Goal: Task Accomplishment & Management: Complete application form

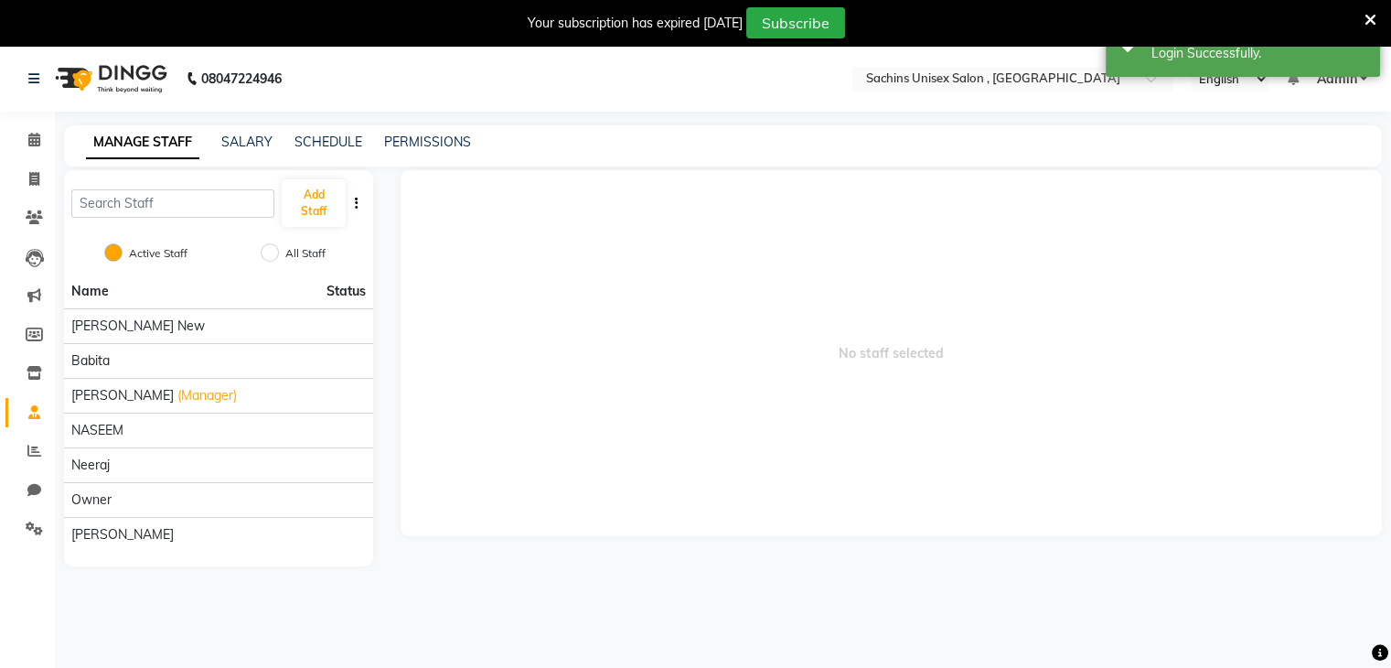
click at [1367, 19] on icon at bounding box center [1370, 20] width 12 height 16
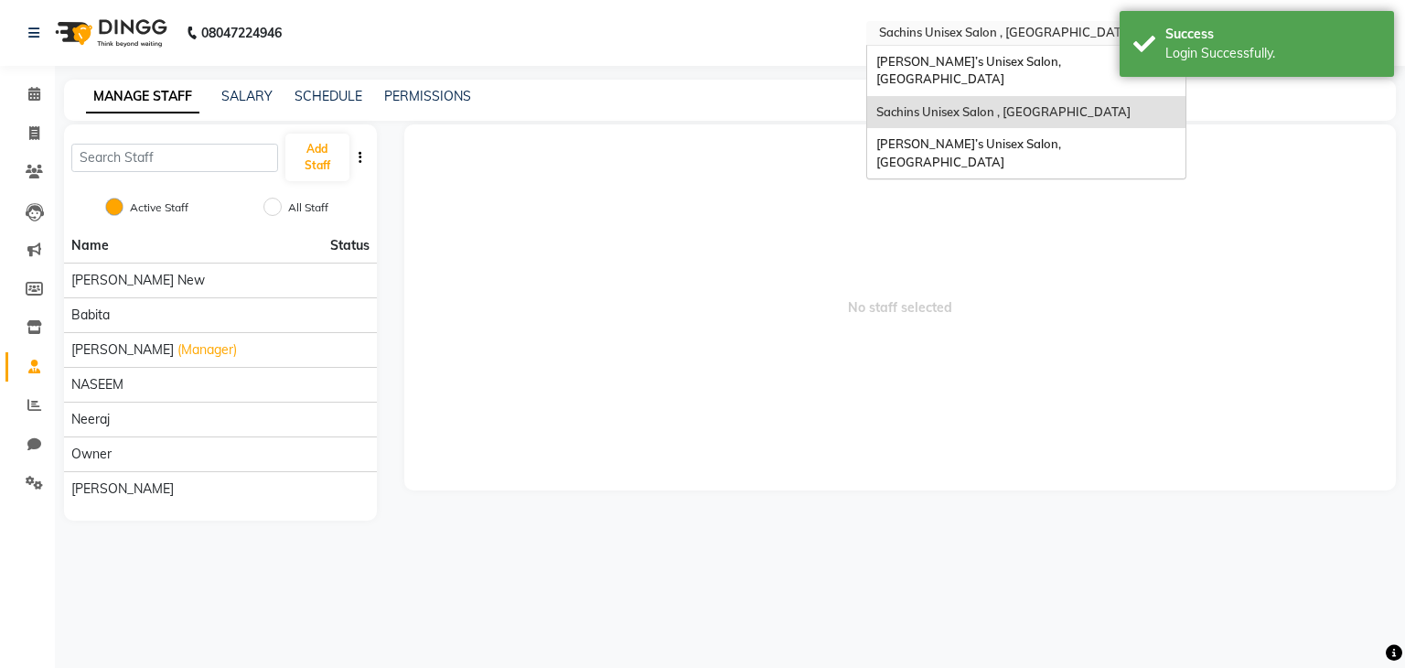
click at [980, 24] on div "× Sachins Unisex Salon , Thakurli" at bounding box center [1006, 33] width 254 height 18
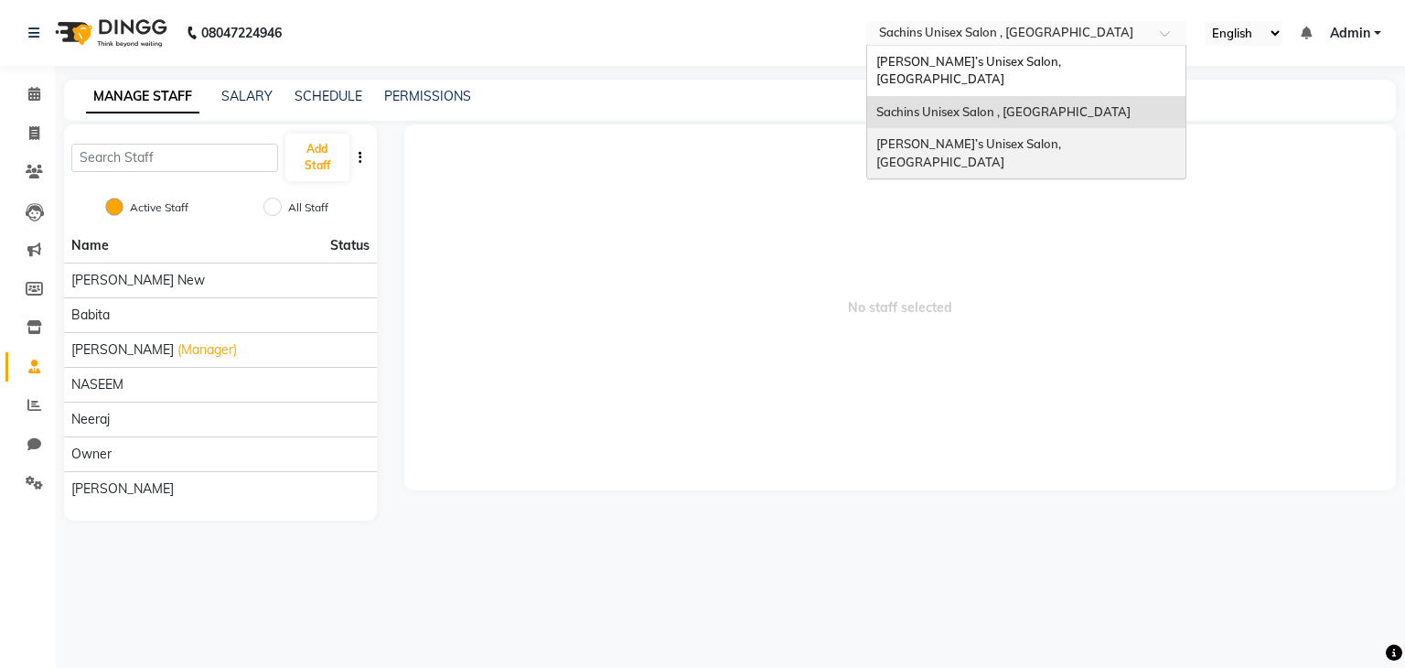
click at [1002, 136] on span "[PERSON_NAME]’s Unisex Salon, [GEOGRAPHIC_DATA]" at bounding box center [969, 152] width 187 height 33
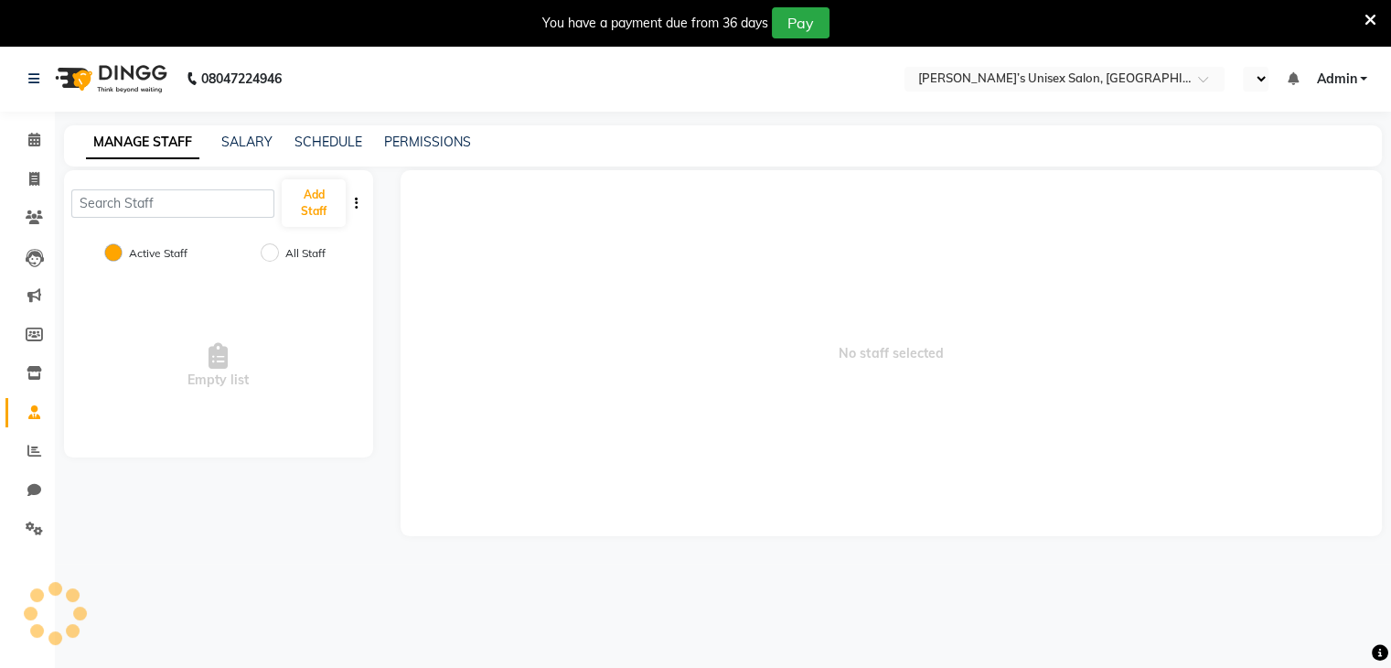
select select "en"
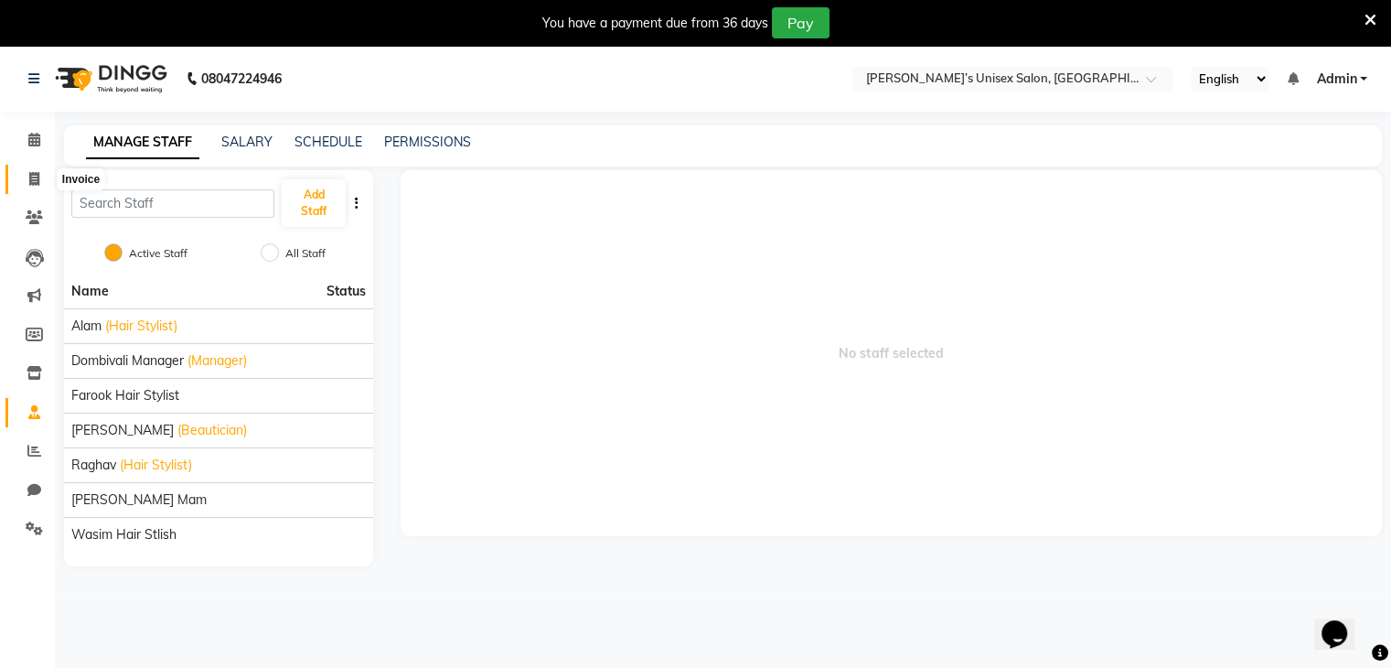
click at [33, 176] on icon at bounding box center [34, 179] width 10 height 14
select select "service"
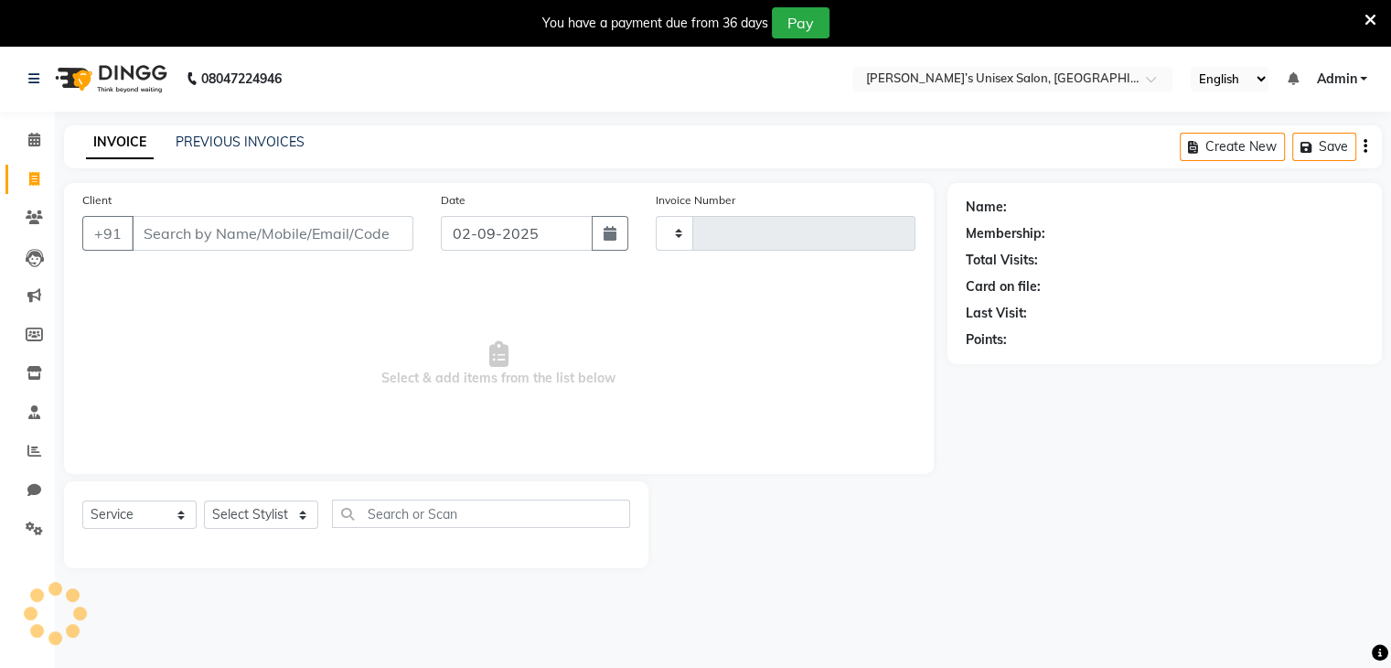
scroll to position [46, 0]
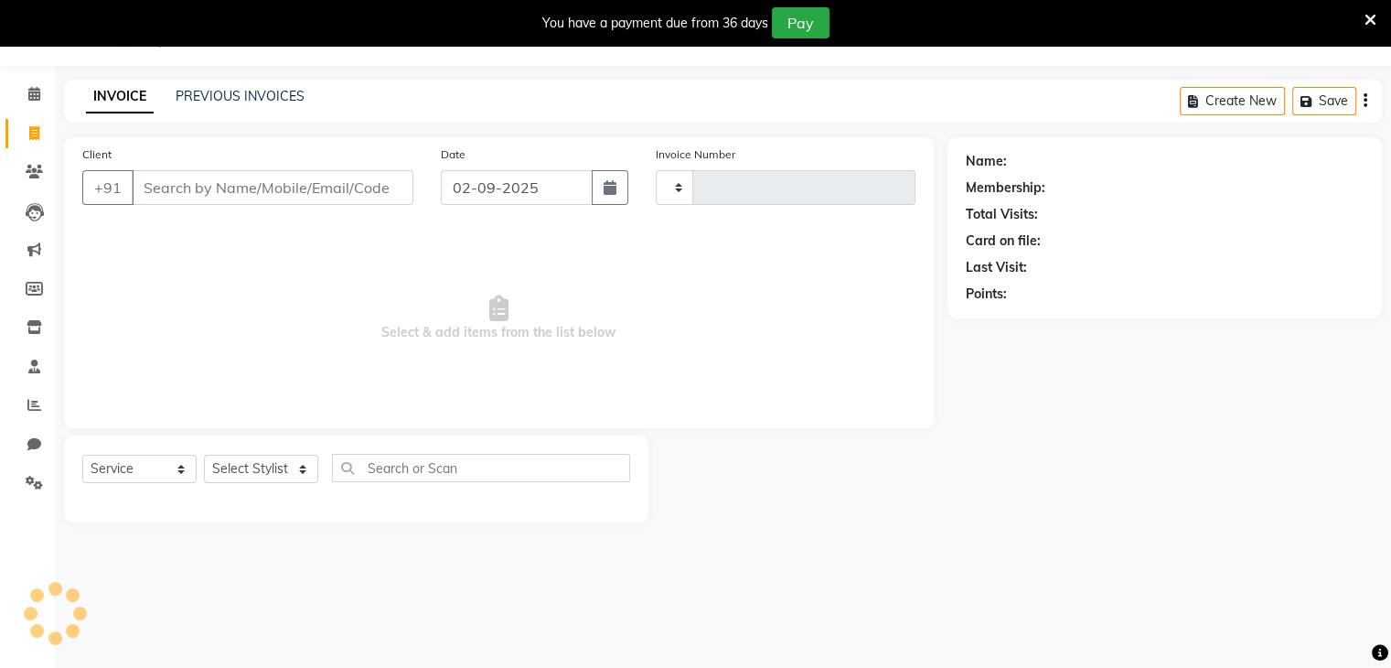
type input "0765"
select select "8637"
click at [26, 130] on span at bounding box center [34, 133] width 32 height 21
select select "8637"
select select "service"
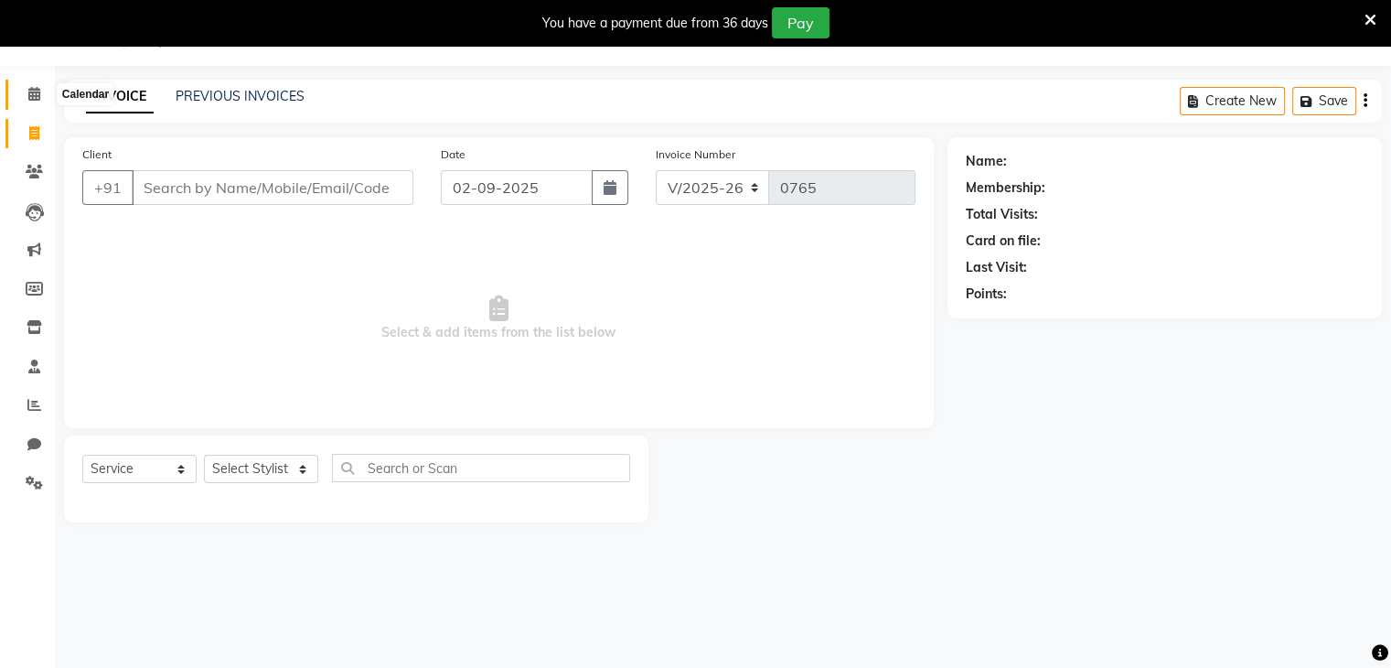
click at [28, 97] on icon at bounding box center [34, 94] width 12 height 14
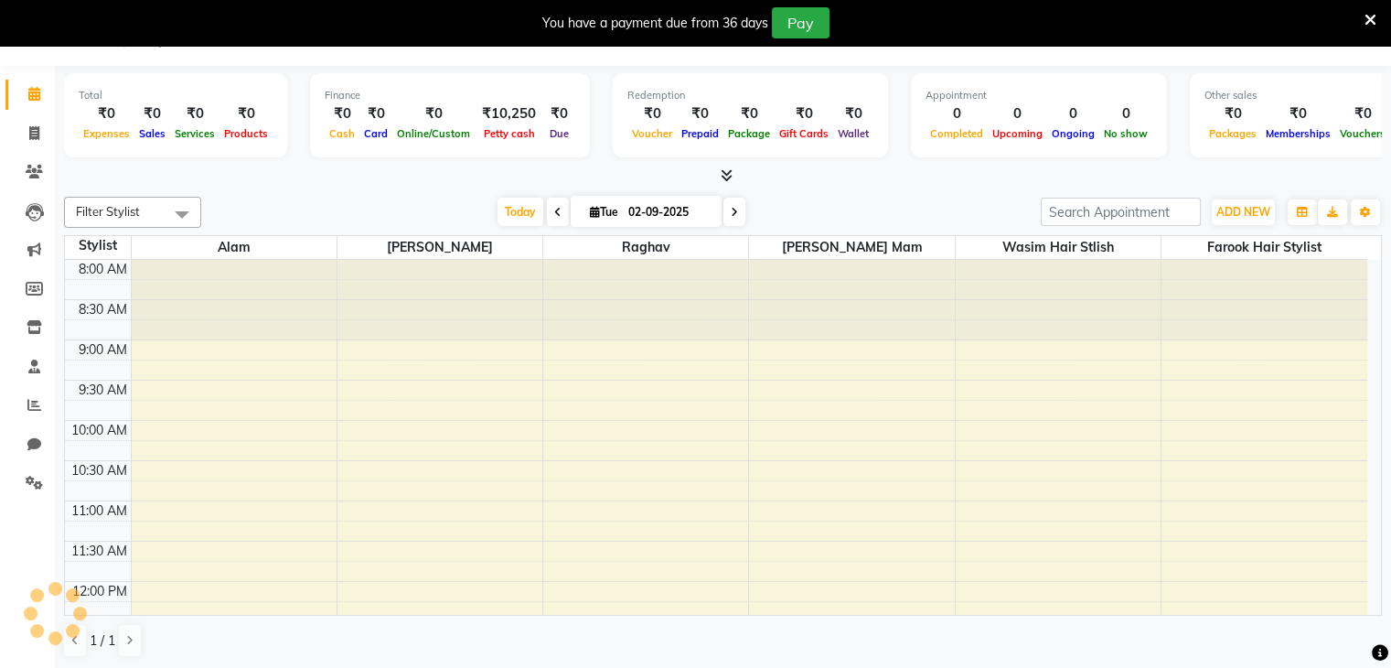
click at [1378, 15] on div "You have a payment due from 36 days Pay" at bounding box center [695, 23] width 1391 height 46
click at [1361, 18] on div "You have a payment due from 36 days Pay" at bounding box center [685, 22] width 1357 height 31
click at [1368, 18] on icon at bounding box center [1370, 20] width 12 height 16
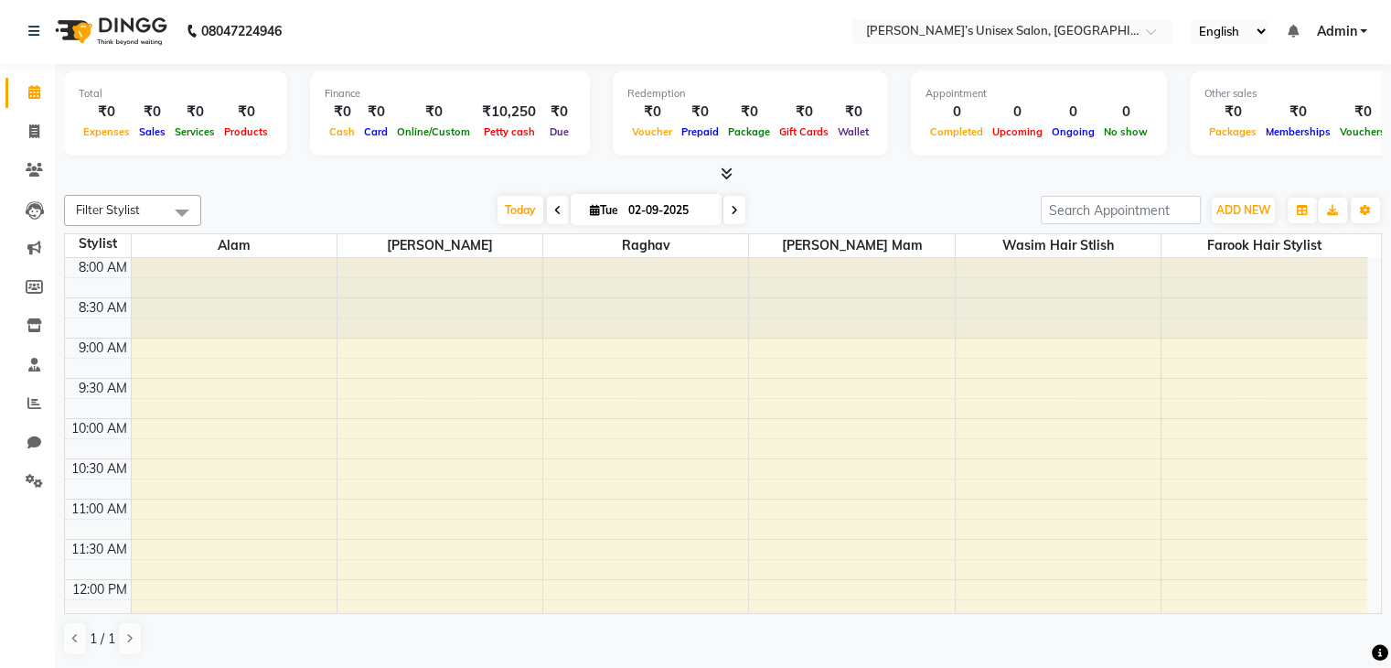
scroll to position [1, 0]
click at [1228, 210] on span "ADD NEW" at bounding box center [1243, 211] width 54 height 14
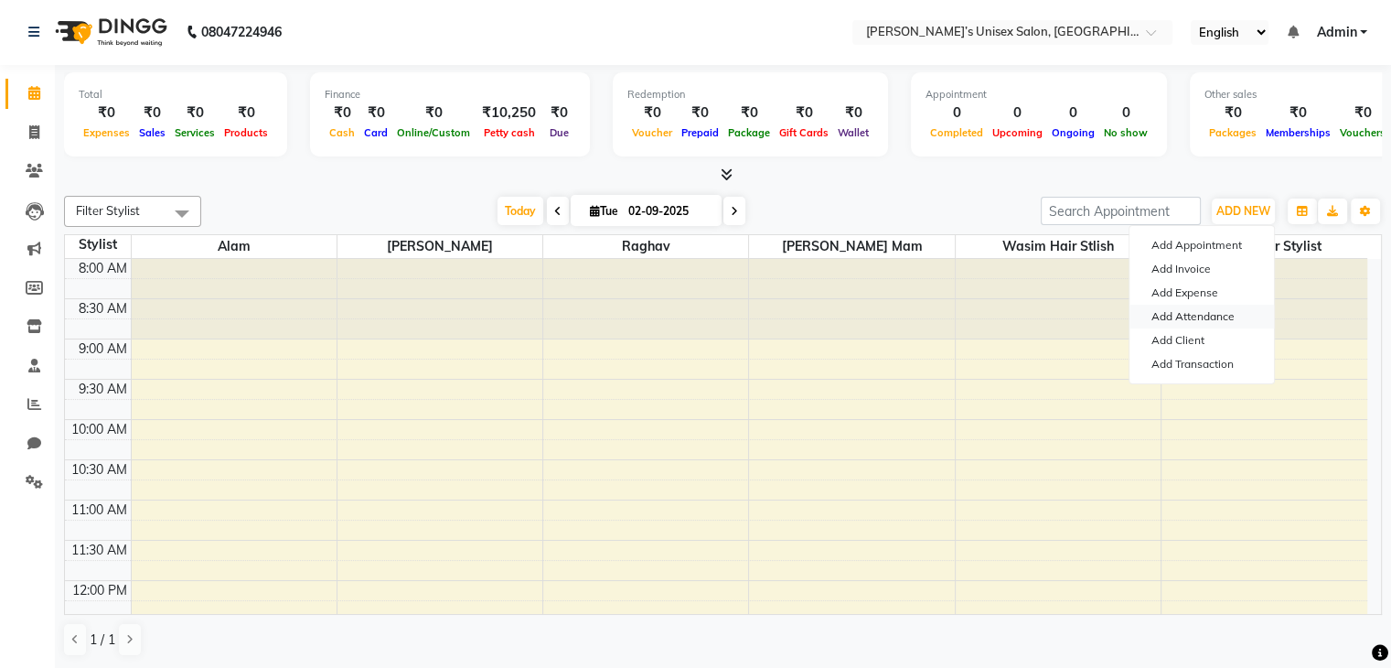
click at [1217, 314] on link "Add Attendance" at bounding box center [1201, 317] width 144 height 24
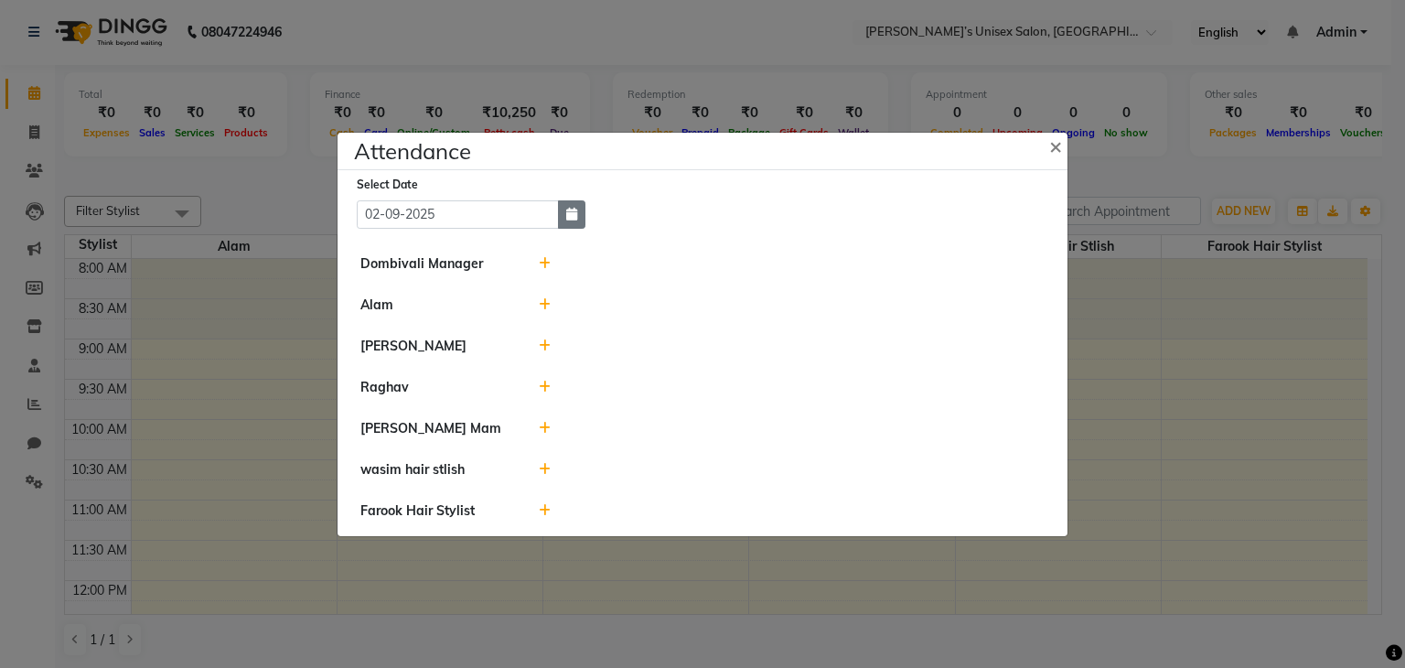
click at [571, 217] on icon "button" at bounding box center [571, 214] width 11 height 13
select select "9"
select select "2025"
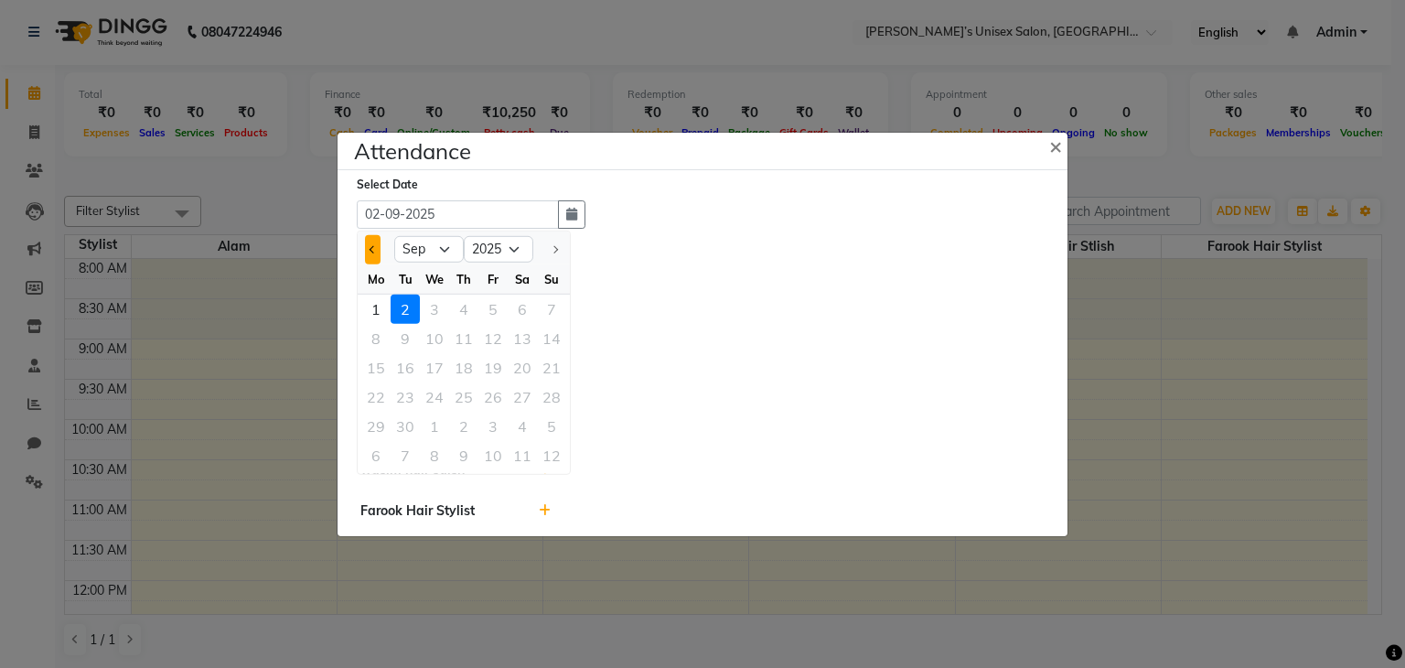
click at [373, 244] on button "Previous month" at bounding box center [373, 248] width 16 height 29
select select "8"
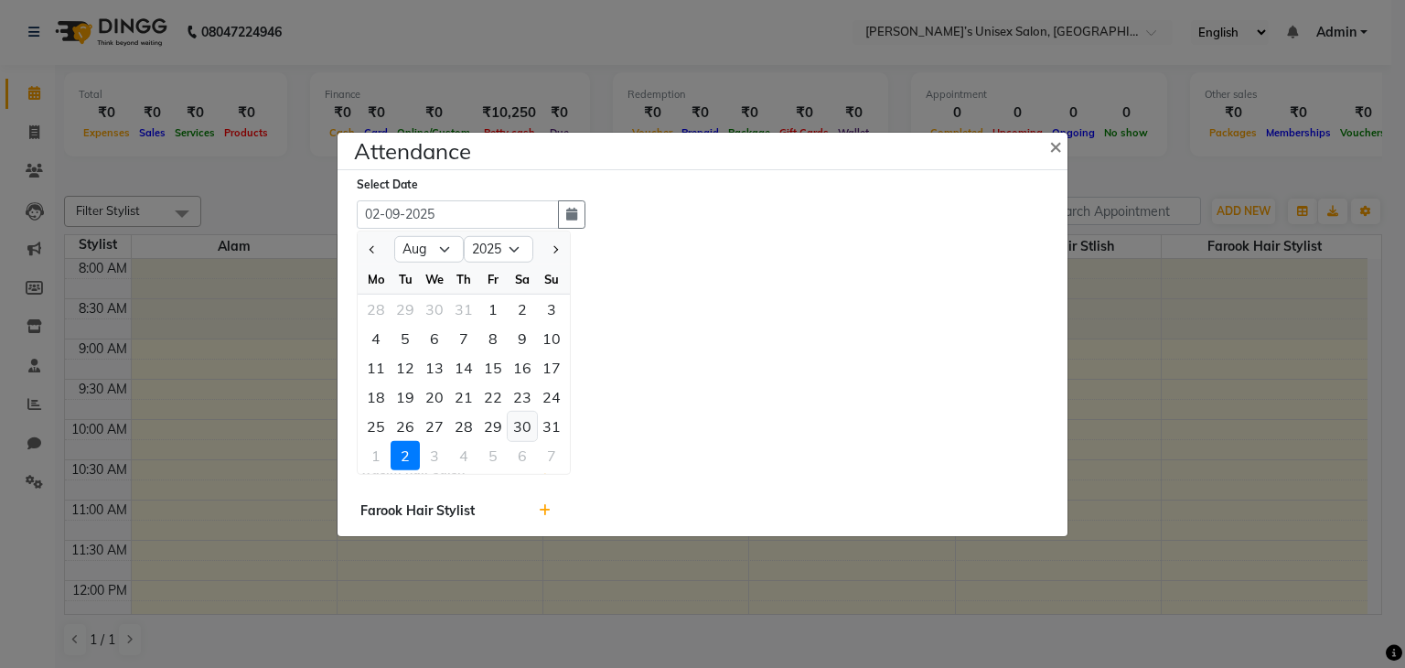
click at [523, 430] on div "30" at bounding box center [522, 425] width 29 height 29
type input "[DATE]"
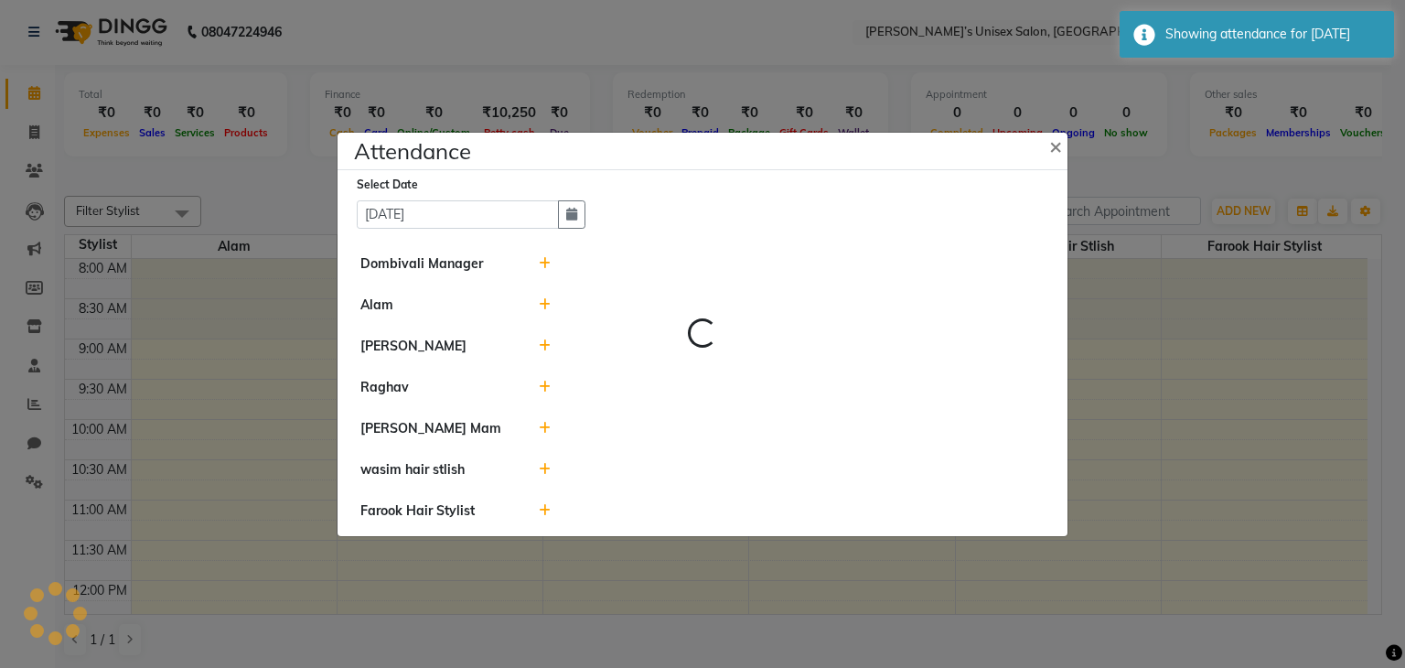
select select "H"
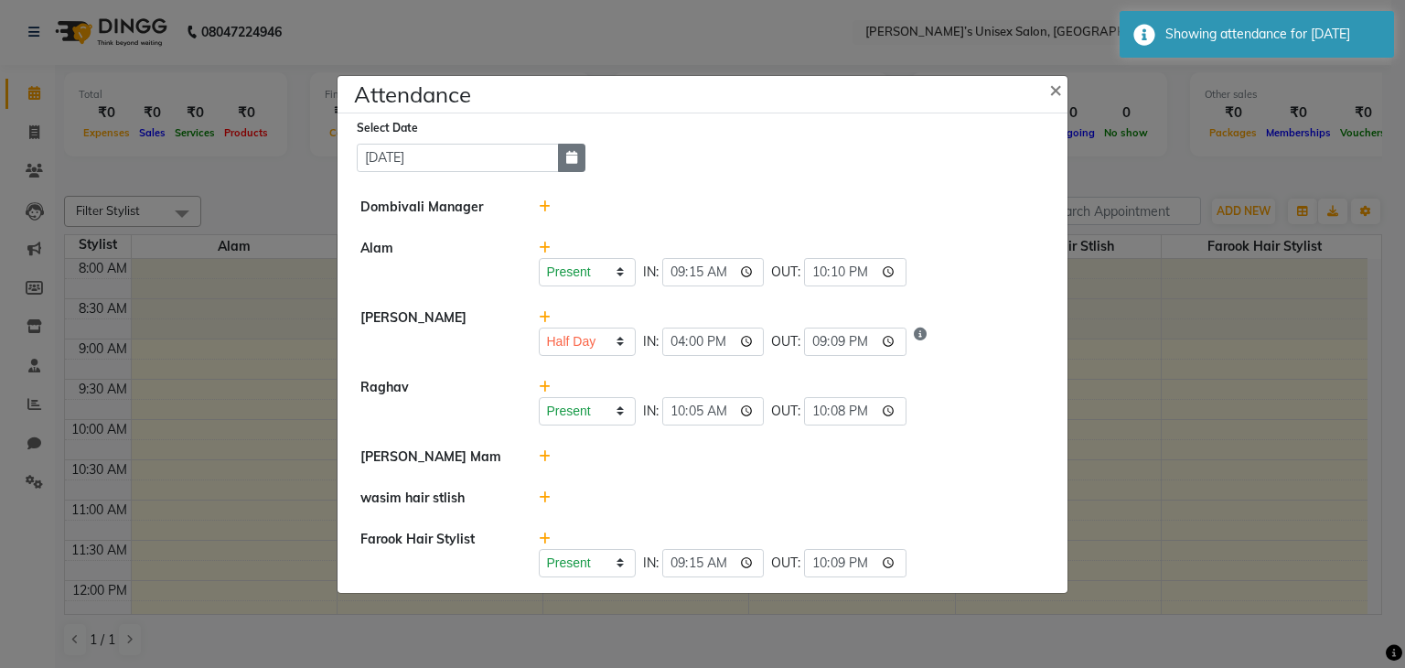
click at [575, 163] on icon "button" at bounding box center [571, 157] width 11 height 13
select select "8"
select select "2025"
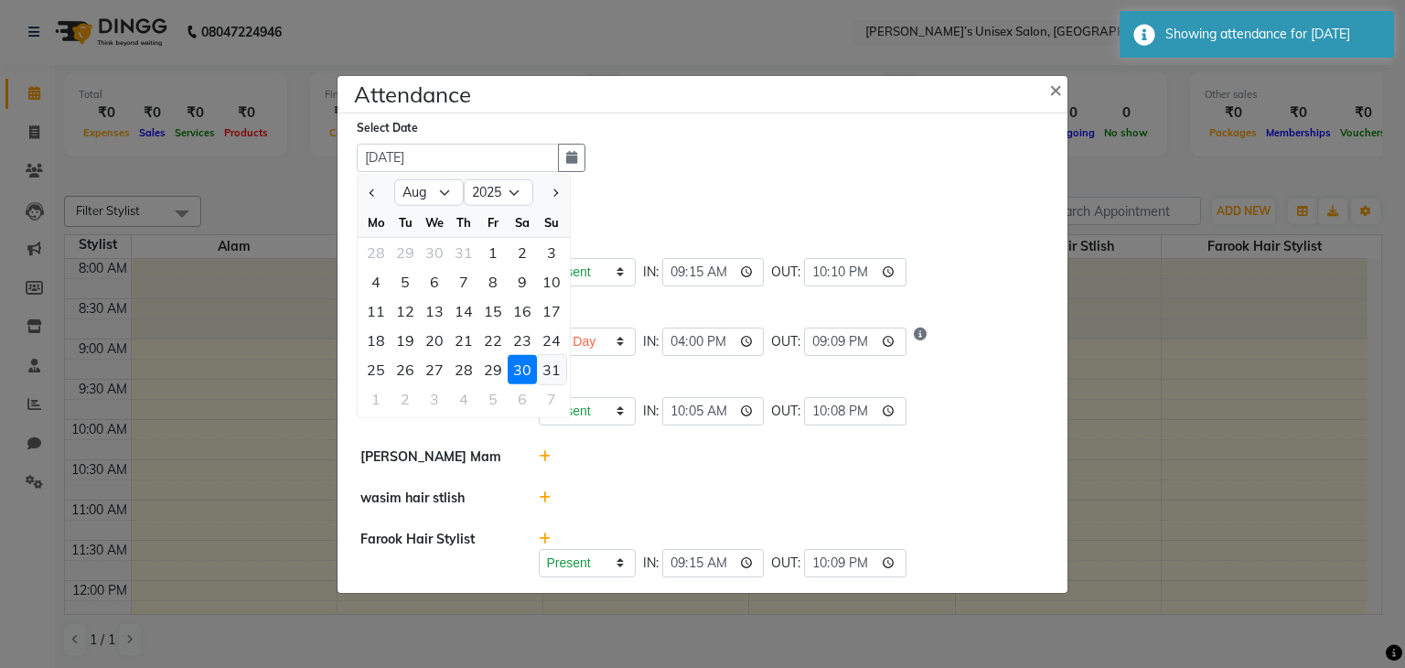
click at [549, 363] on div "31" at bounding box center [551, 368] width 29 height 29
type input "[DATE]"
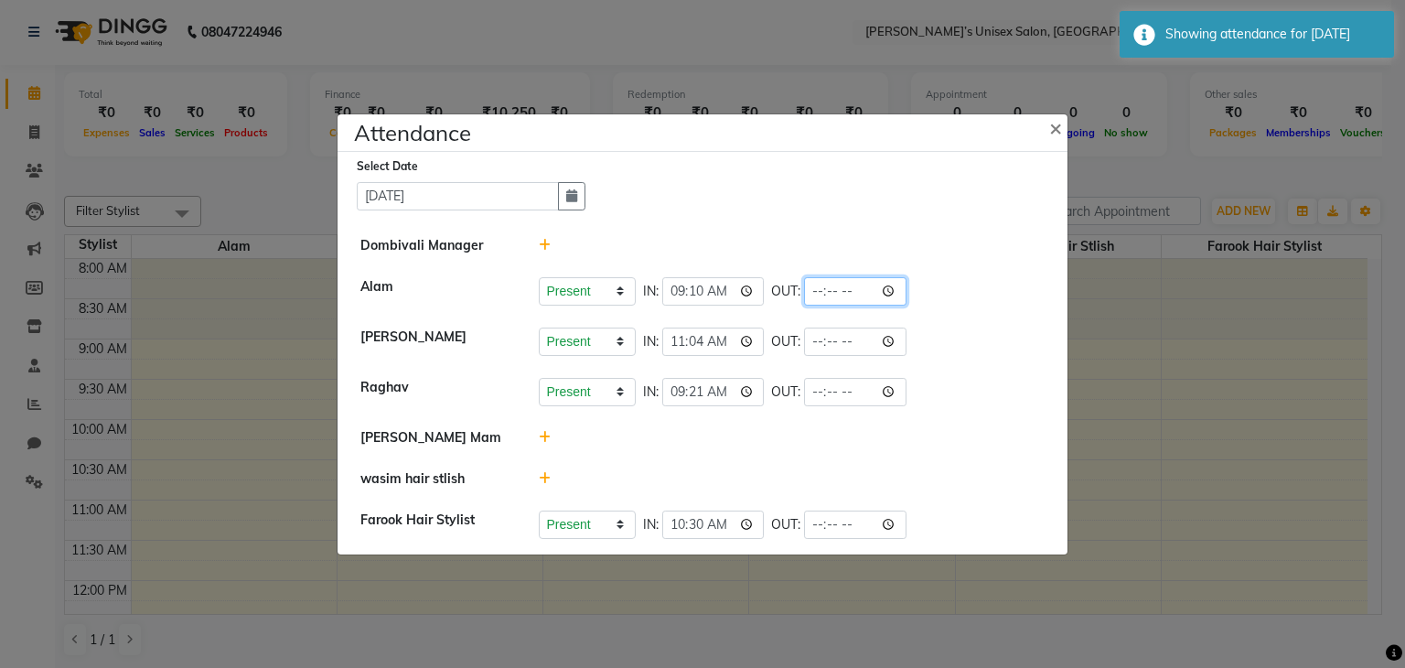
click at [842, 297] on input "time" at bounding box center [855, 291] width 102 height 28
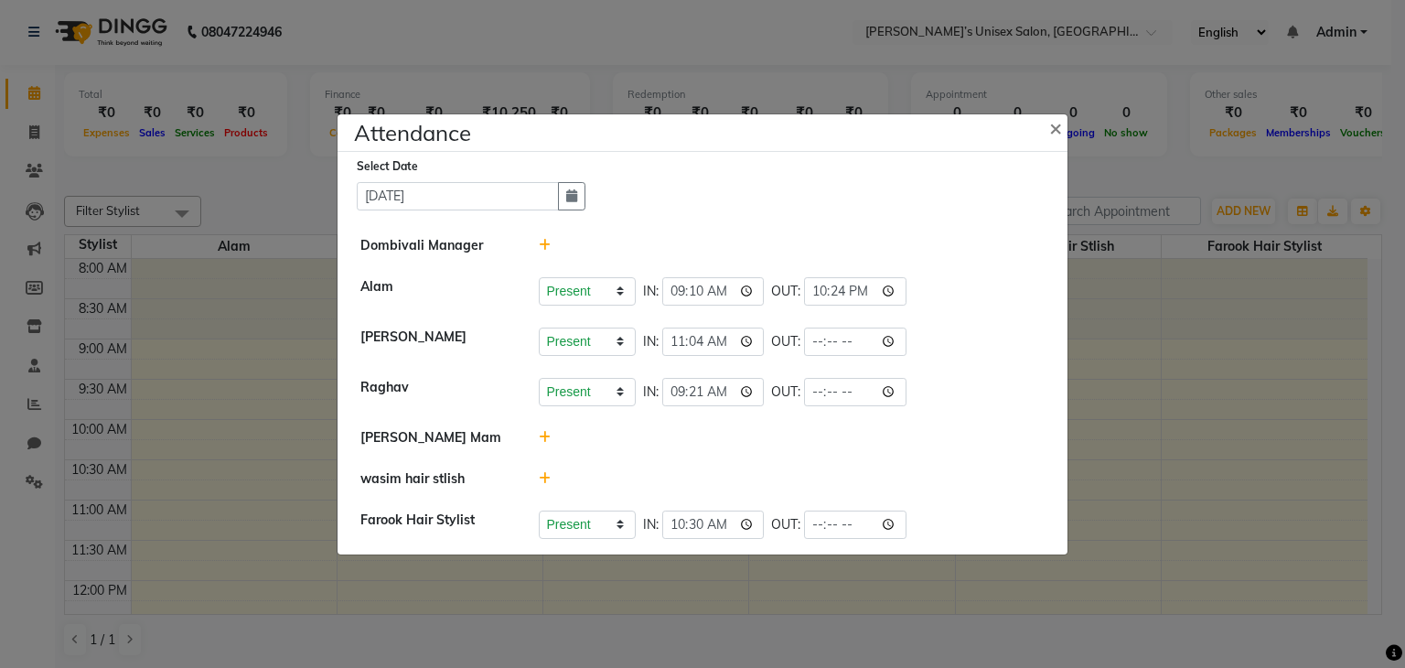
type input "22:24"
click at [1032, 337] on div "Present Absent Late Half Day Weekly Off IN: 11:04 OUT:" at bounding box center [792, 341] width 507 height 28
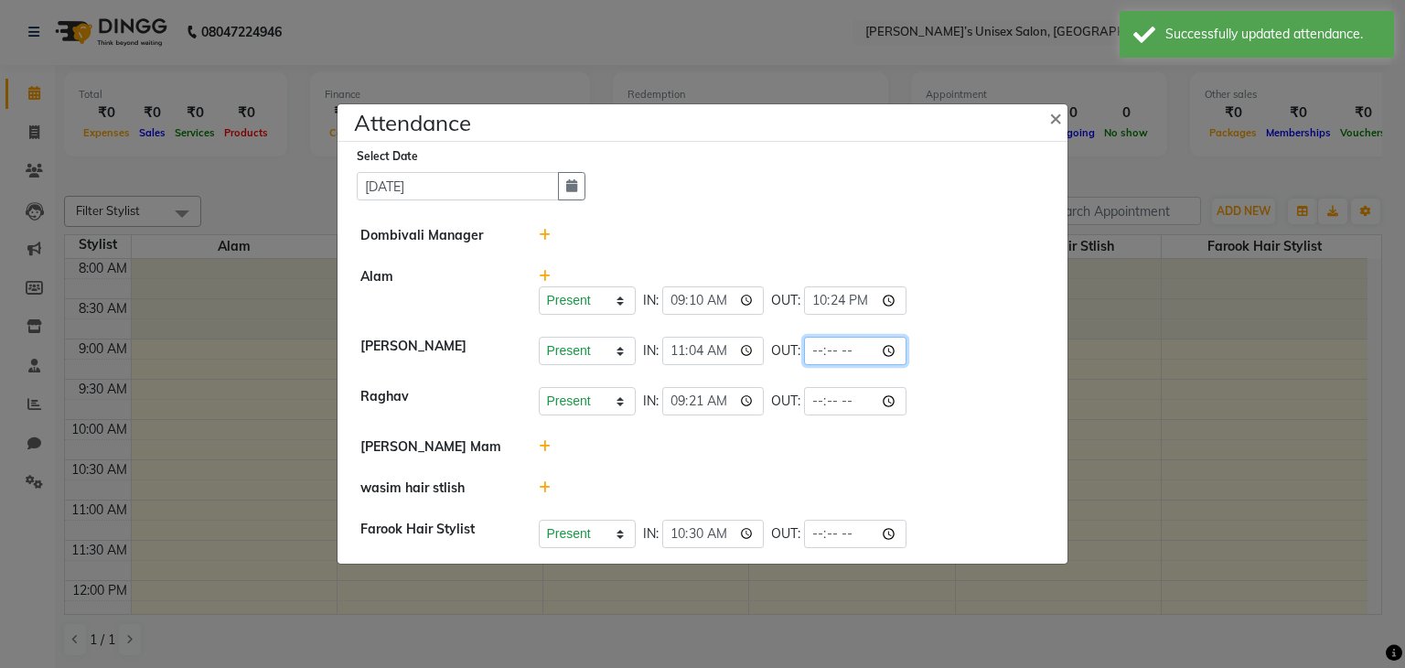
click at [843, 345] on input "time" at bounding box center [855, 351] width 102 height 28
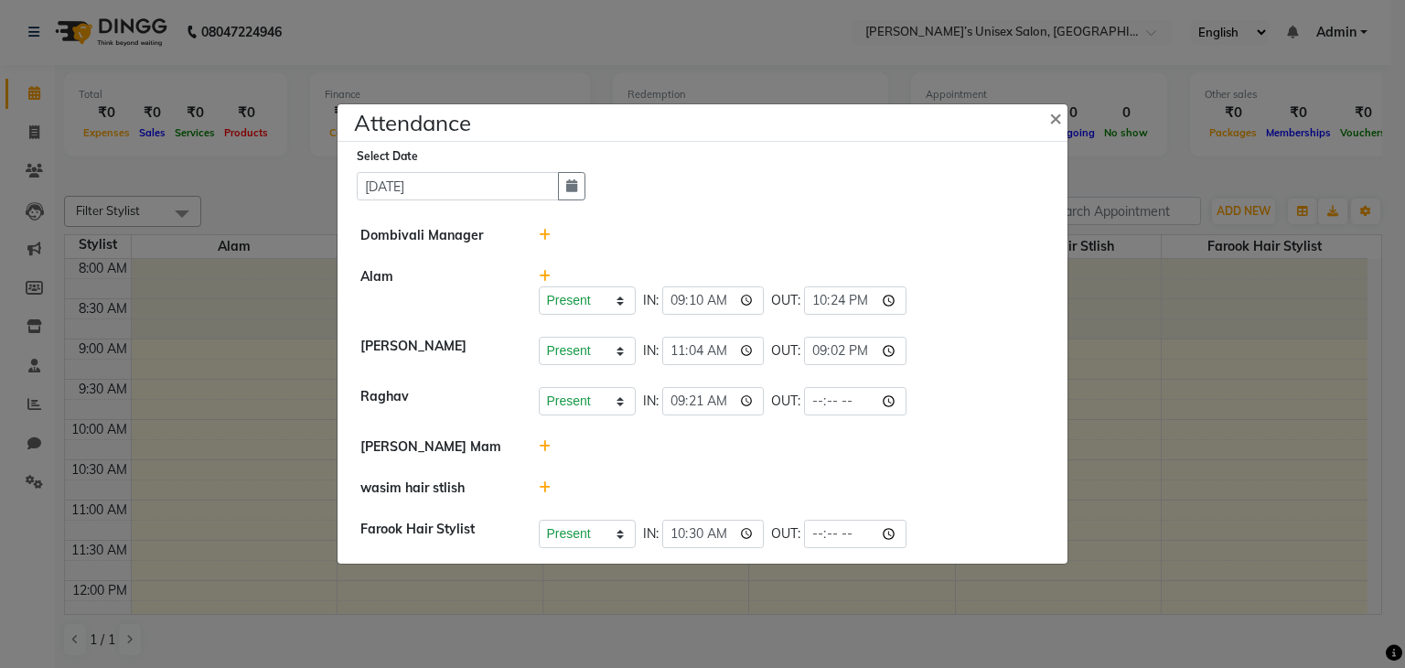
type input "21:02"
click at [911, 370] on li "[PERSON_NAME] Present Absent Late Half Day Weekly Off IN: 11:04 OUT: 21:02" at bounding box center [702, 351] width 721 height 51
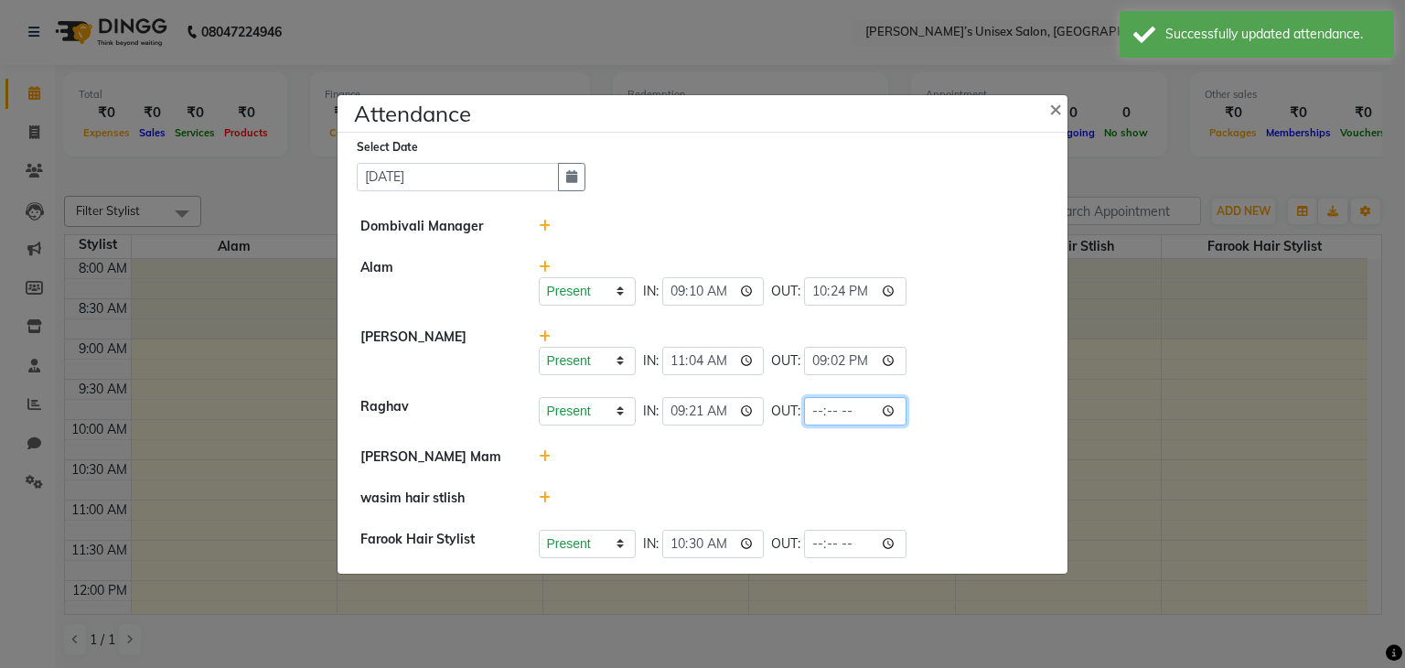
click at [844, 410] on input "time" at bounding box center [855, 411] width 102 height 28
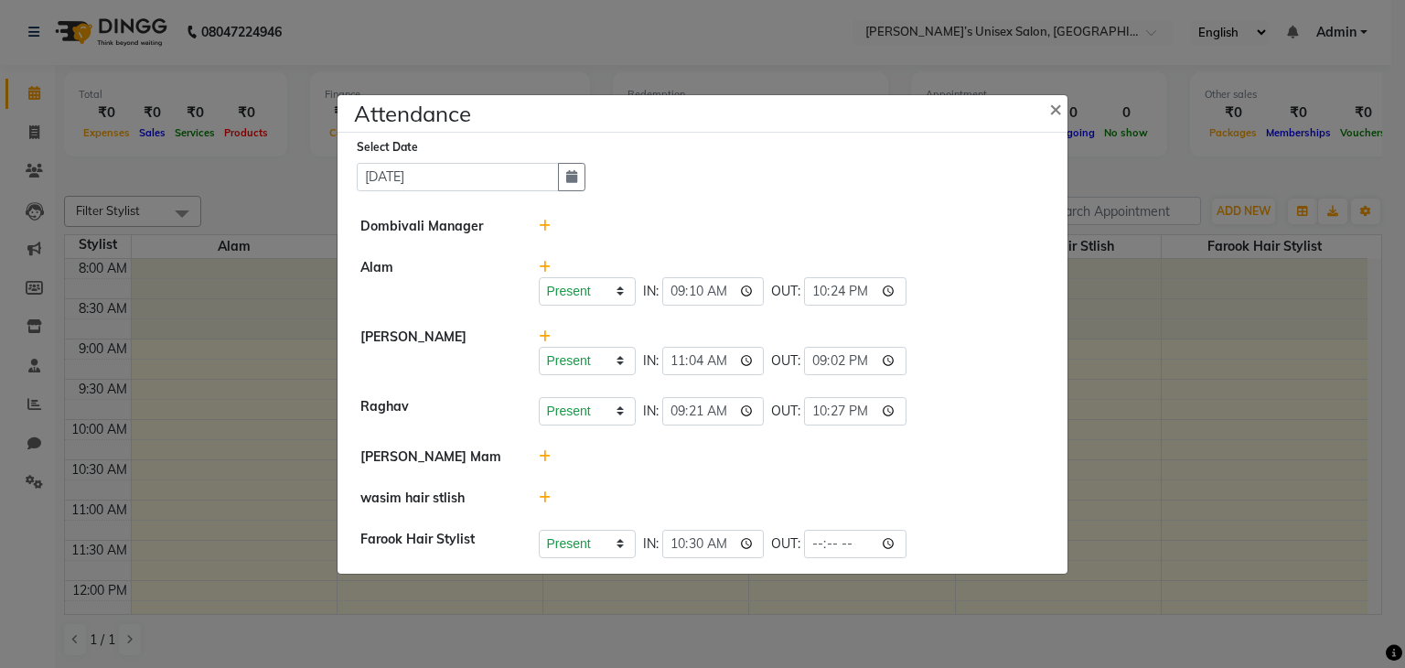
type input "22:27"
click at [952, 462] on div at bounding box center [792, 456] width 534 height 19
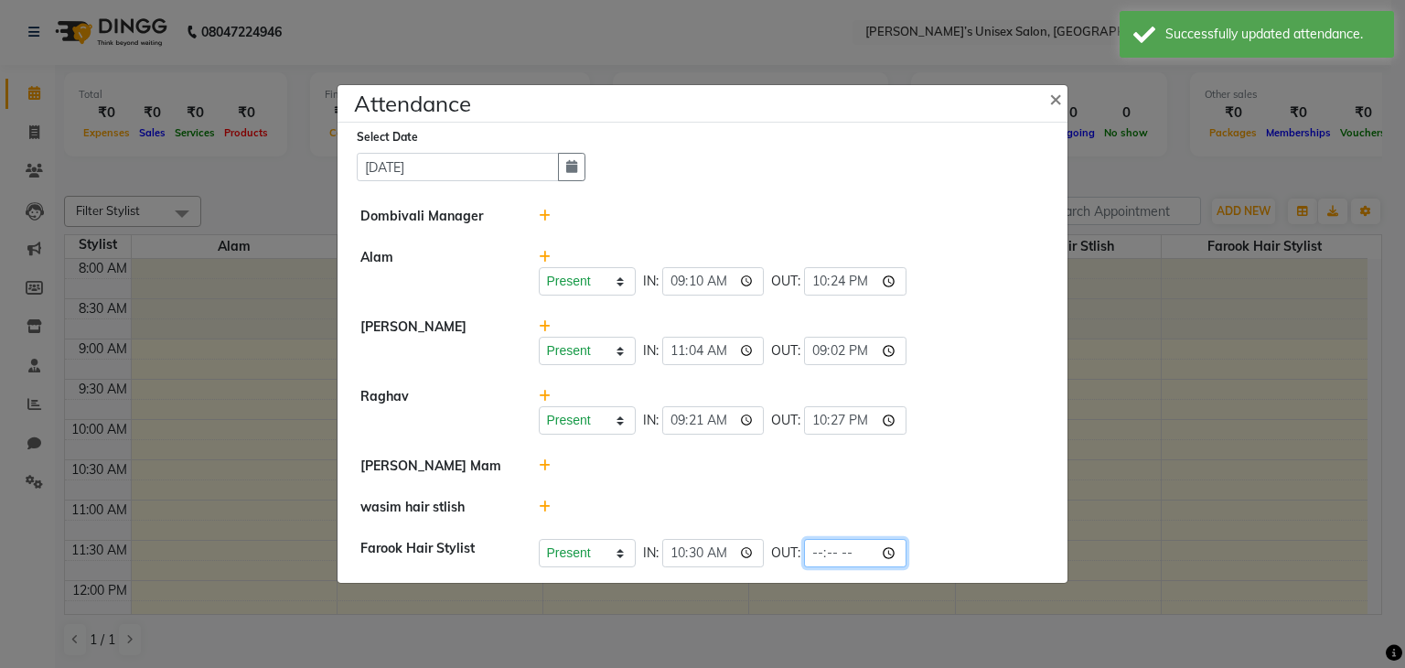
click at [843, 544] on input "time" at bounding box center [855, 553] width 102 height 28
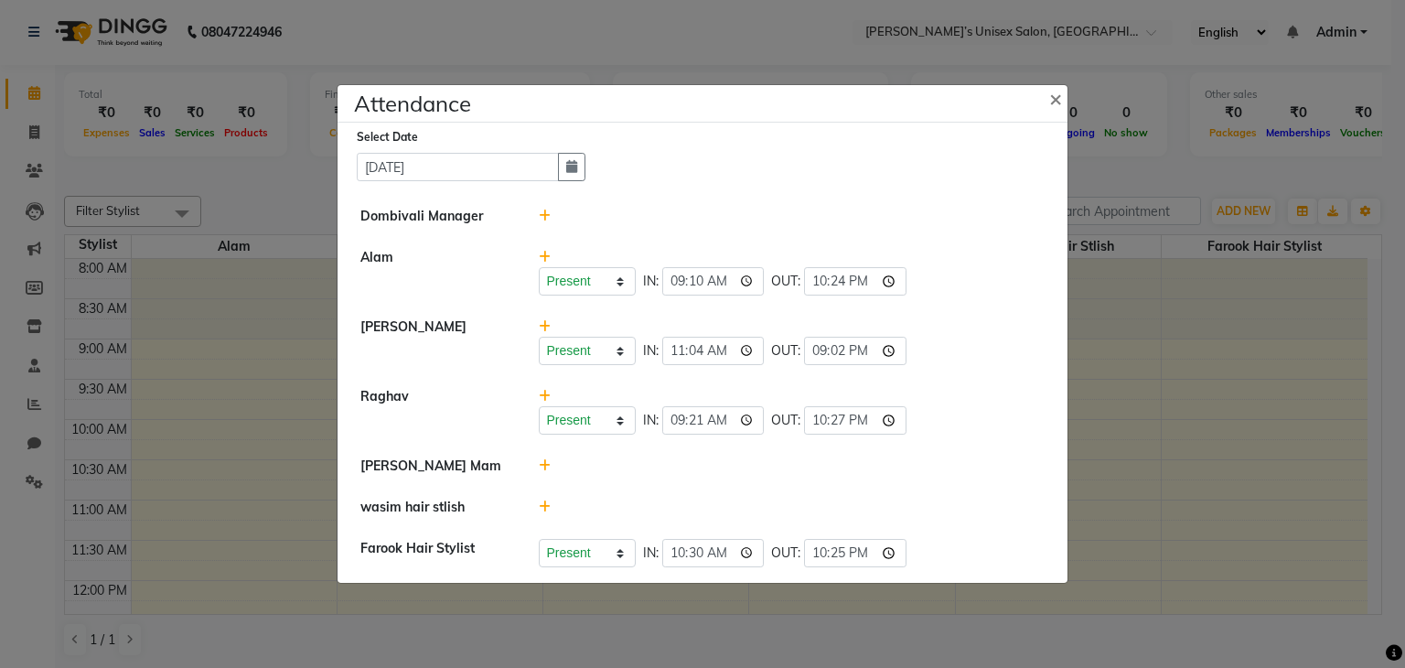
type input "22:25"
click at [920, 309] on li "[PERSON_NAME] Present Absent Late Half Day Weekly Off IN: 11:04 OUT: 21:02" at bounding box center [702, 341] width 721 height 70
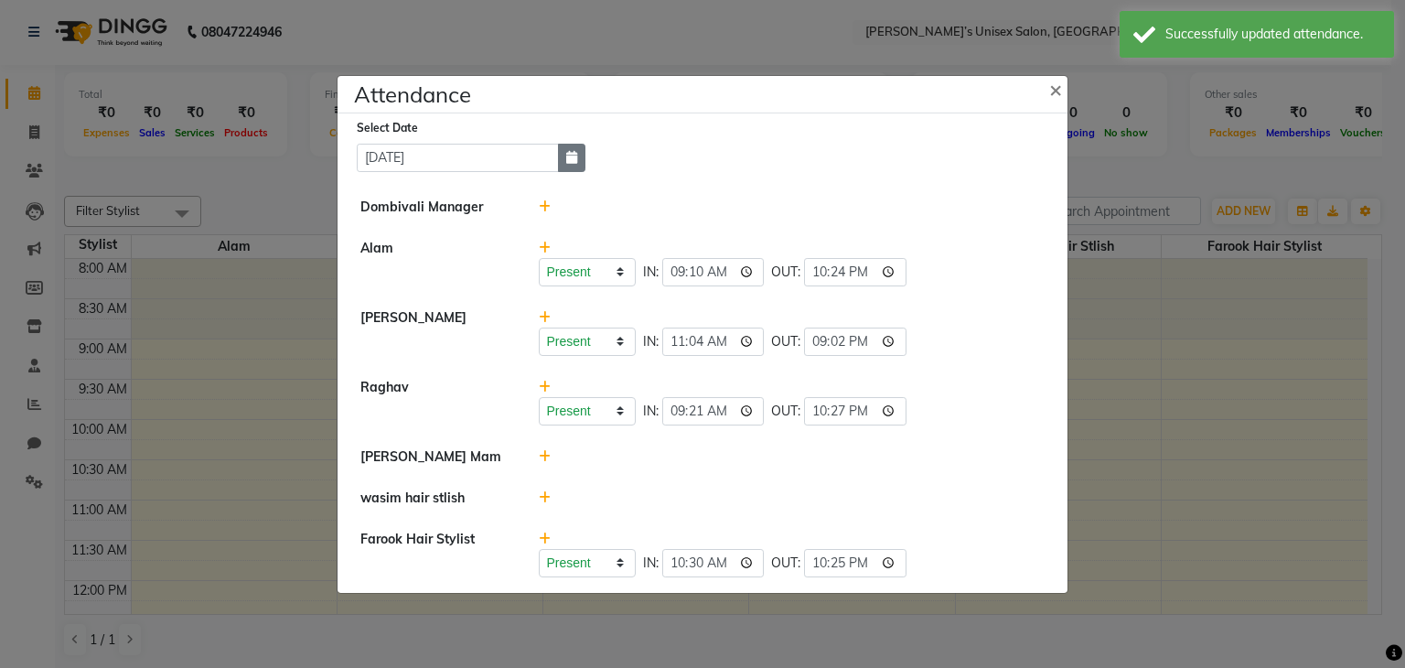
click at [578, 154] on button "button" at bounding box center [571, 158] width 27 height 28
select select "8"
select select "2025"
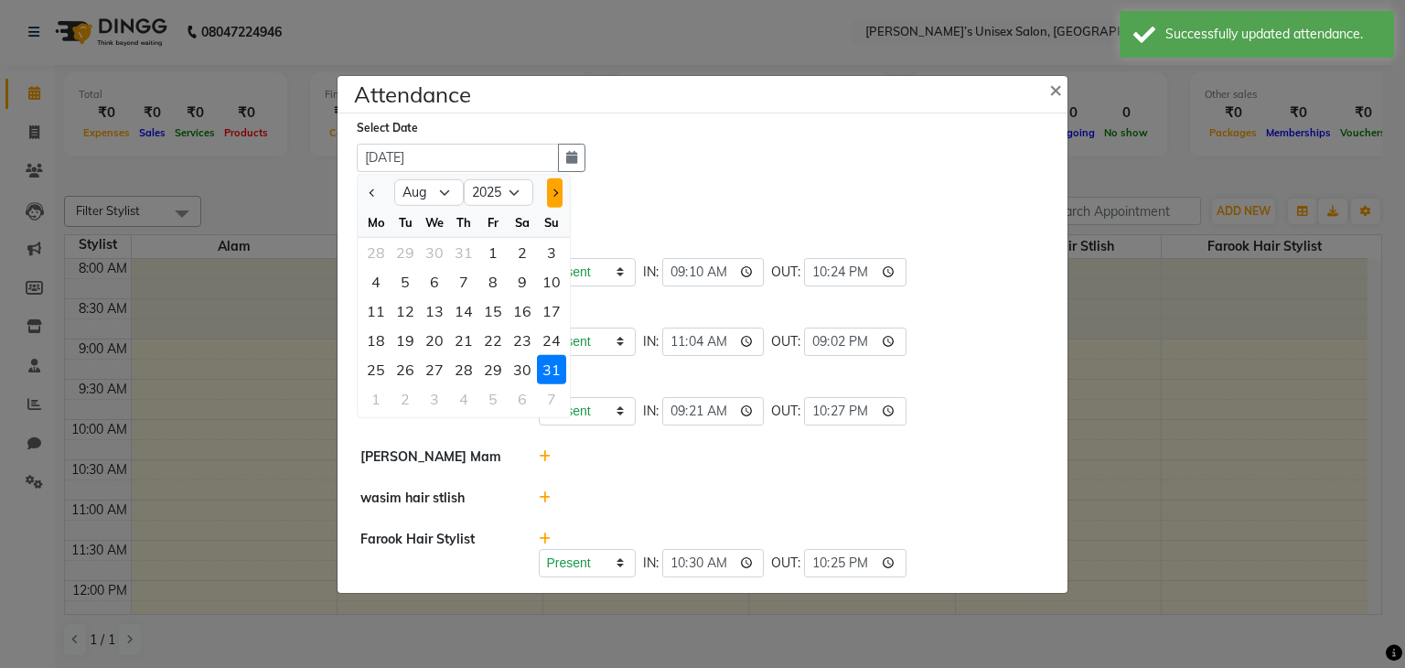
click at [560, 187] on button "Next month" at bounding box center [555, 191] width 16 height 29
select select "9"
click at [378, 252] on div "1" at bounding box center [375, 251] width 29 height 29
type input "[DATE]"
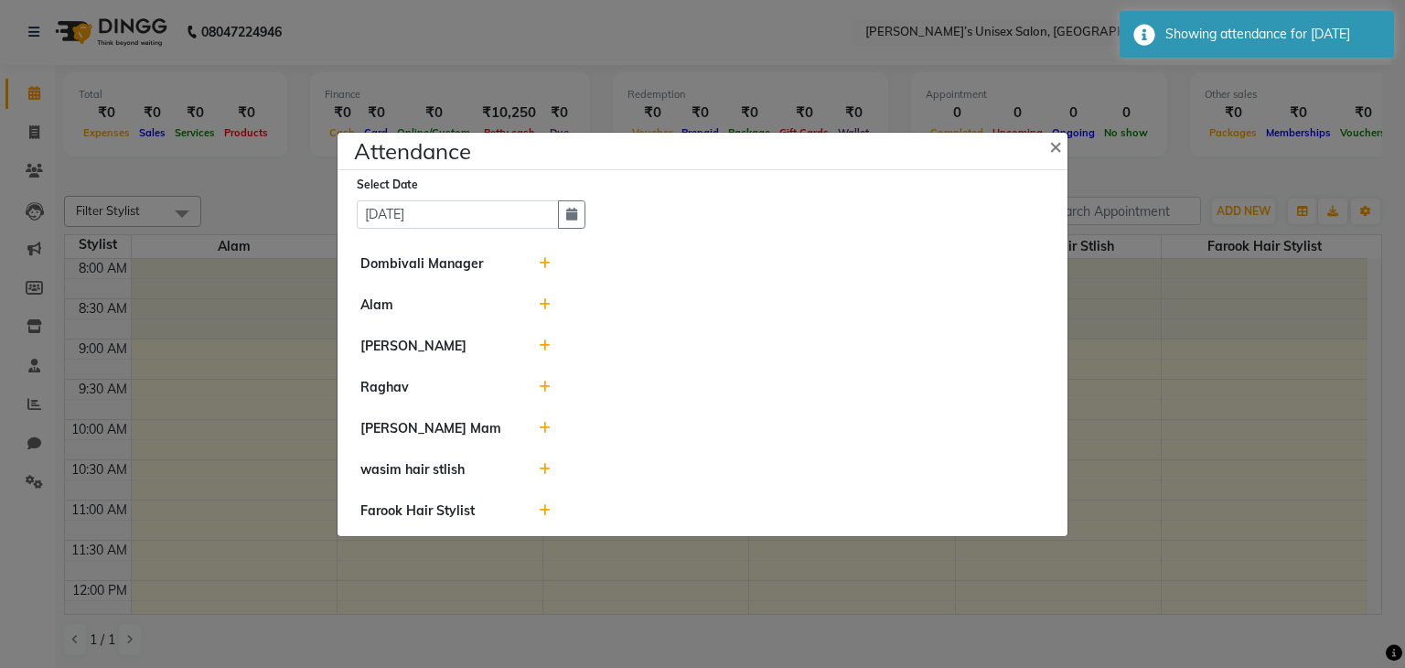
click at [539, 305] on icon at bounding box center [545, 304] width 12 height 13
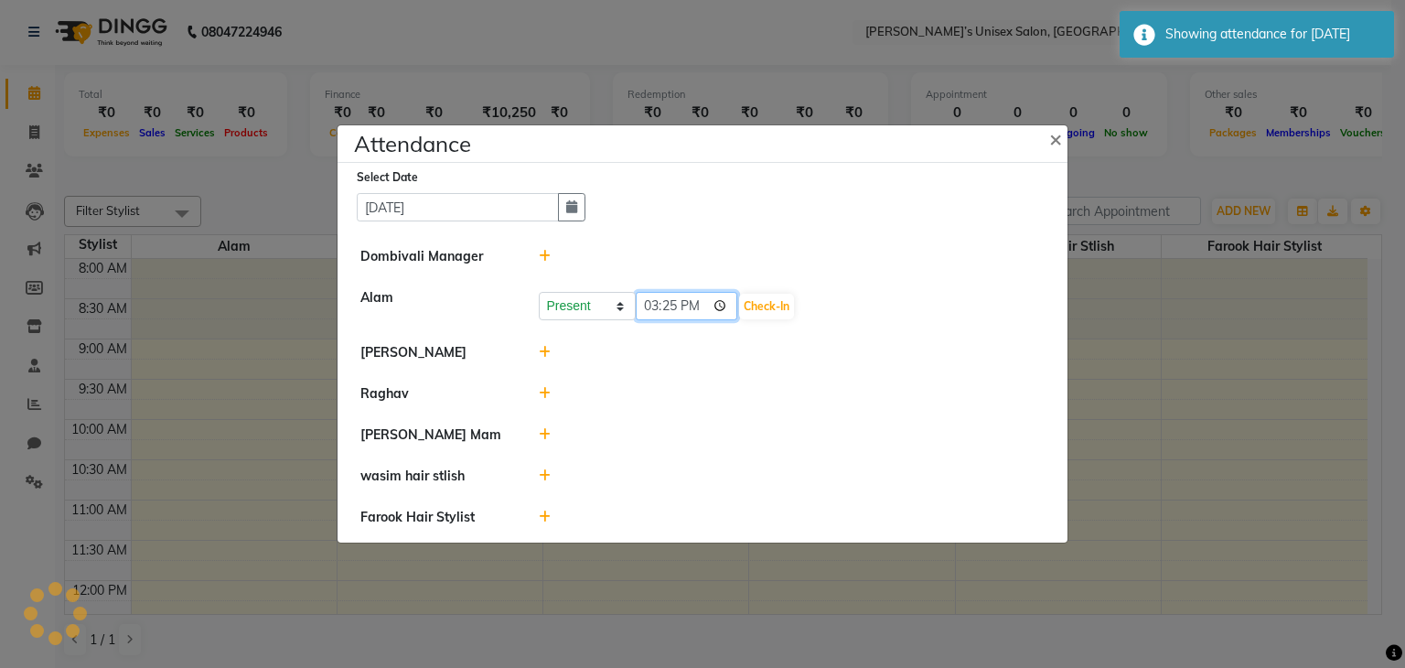
click at [700, 305] on input "15:25" at bounding box center [687, 306] width 102 height 28
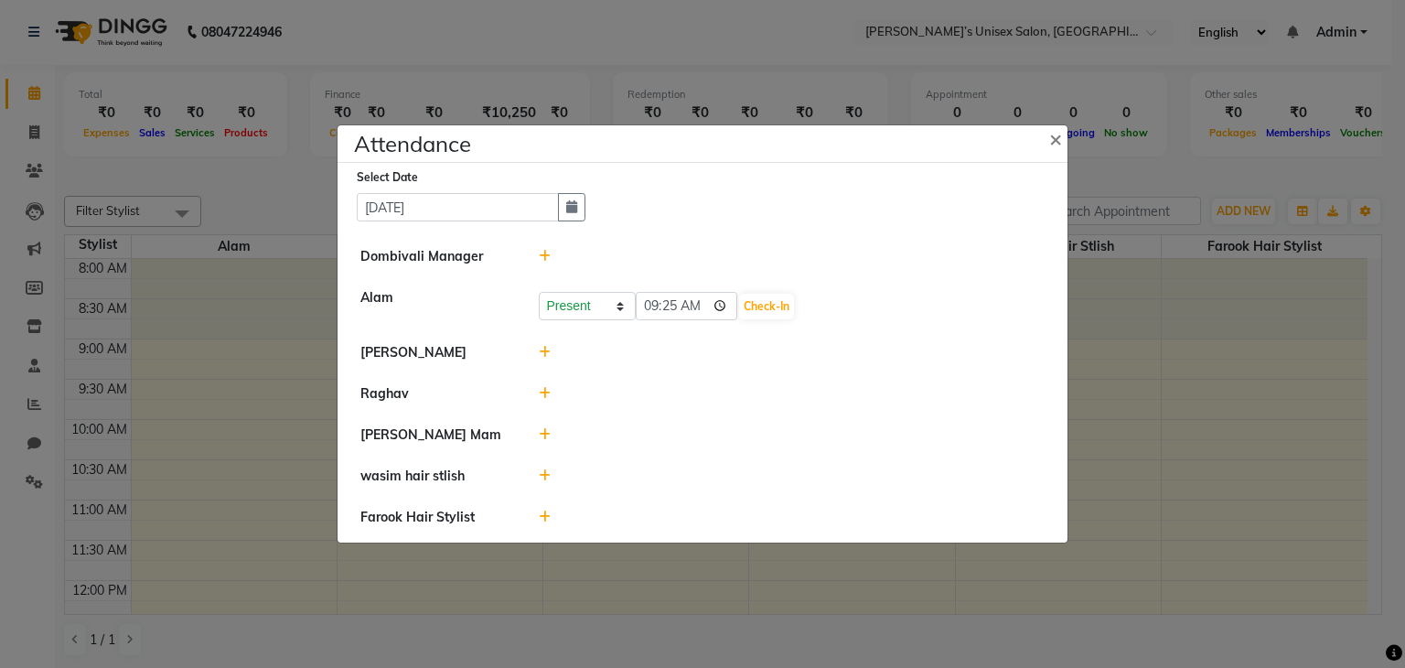
type input "09:25"
click at [818, 380] on li "Raghav" at bounding box center [702, 394] width 721 height 42
click at [761, 308] on button "Check-In" at bounding box center [766, 307] width 55 height 26
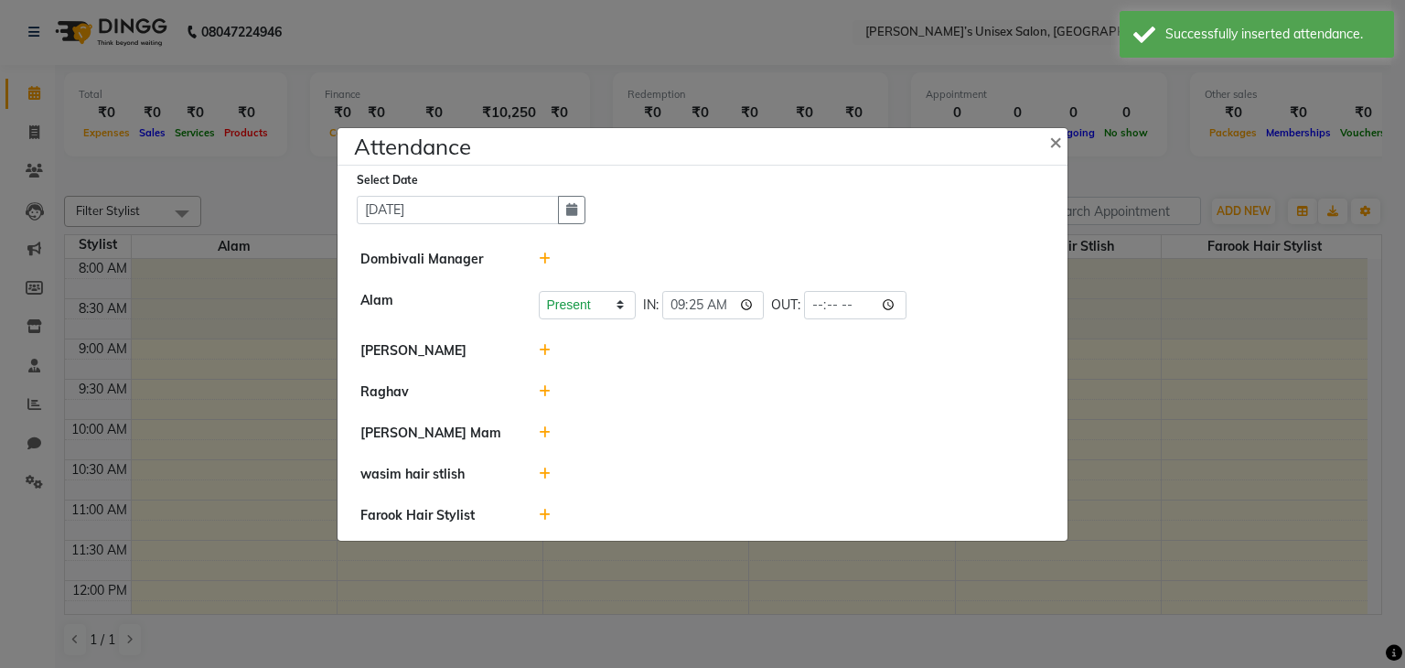
click at [542, 348] on icon at bounding box center [545, 350] width 12 height 13
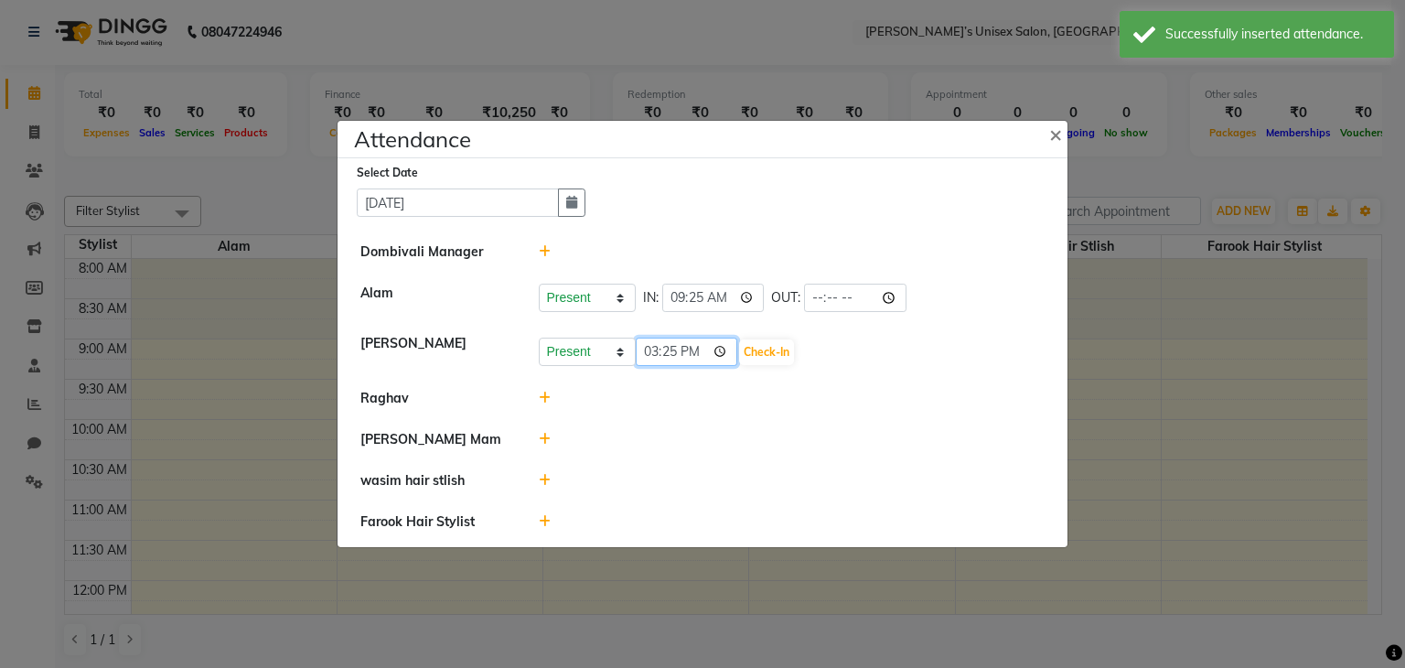
click at [700, 350] on input "15:25" at bounding box center [687, 351] width 102 height 28
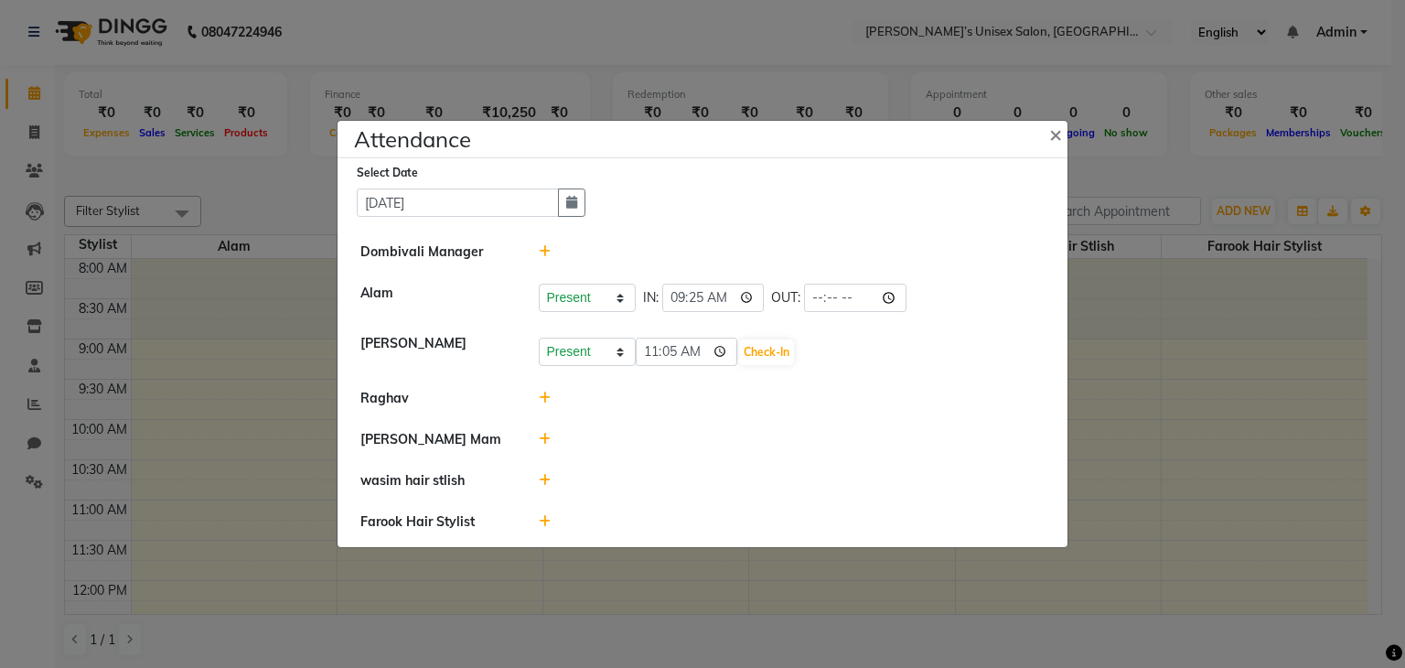
type input "11:05"
click at [777, 418] on ul "Dombivali Manager [PERSON_NAME] Present Absent Late Half Day Weekly Off IN: 09:…" at bounding box center [702, 386] width 721 height 311
click at [743, 348] on button "Check-In" at bounding box center [766, 352] width 55 height 26
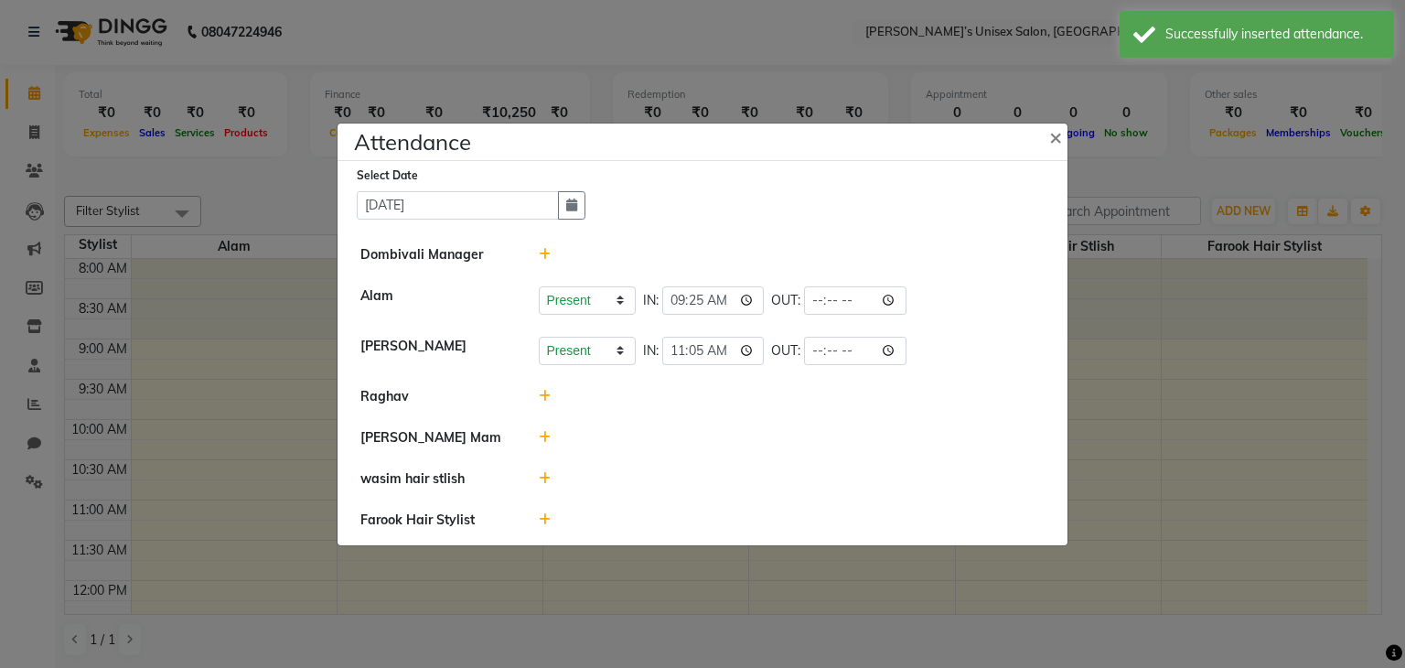
click at [539, 396] on icon at bounding box center [545, 396] width 12 height 13
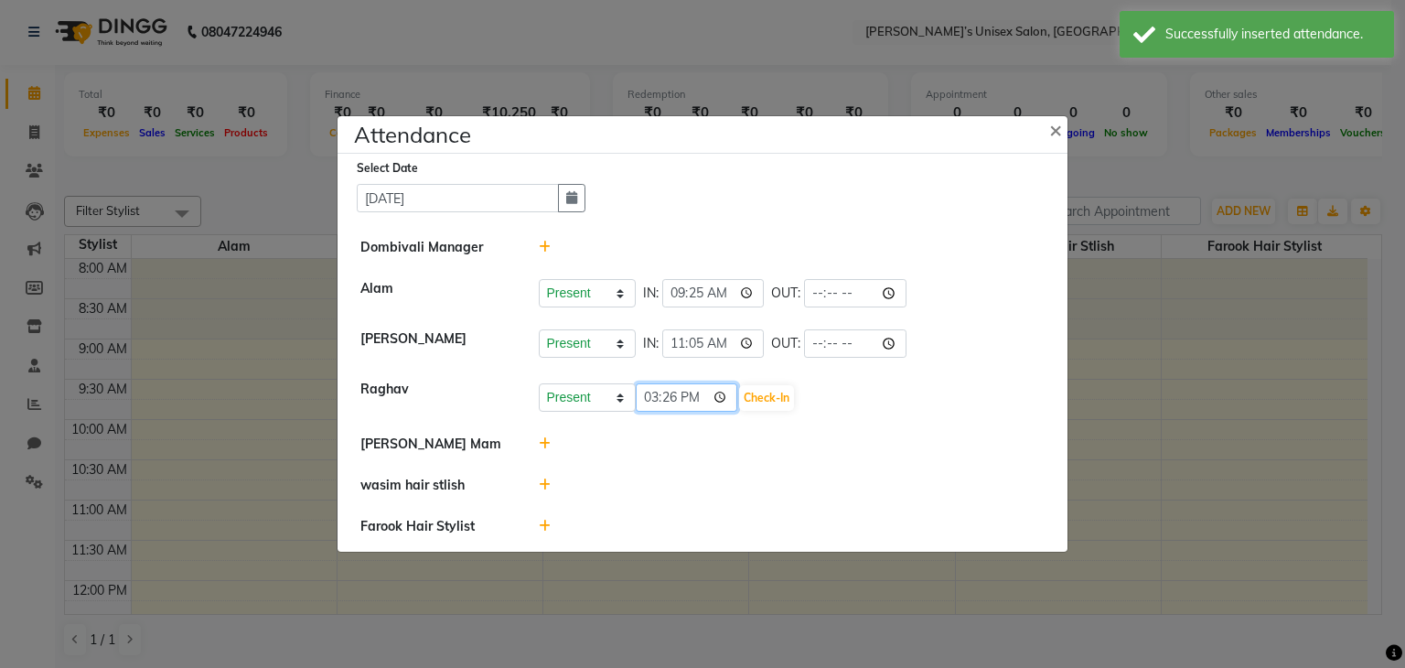
click at [693, 396] on input "15:26" at bounding box center [687, 397] width 102 height 28
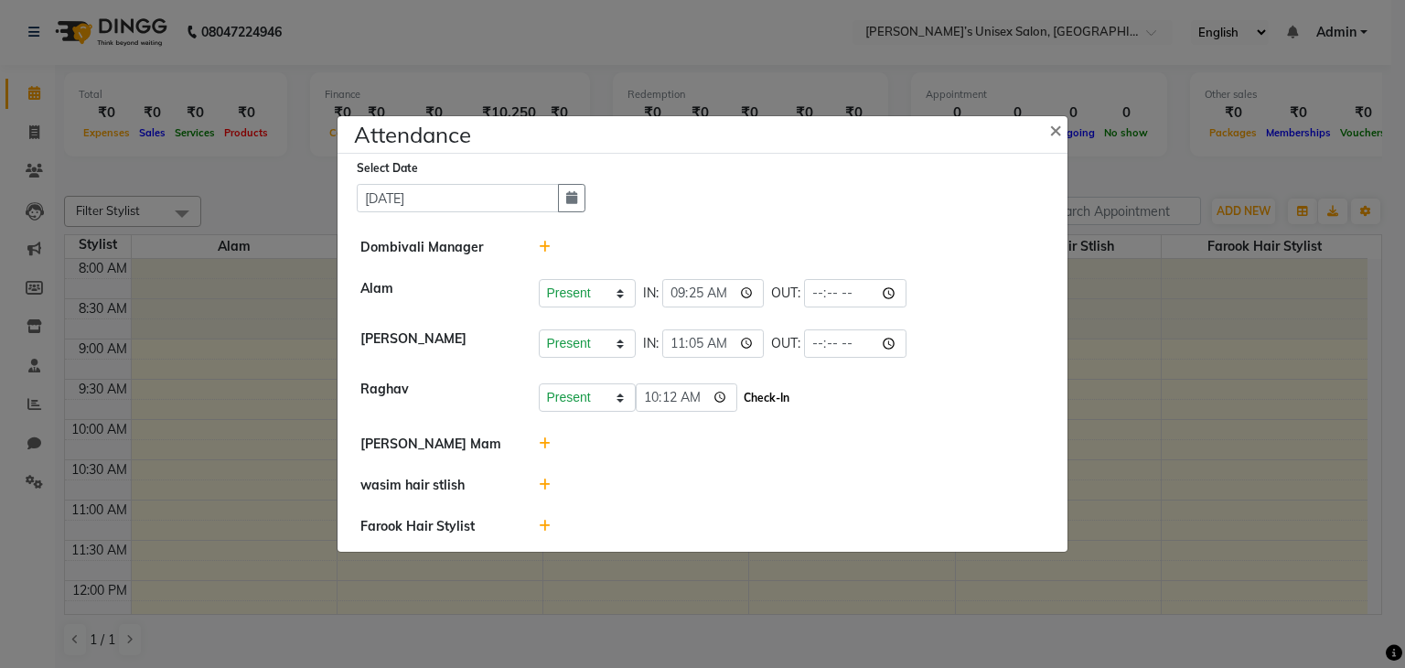
type input "10:12"
click at [746, 401] on button "Check-In" at bounding box center [766, 398] width 55 height 26
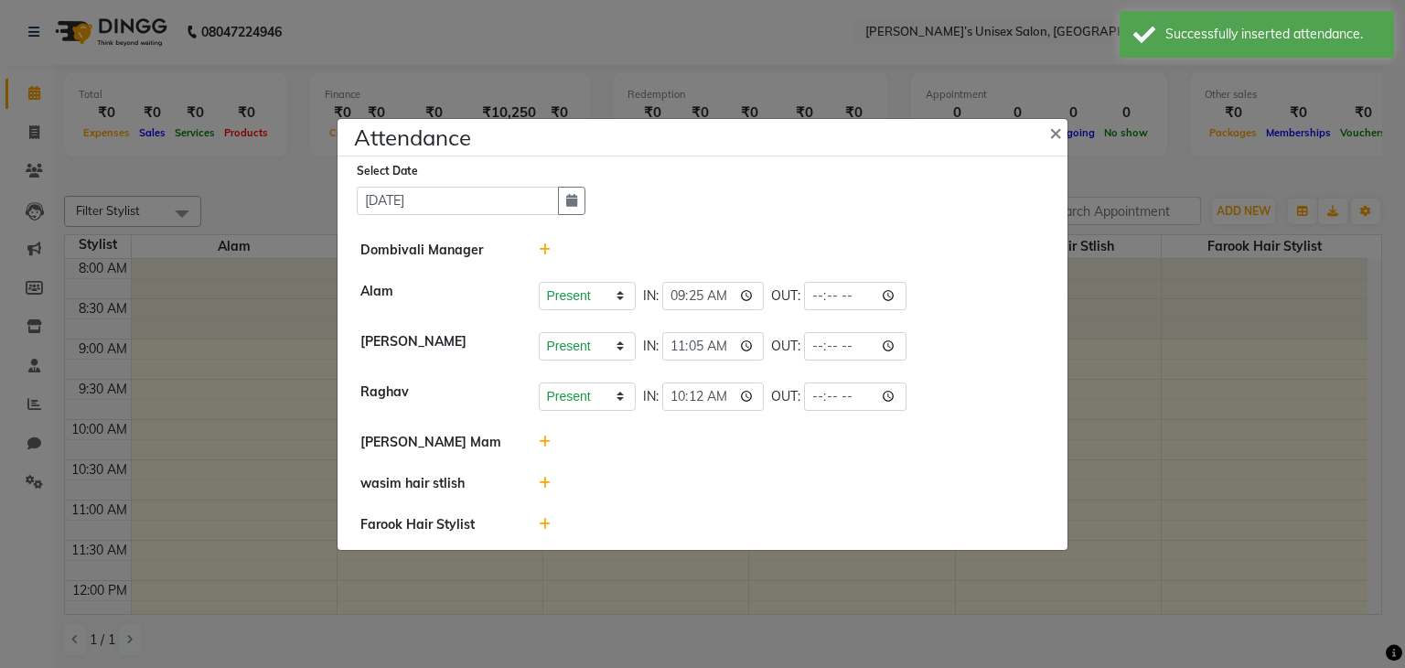
click at [542, 522] on icon at bounding box center [545, 524] width 12 height 13
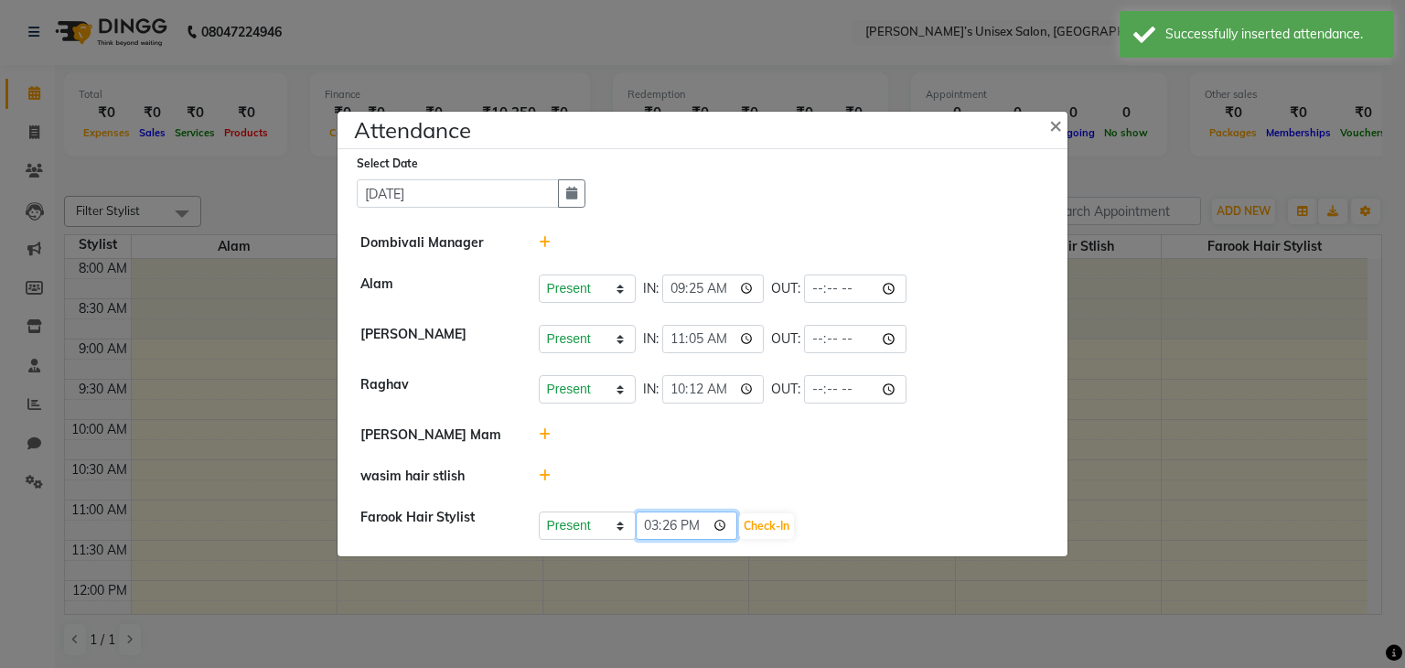
click at [697, 519] on input "15:26" at bounding box center [687, 525] width 102 height 28
type input "09:26"
click at [756, 528] on button "Check-In" at bounding box center [766, 526] width 55 height 26
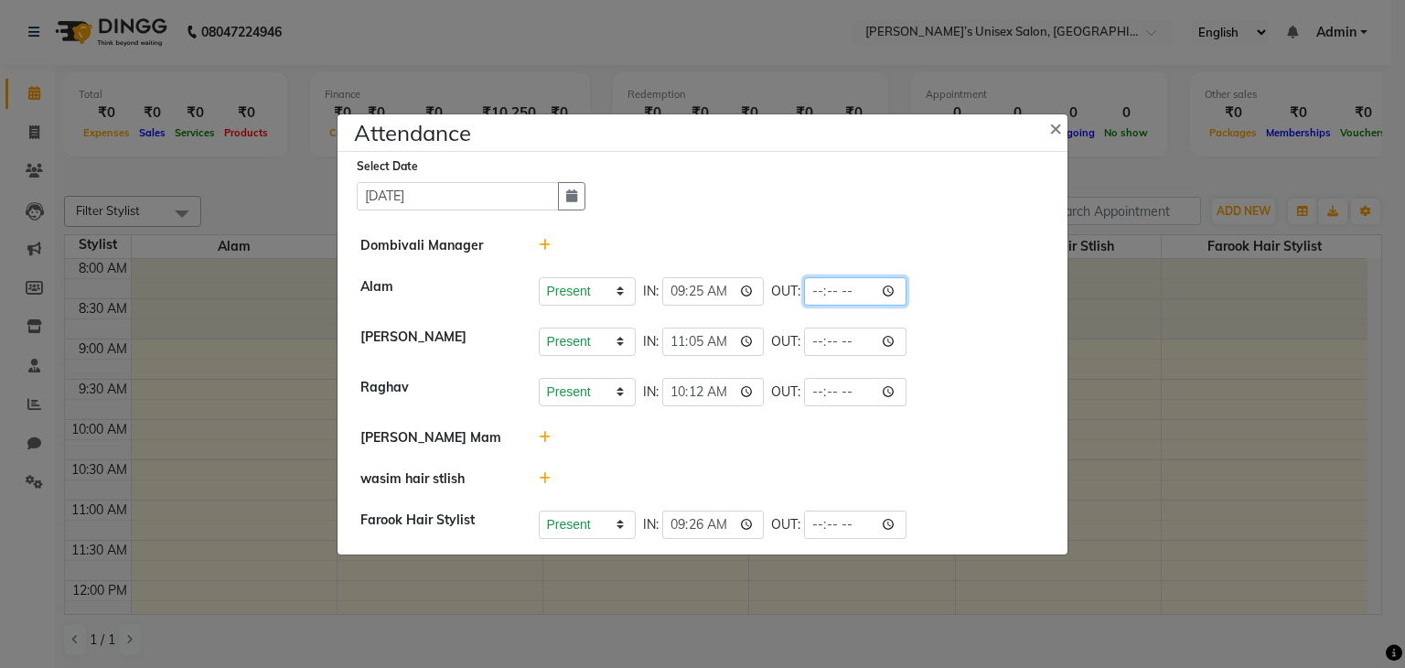
click at [842, 290] on input "time" at bounding box center [855, 291] width 102 height 28
type input "22:02"
click at [936, 353] on div "Present Absent Late Half Day Weekly Off IN: 11:05 OUT:" at bounding box center [792, 341] width 507 height 28
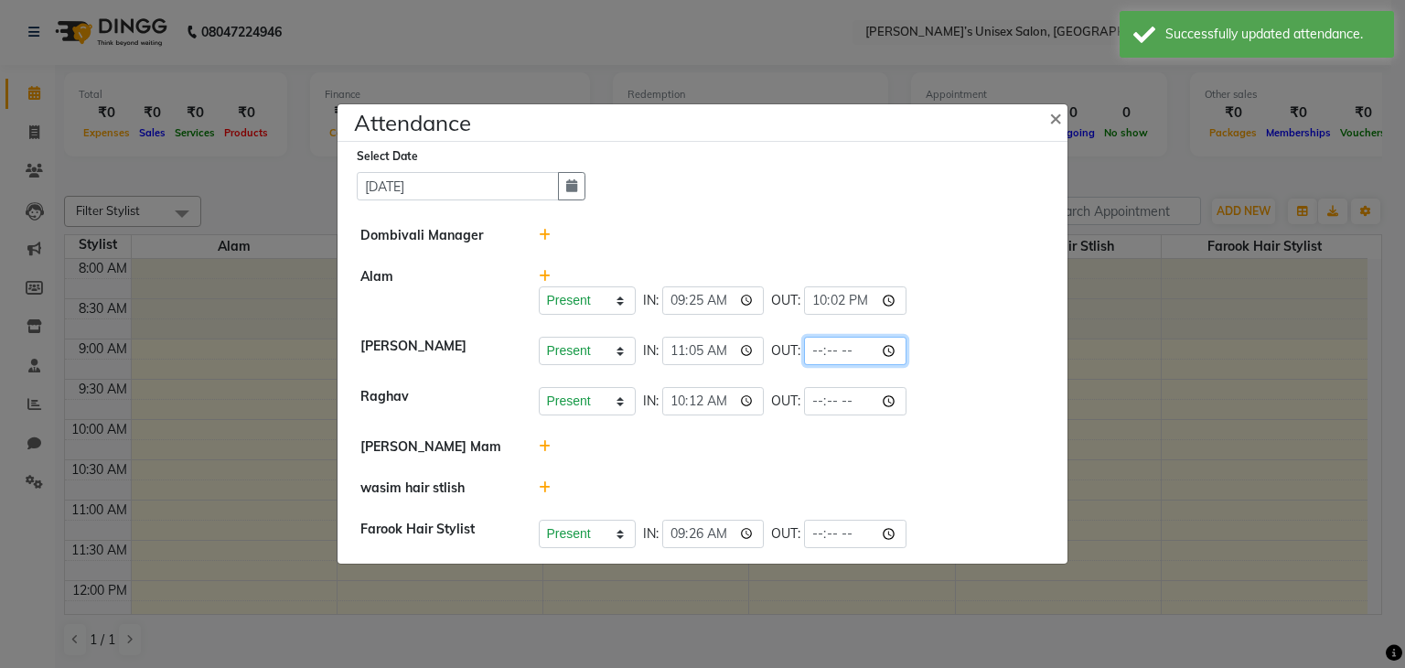
click at [847, 351] on input "time" at bounding box center [855, 351] width 102 height 28
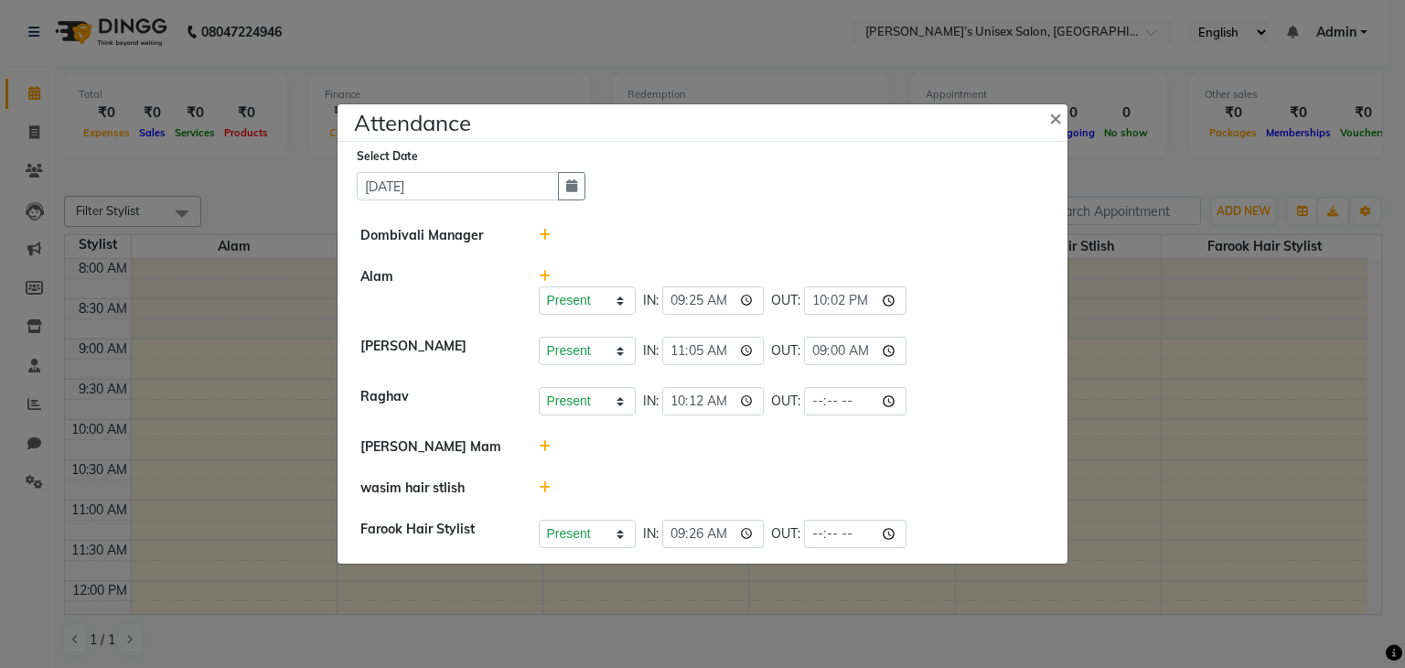
type input "09:00"
click at [970, 407] on div "Present Absent Late Half Day Weekly Off IN: 10:12 OUT:" at bounding box center [792, 401] width 507 height 28
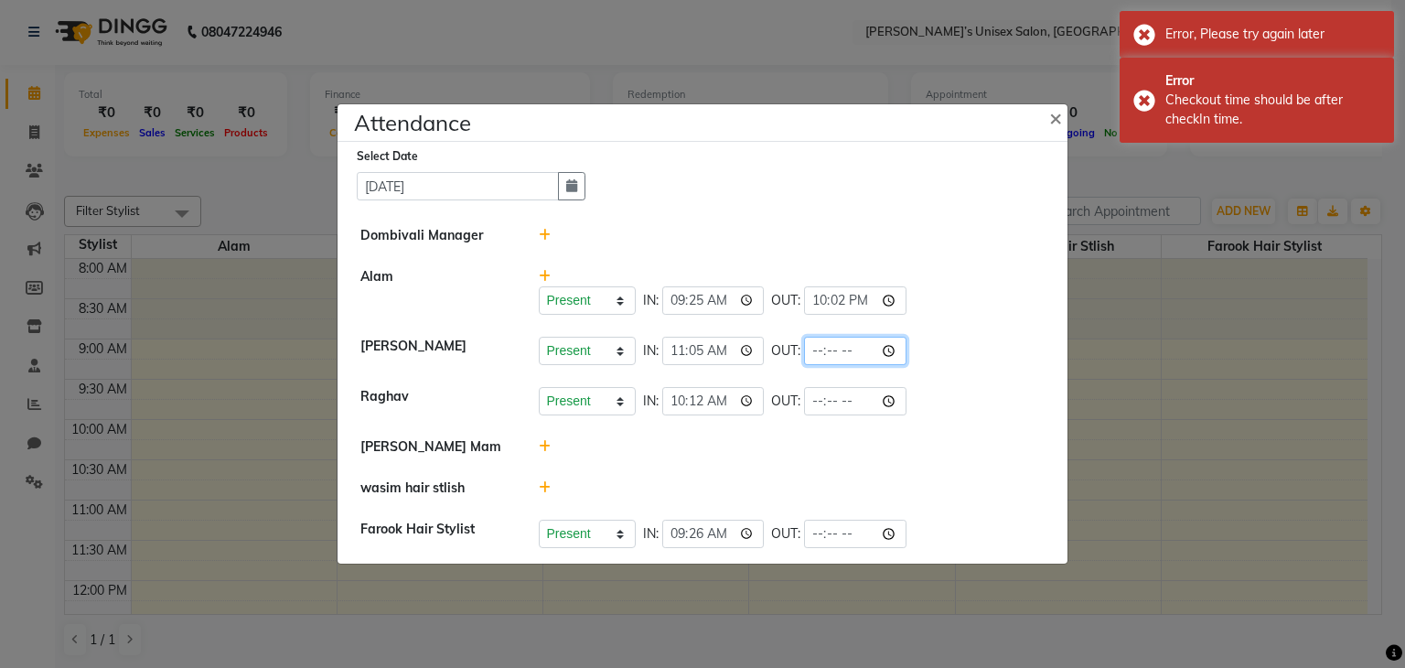
click at [837, 350] on input "time" at bounding box center [855, 351] width 102 height 28
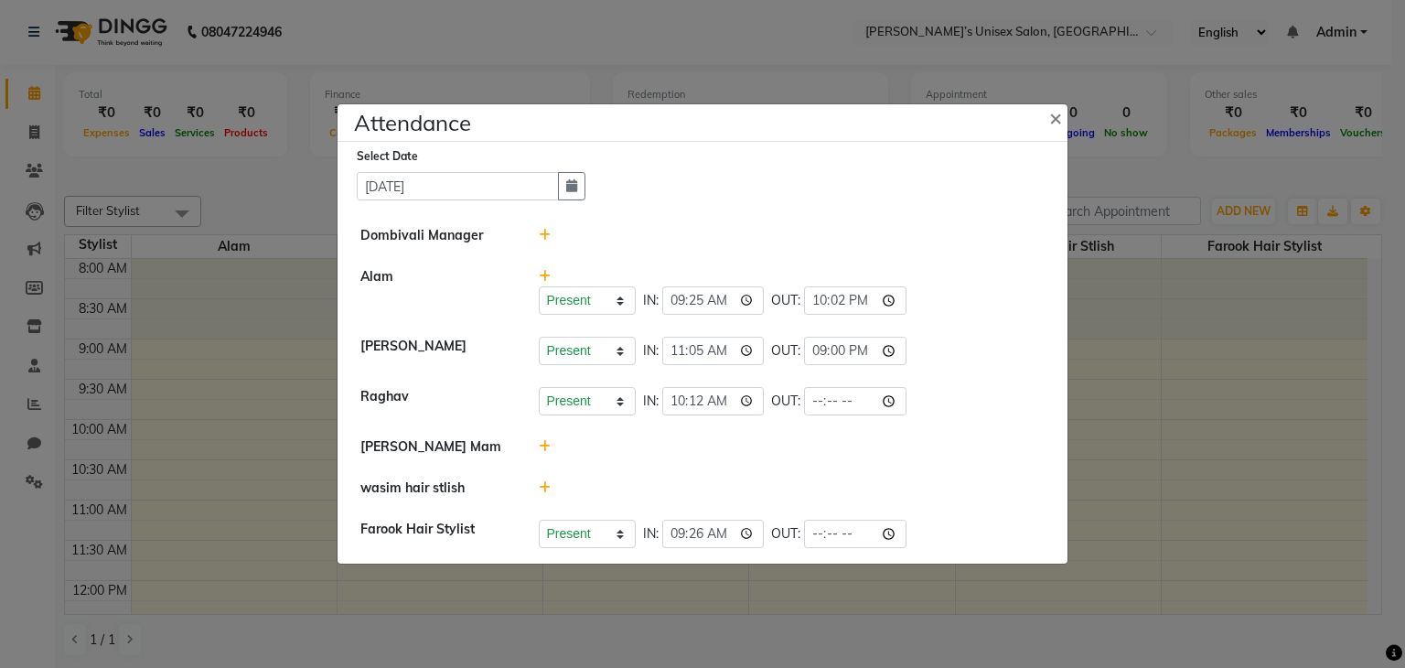
type input "21:00"
click at [934, 444] on div at bounding box center [792, 446] width 534 height 19
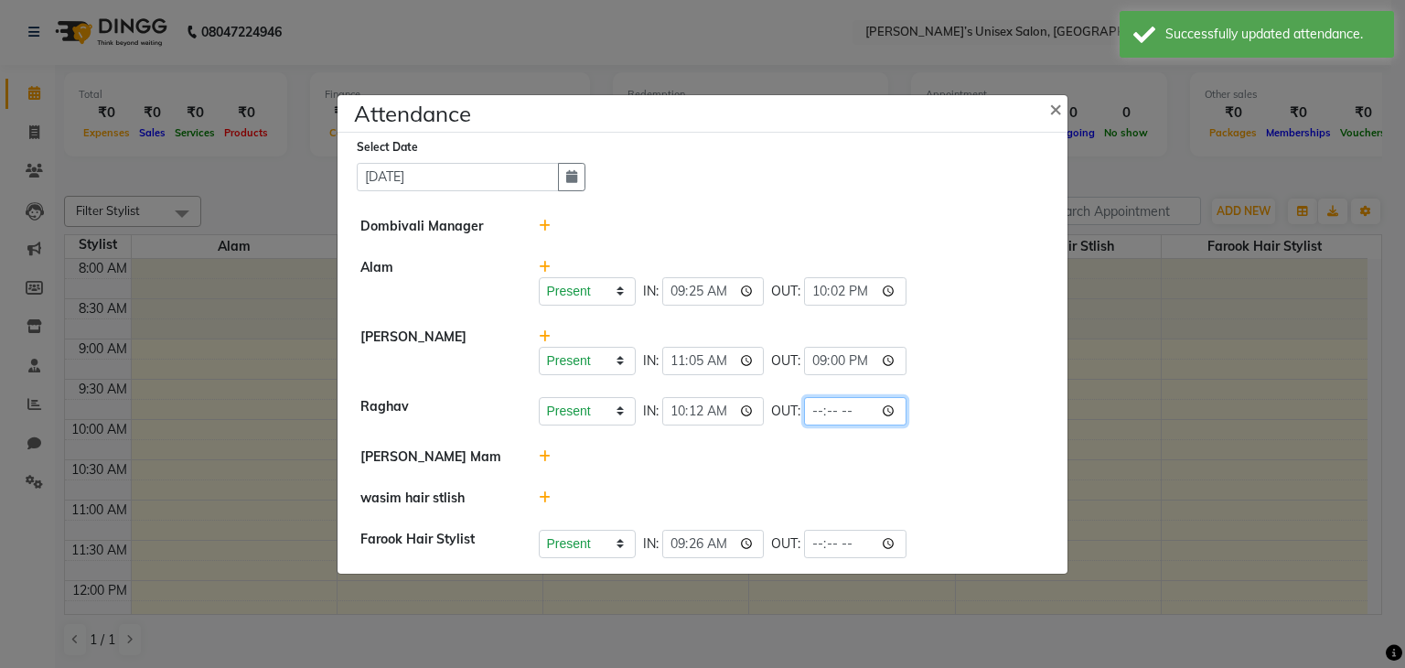
click at [849, 411] on input "time" at bounding box center [855, 411] width 102 height 28
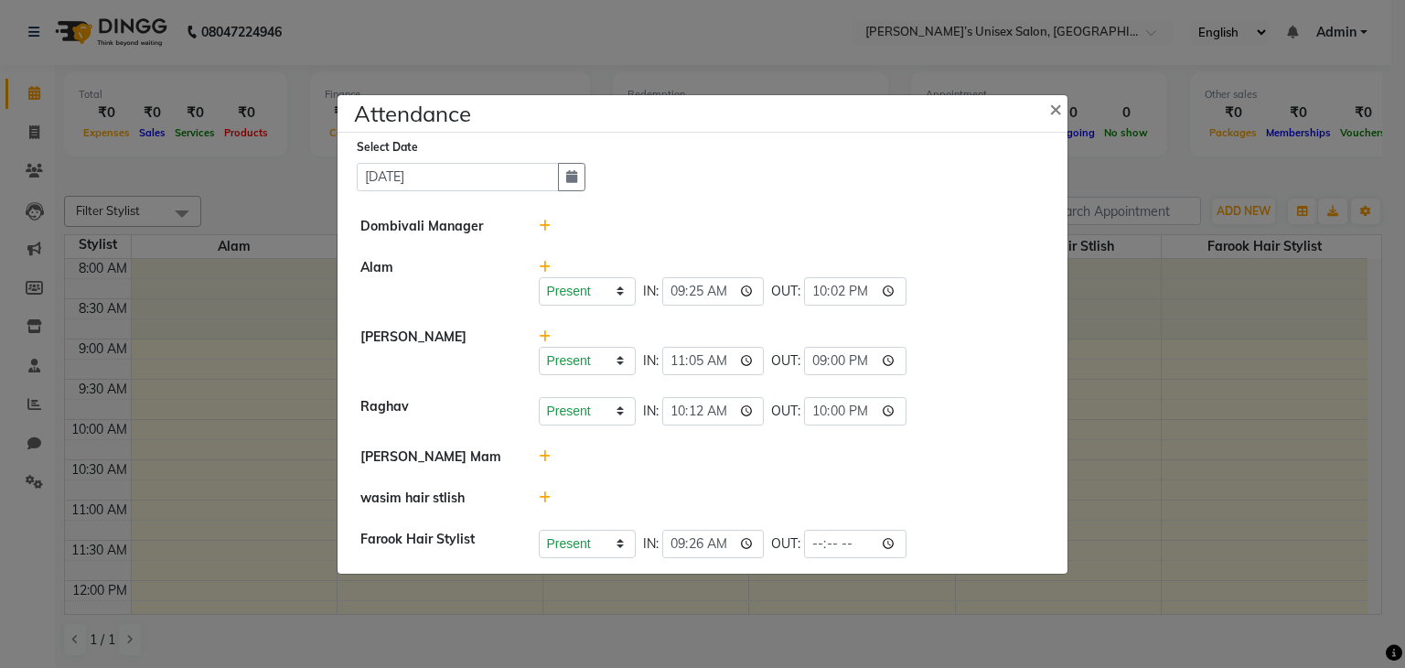
type input "22:00"
click at [1149, 400] on ngb-modal-window "Attendance × Select Date [DATE] Dombivali Manager [PERSON_NAME] Present Absent …" at bounding box center [702, 334] width 1405 height 668
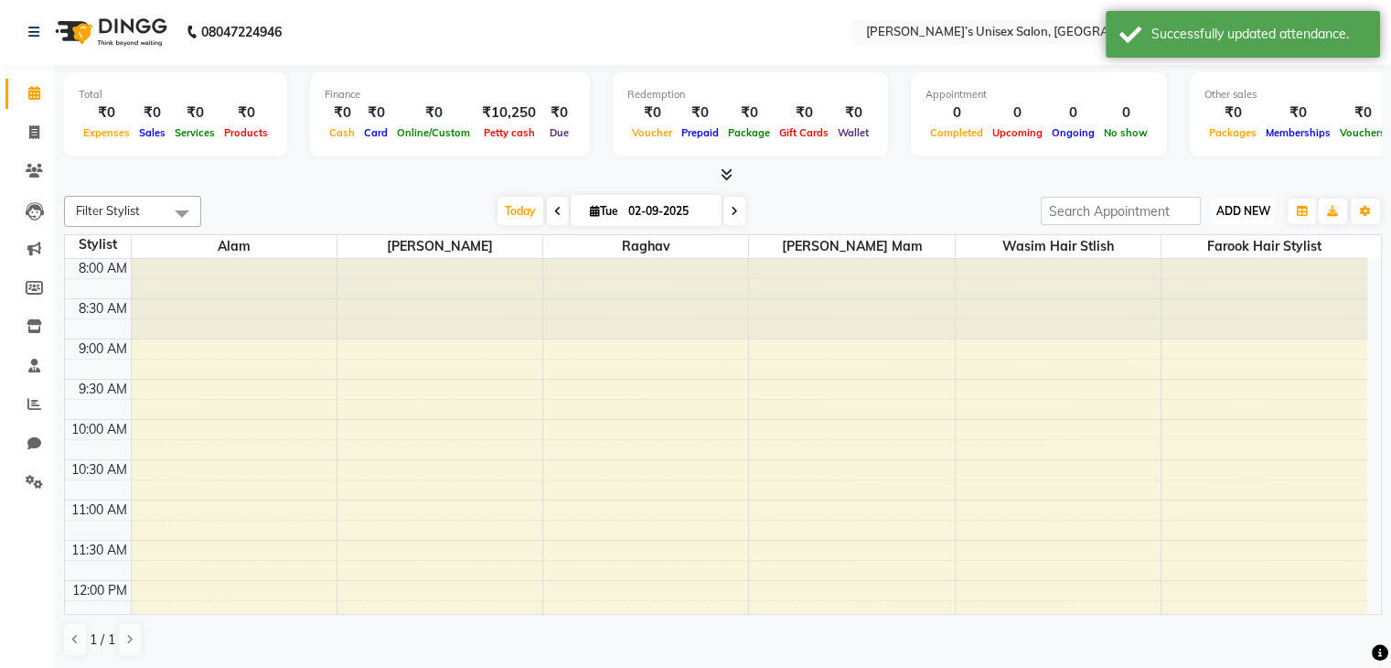
click at [1254, 206] on span "ADD NEW" at bounding box center [1243, 211] width 54 height 14
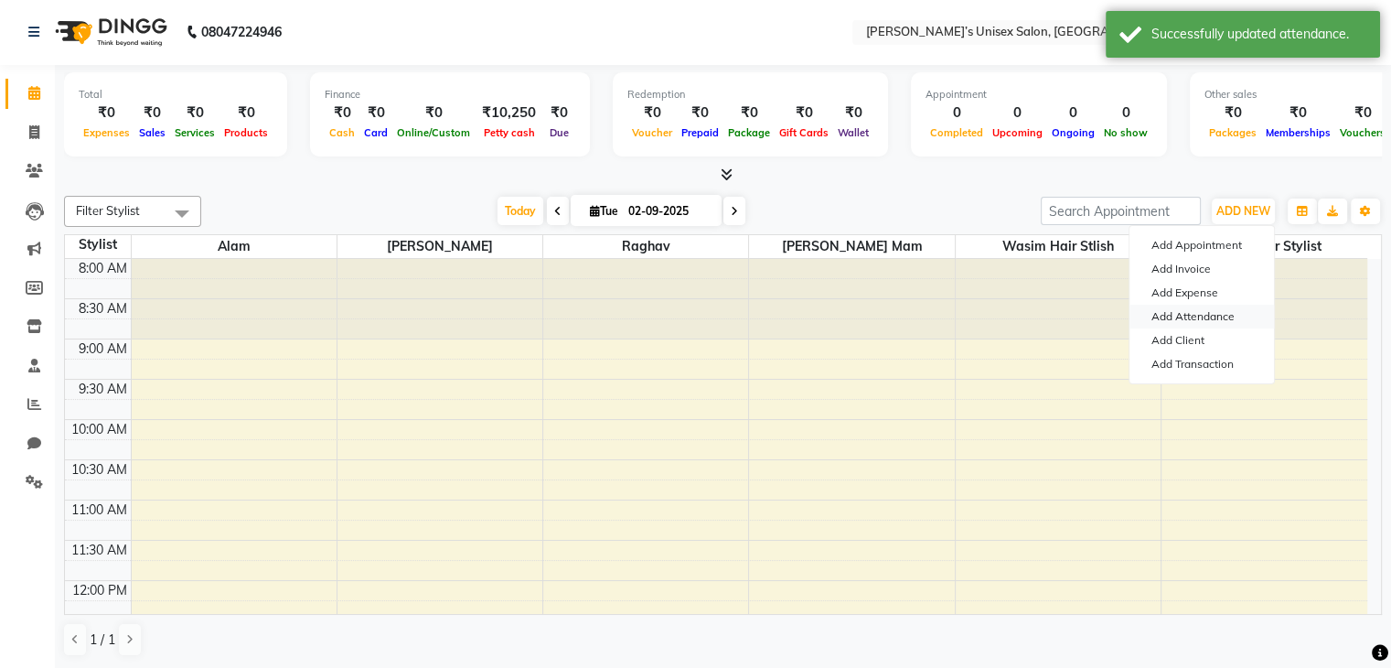
click at [1183, 315] on link "Add Attendance" at bounding box center [1201, 317] width 144 height 24
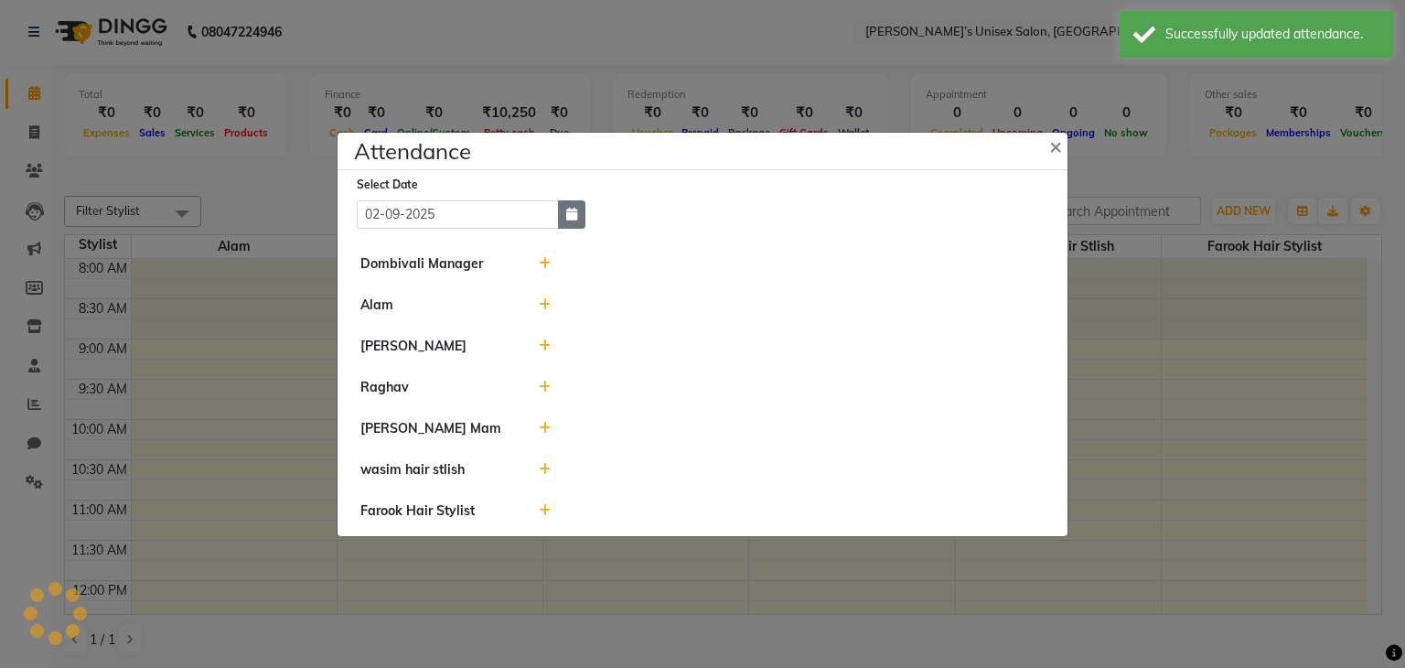
click at [583, 215] on button "button" at bounding box center [571, 214] width 27 height 28
select select "9"
select select "2025"
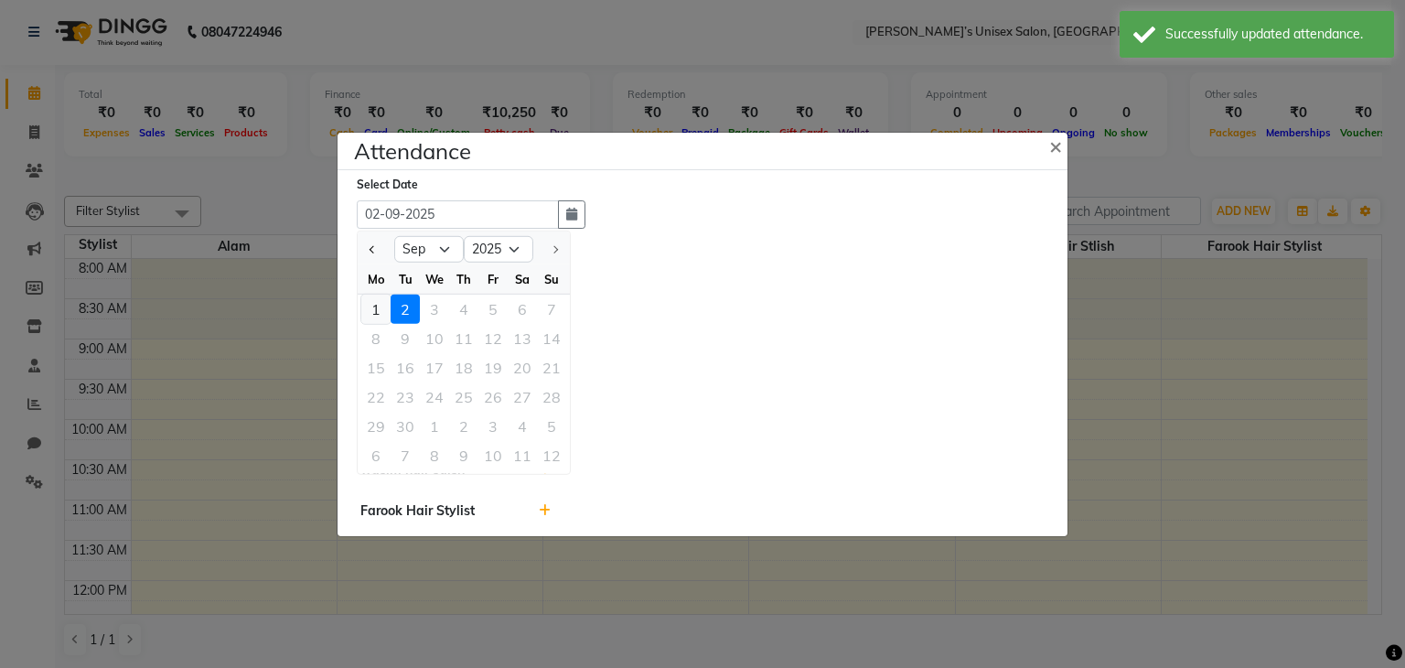
click at [371, 312] on div "1" at bounding box center [375, 308] width 29 height 29
type input "[DATE]"
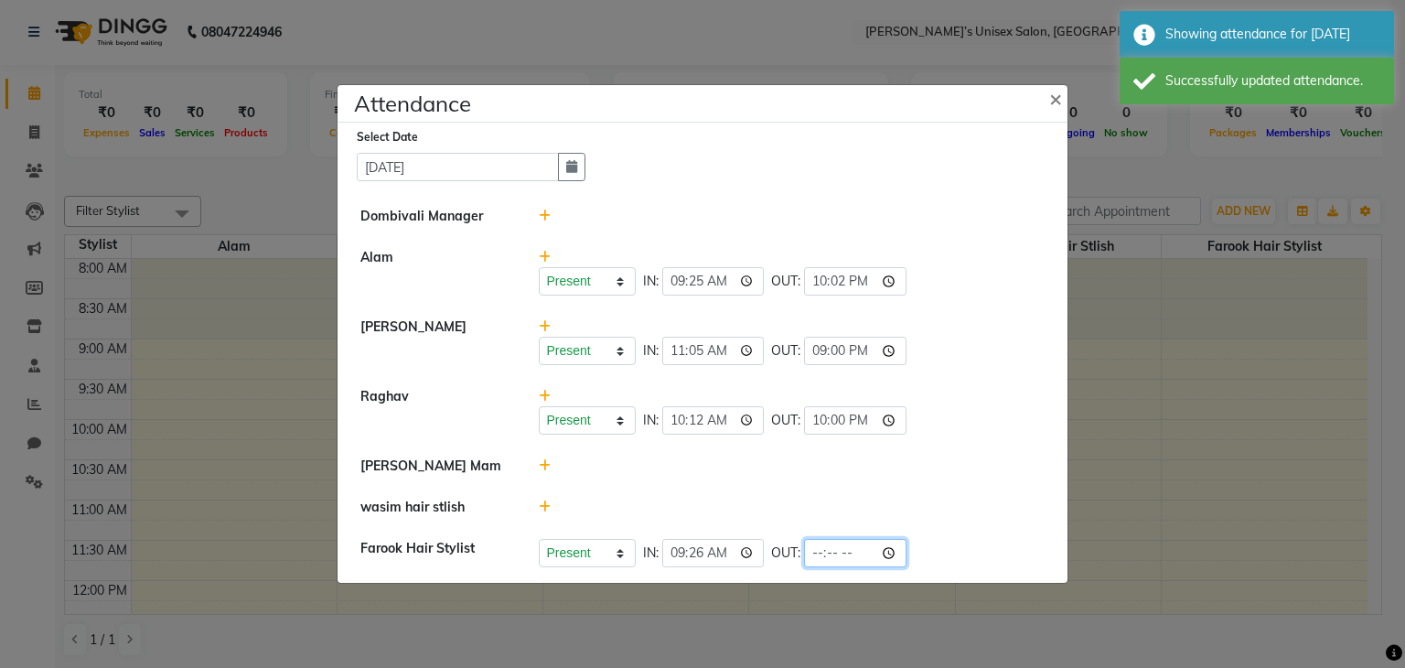
click at [845, 552] on input "time" at bounding box center [855, 553] width 102 height 28
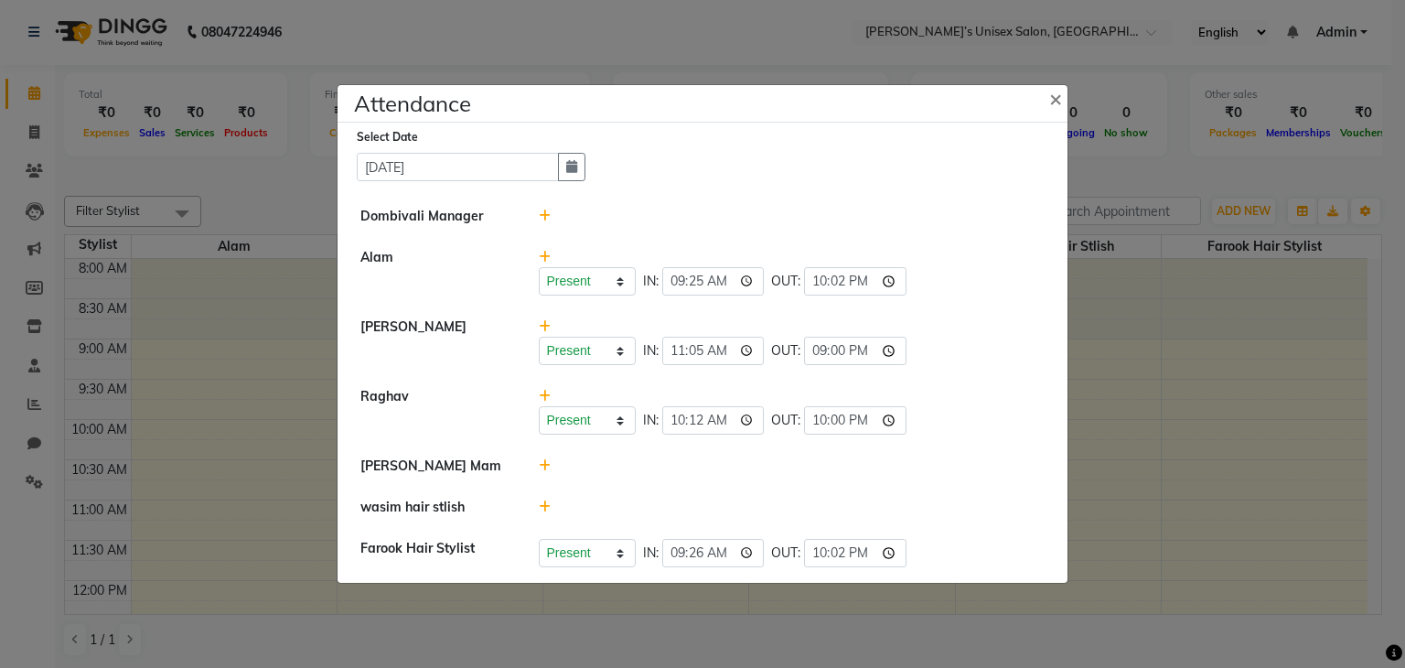
type input "22:02"
click at [914, 392] on div "Present Absent Late Half Day Weekly Off IN: 10:12 OUT: 22:00" at bounding box center [792, 411] width 534 height 48
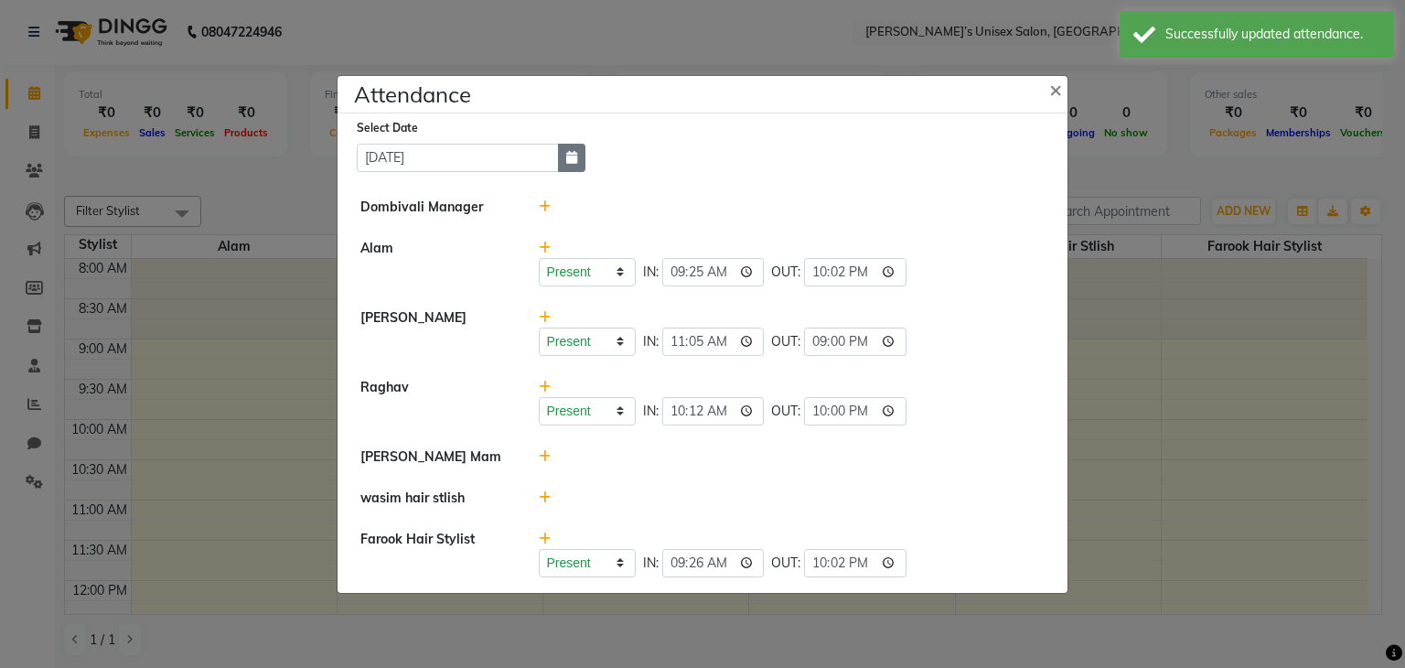
click at [571, 171] on button "button" at bounding box center [571, 158] width 27 height 28
select select "9"
select select "2025"
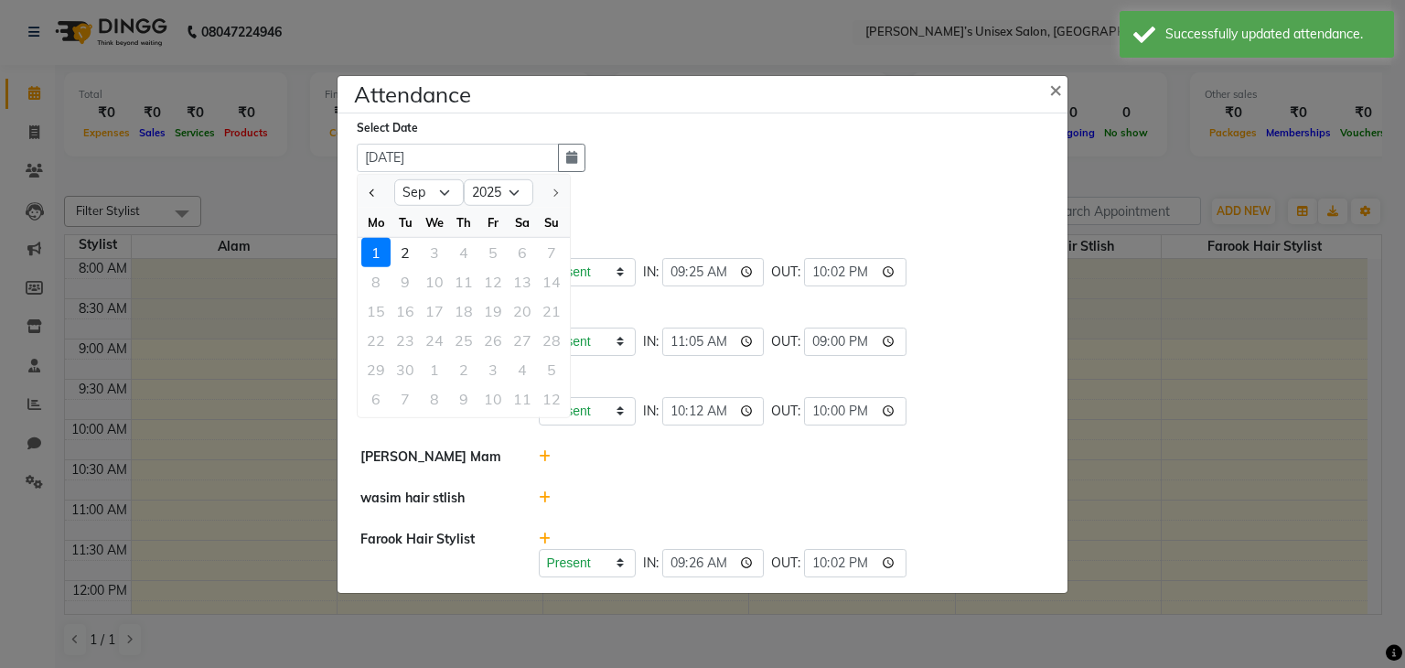
click at [409, 253] on div "2" at bounding box center [404, 251] width 29 height 29
type input "02-09-2025"
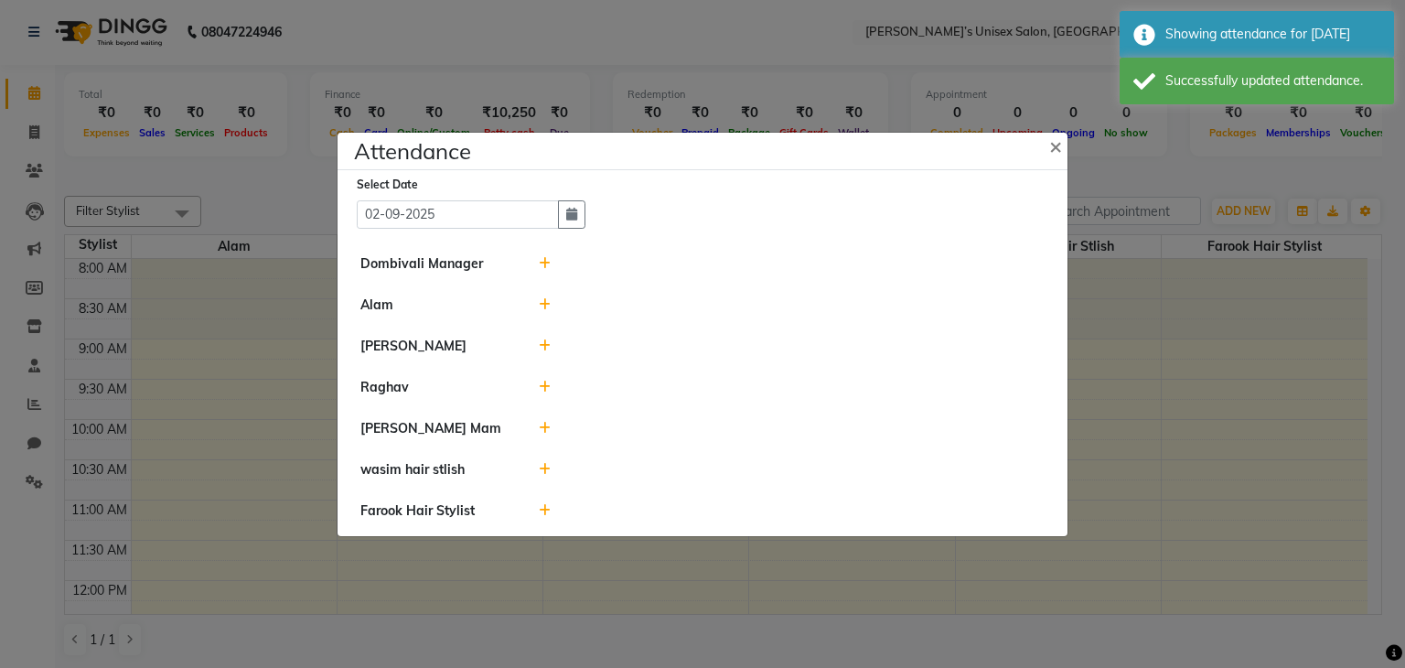
click at [547, 304] on icon at bounding box center [545, 304] width 12 height 13
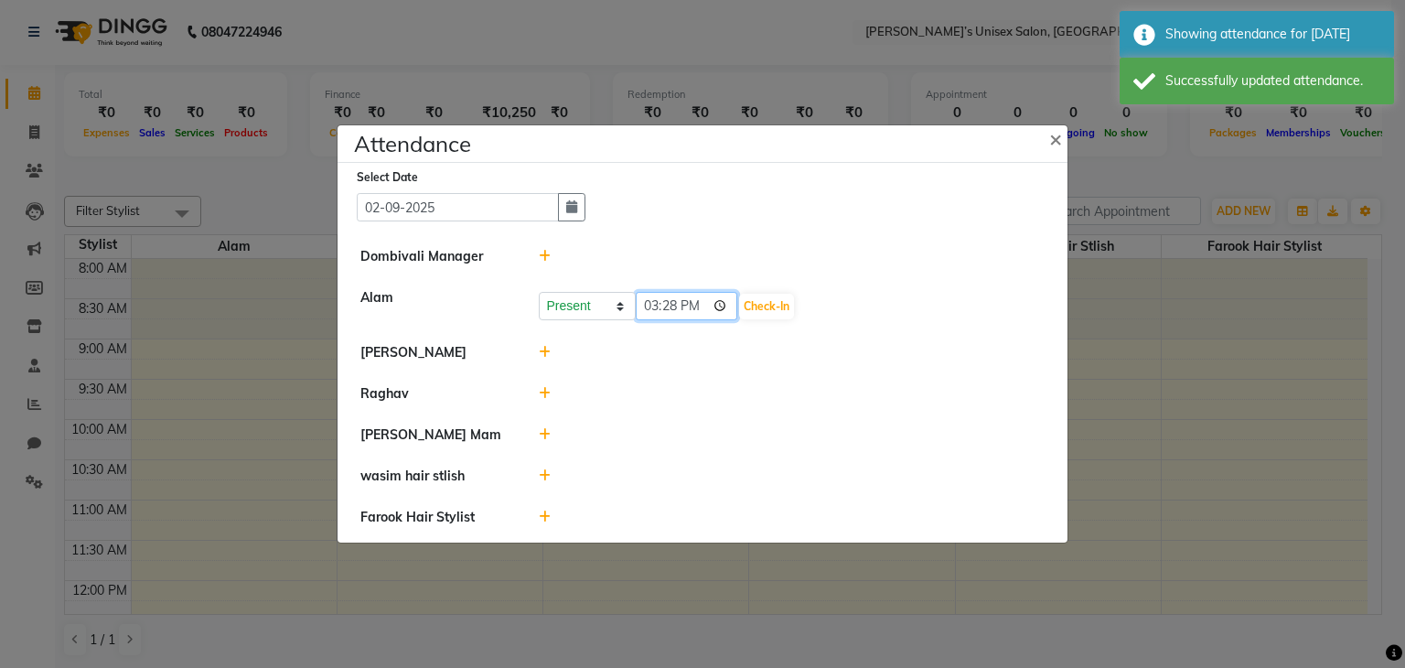
click at [700, 308] on input "15:28" at bounding box center [687, 306] width 102 height 28
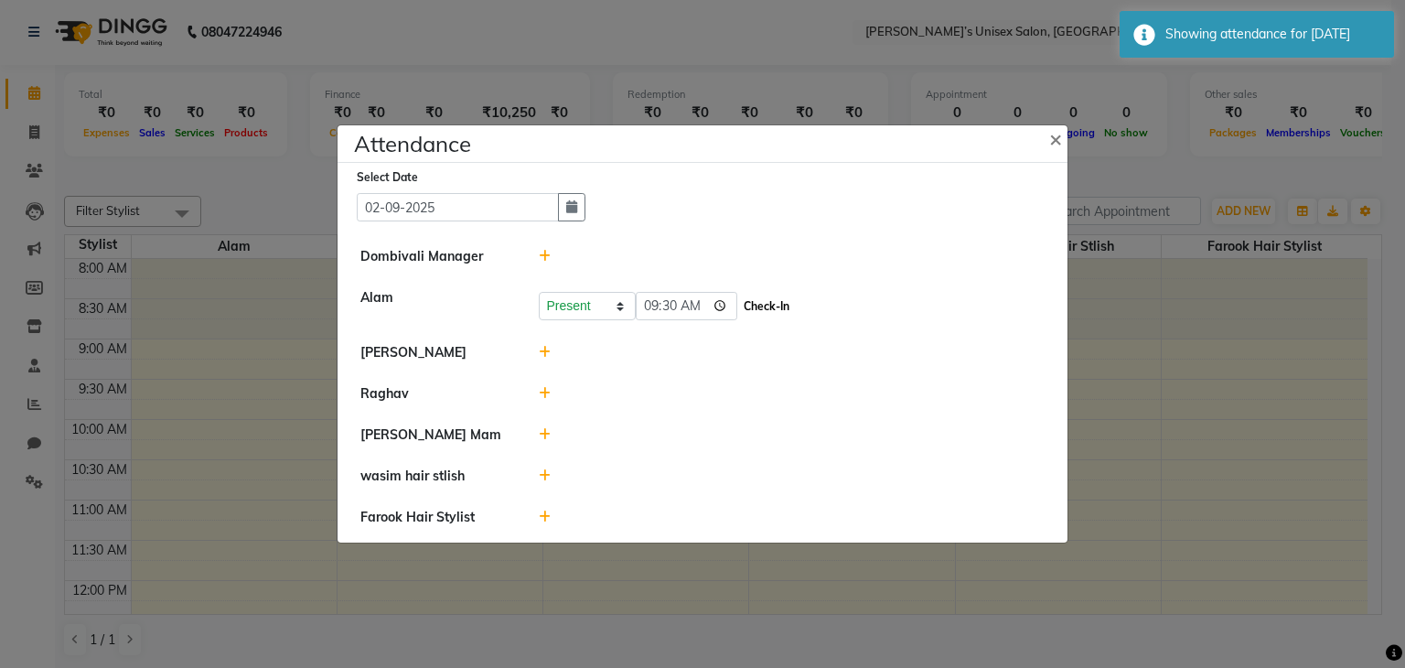
type input "09:30"
click at [767, 299] on button "Check-In" at bounding box center [766, 307] width 55 height 26
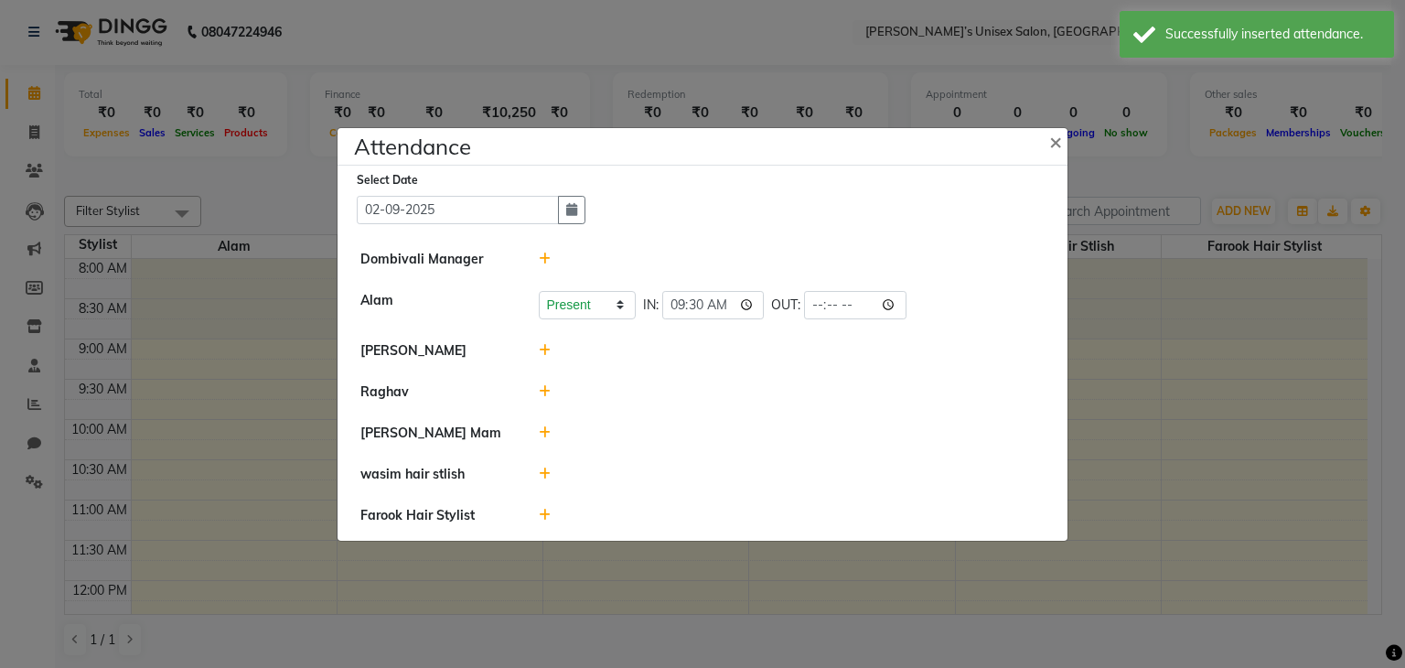
click at [543, 352] on icon at bounding box center [545, 350] width 12 height 13
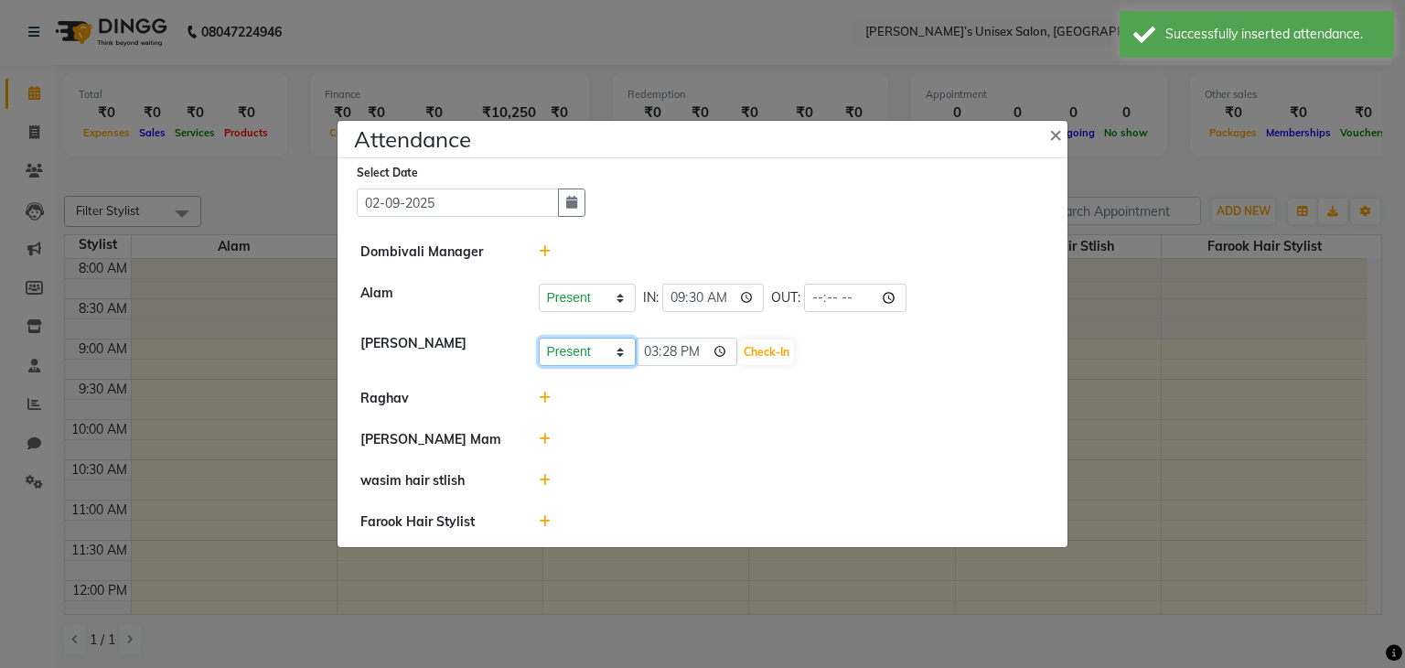
click at [586, 358] on select "Present Absent Late Half Day Weekly Off" at bounding box center [587, 351] width 97 height 28
select select "W"
click at [539, 337] on select "Present Absent Late Half Day Weekly Off" at bounding box center [587, 351] width 97 height 28
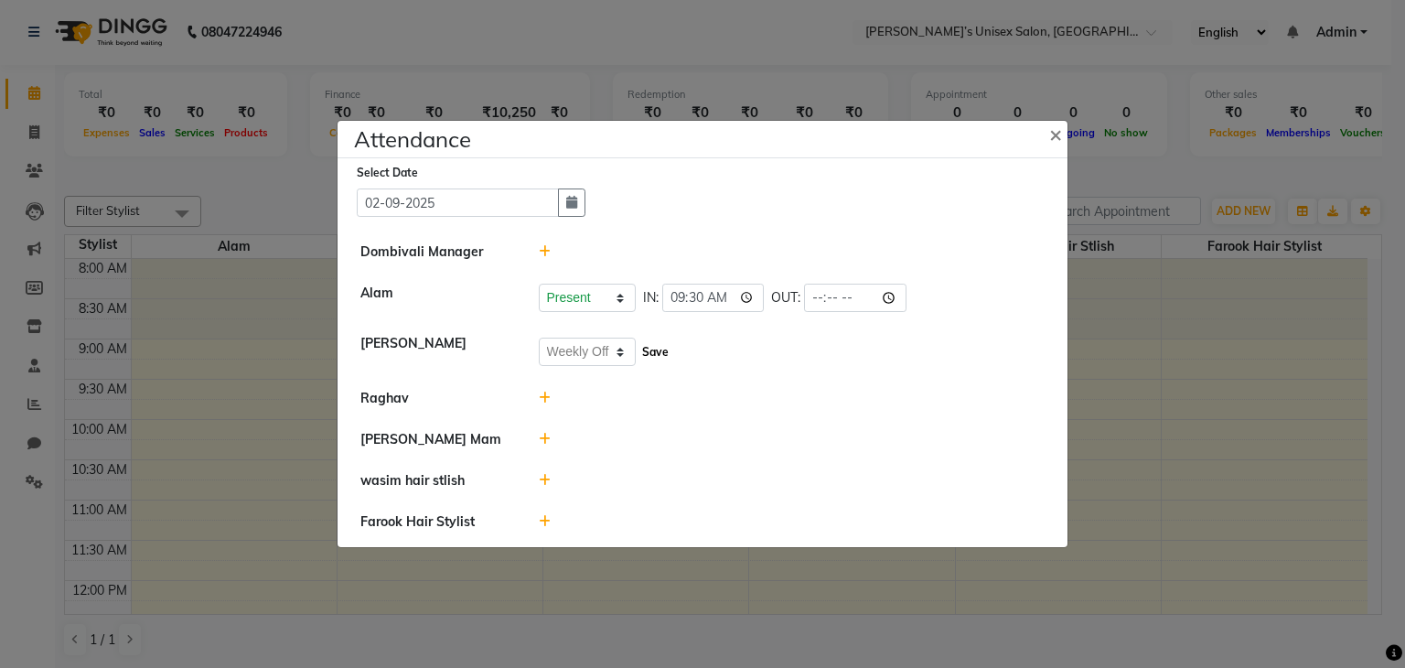
click at [658, 357] on button "Save" at bounding box center [655, 352] width 36 height 26
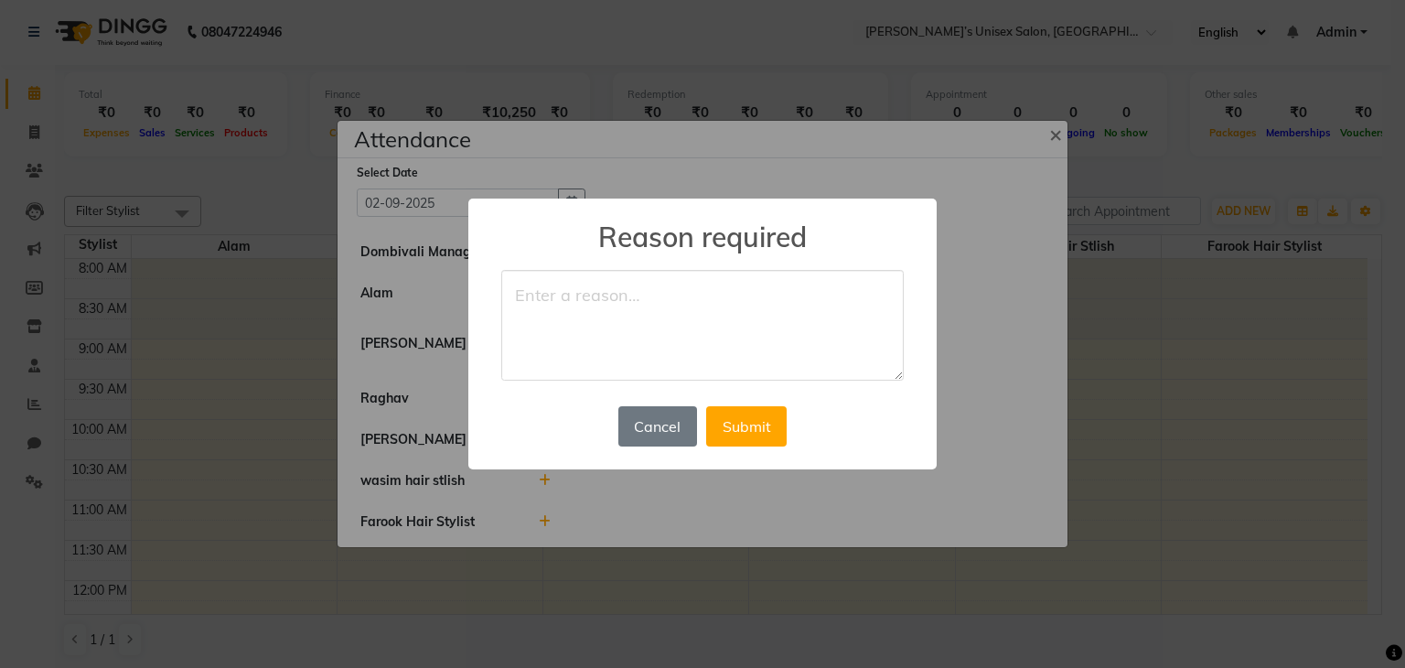
click at [584, 334] on textarea at bounding box center [702, 326] width 402 height 112
type textarea "week of"
click at [750, 416] on button "Submit" at bounding box center [746, 426] width 80 height 40
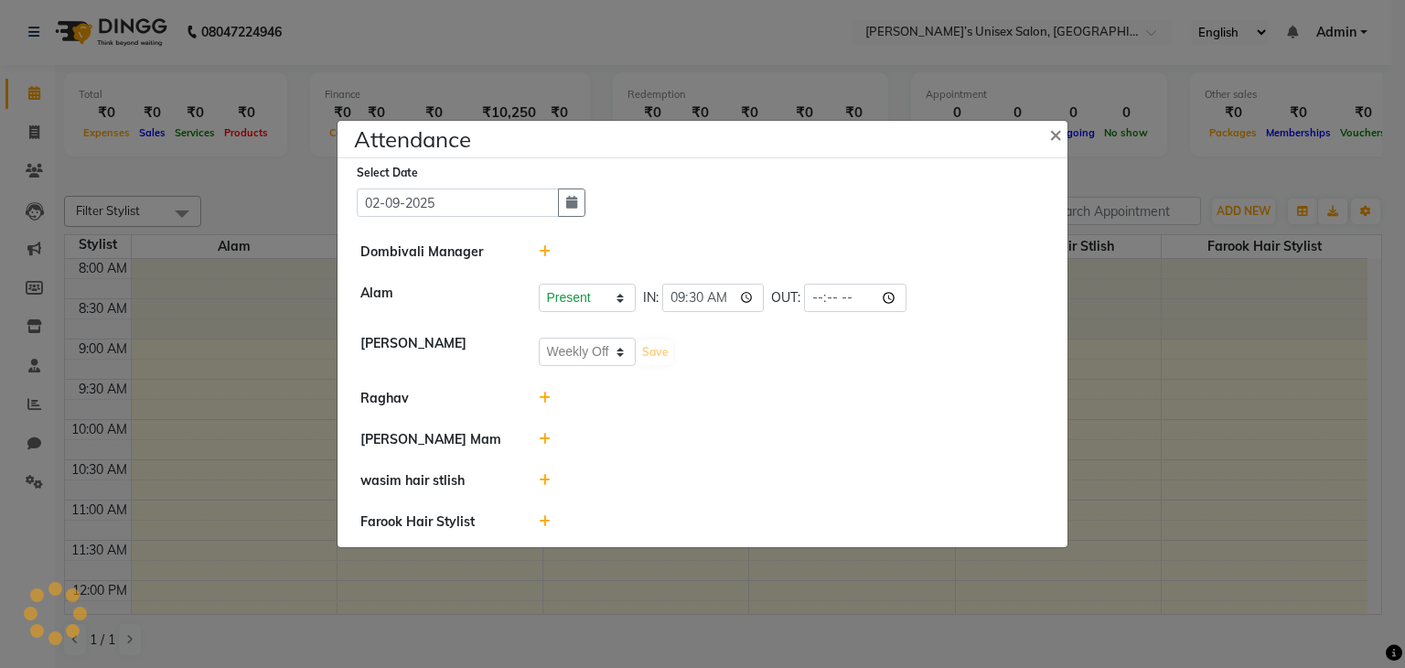
select select "W"
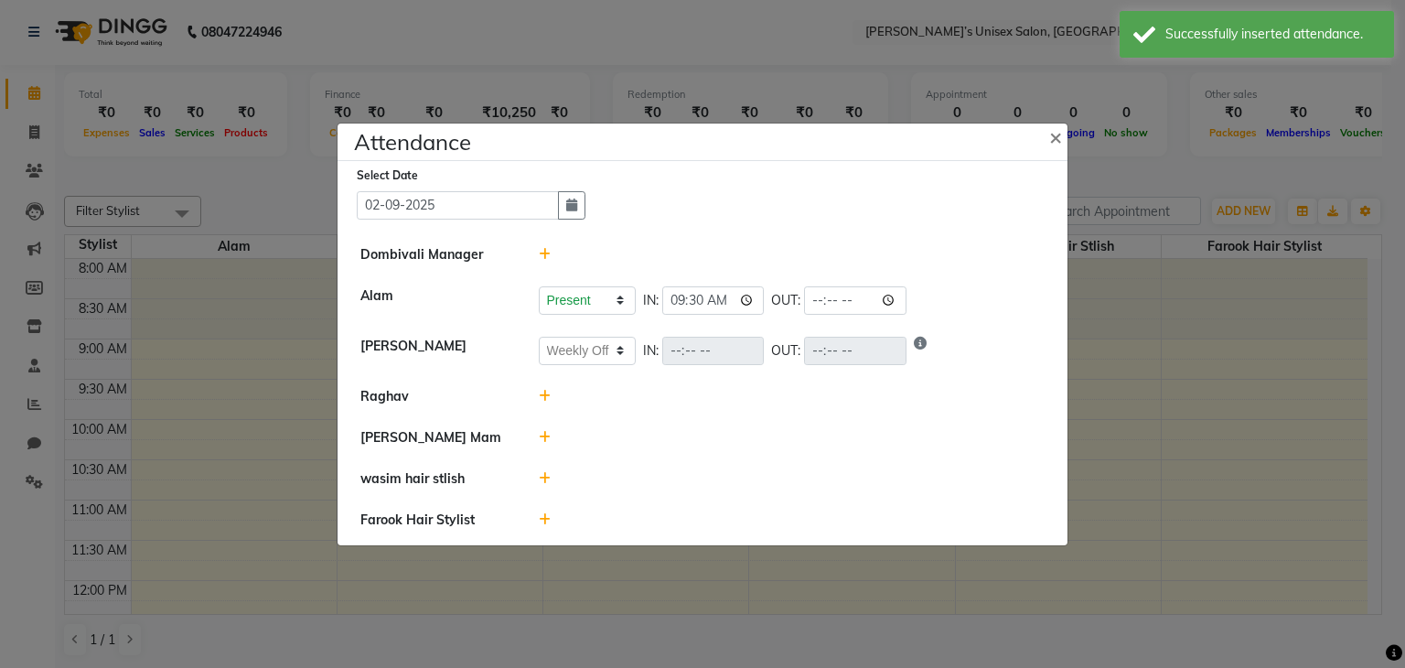
click at [540, 402] on icon at bounding box center [545, 396] width 12 height 13
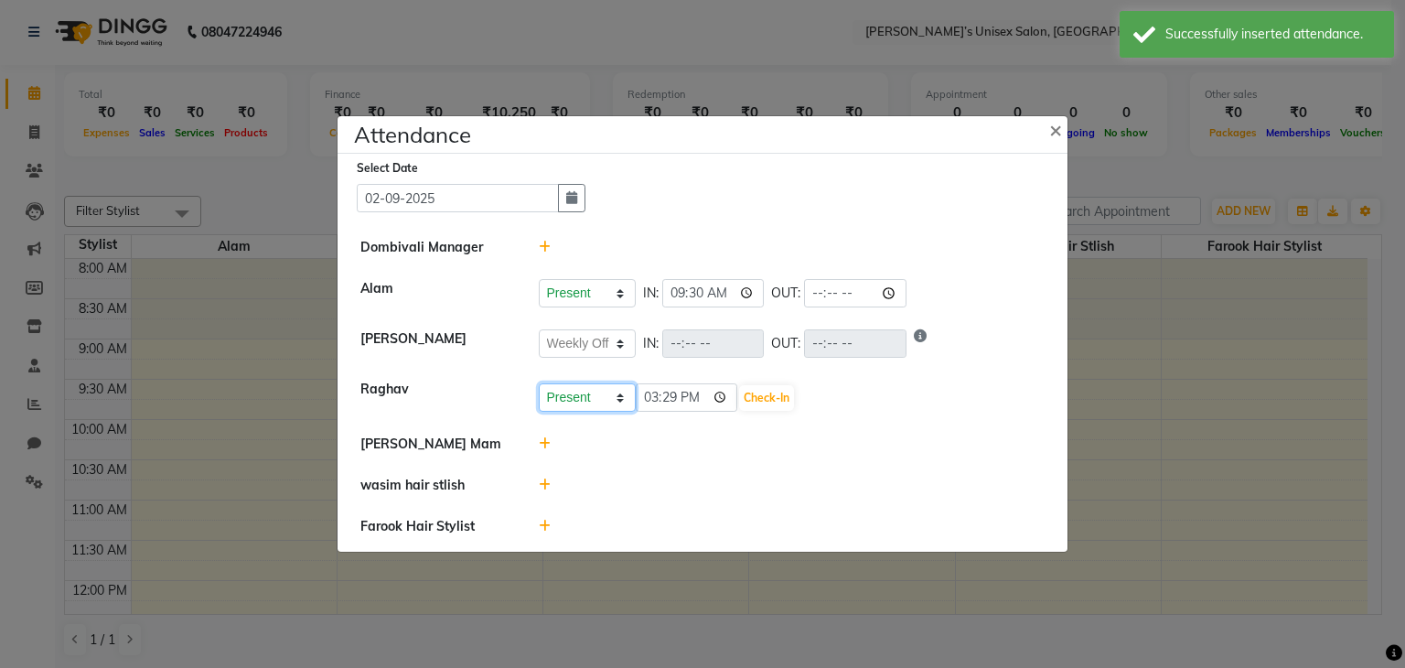
drag, startPoint x: 610, startPoint y: 398, endPoint x: 602, endPoint y: 408, distance: 13.0
click at [610, 398] on select "Present Absent Late Half Day Weekly Off" at bounding box center [587, 397] width 97 height 28
select select "W"
click at [539, 383] on select "Present Absent Late Half Day Weekly Off" at bounding box center [587, 397] width 97 height 28
click at [647, 398] on button "Save" at bounding box center [655, 398] width 36 height 26
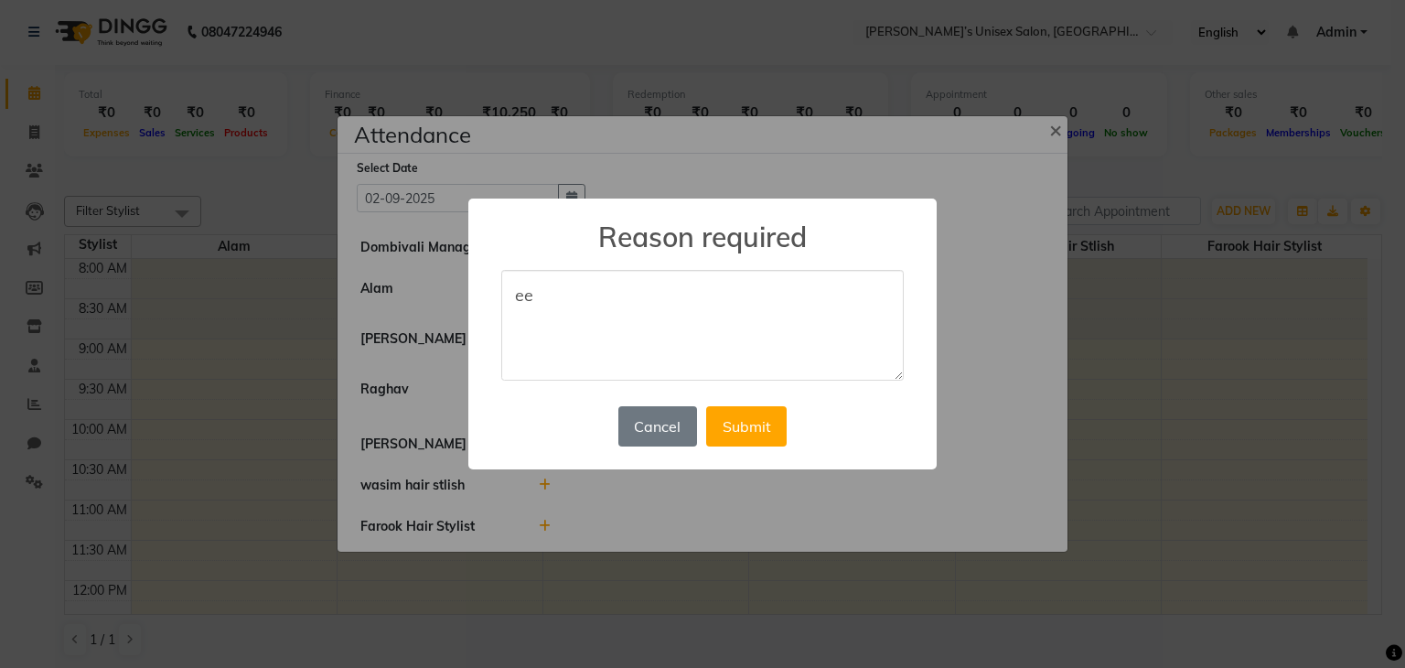
type textarea "e"
type textarea "w"
click at [647, 443] on button "Cancel" at bounding box center [657, 426] width 79 height 40
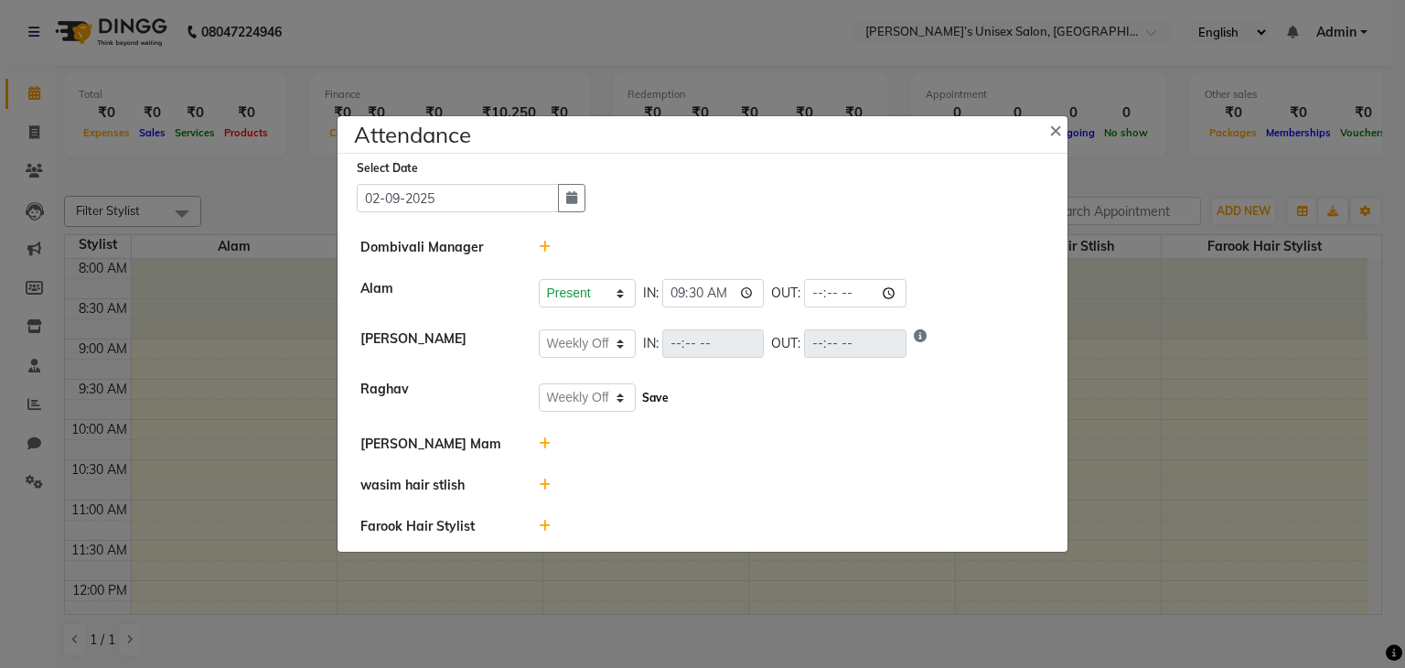
click at [655, 397] on button "Save" at bounding box center [655, 398] width 36 height 26
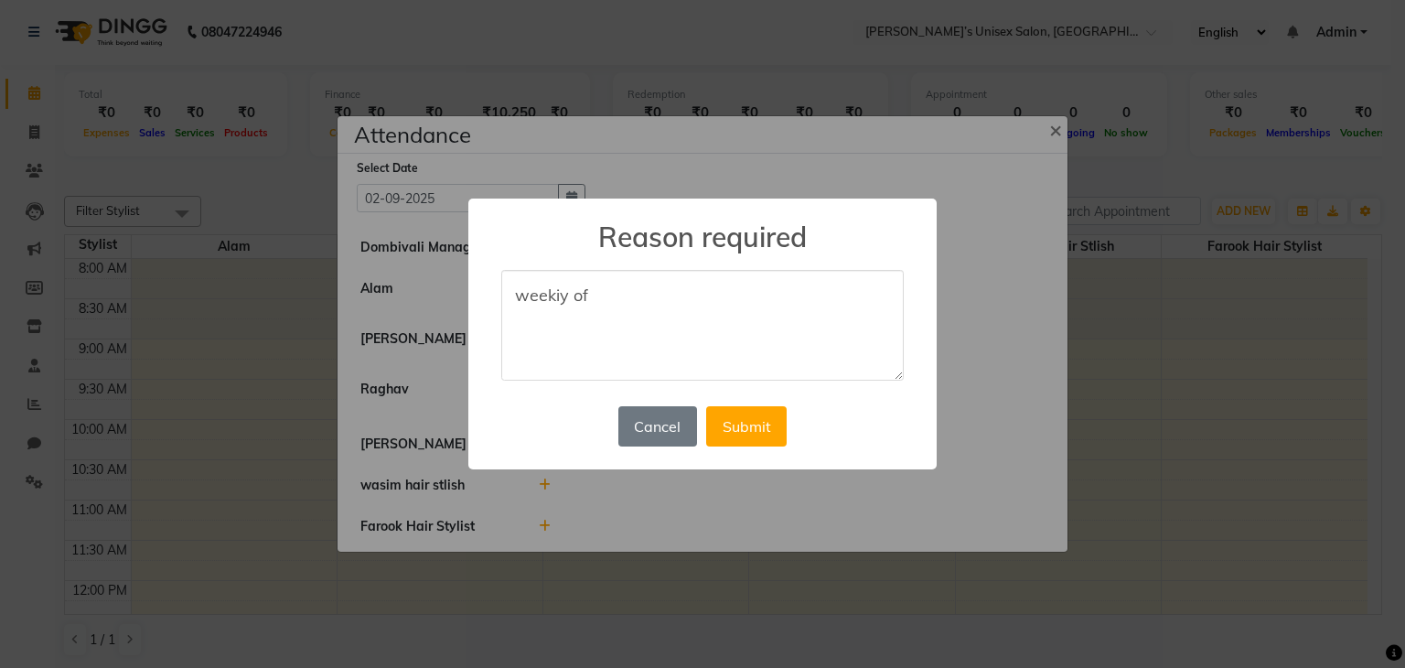
click at [573, 297] on textarea "weekiy of" at bounding box center [702, 326] width 402 height 112
type textarea "weekly of"
drag, startPoint x: 755, startPoint y: 422, endPoint x: 754, endPoint y: 438, distance: 16.6
click at [756, 422] on button "Submit" at bounding box center [746, 426] width 80 height 40
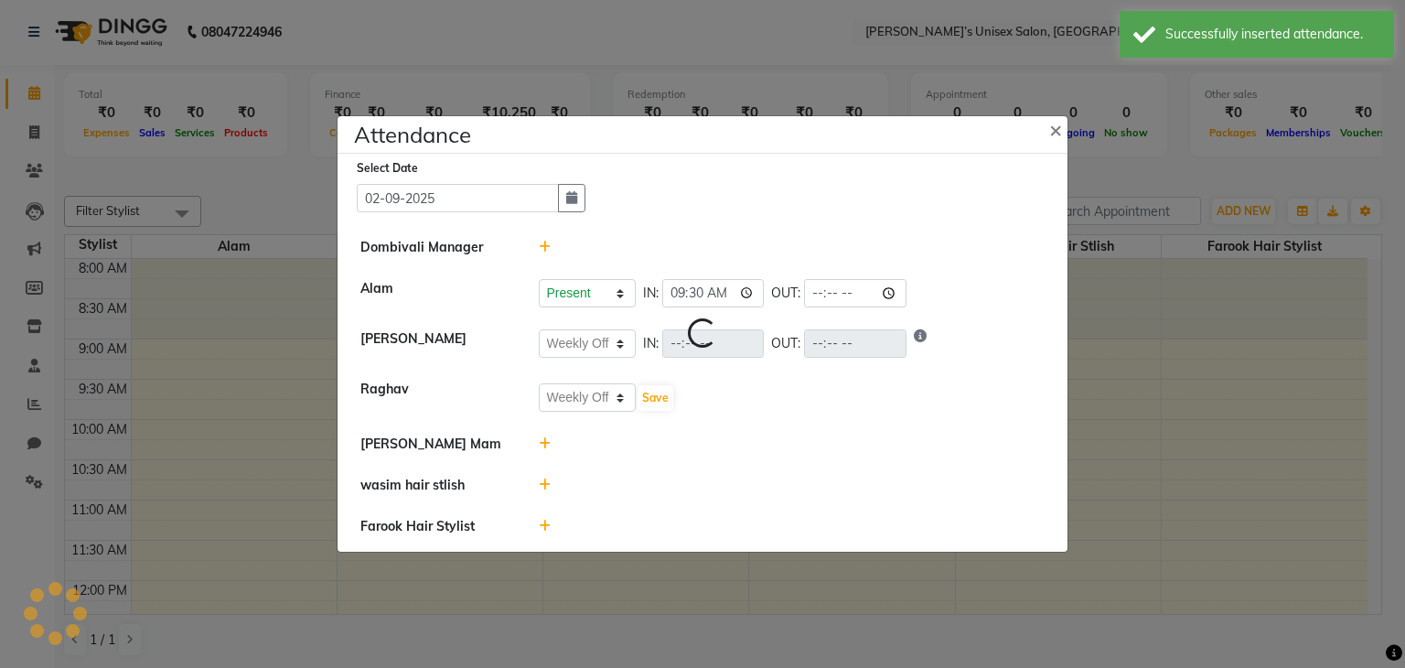
select select "W"
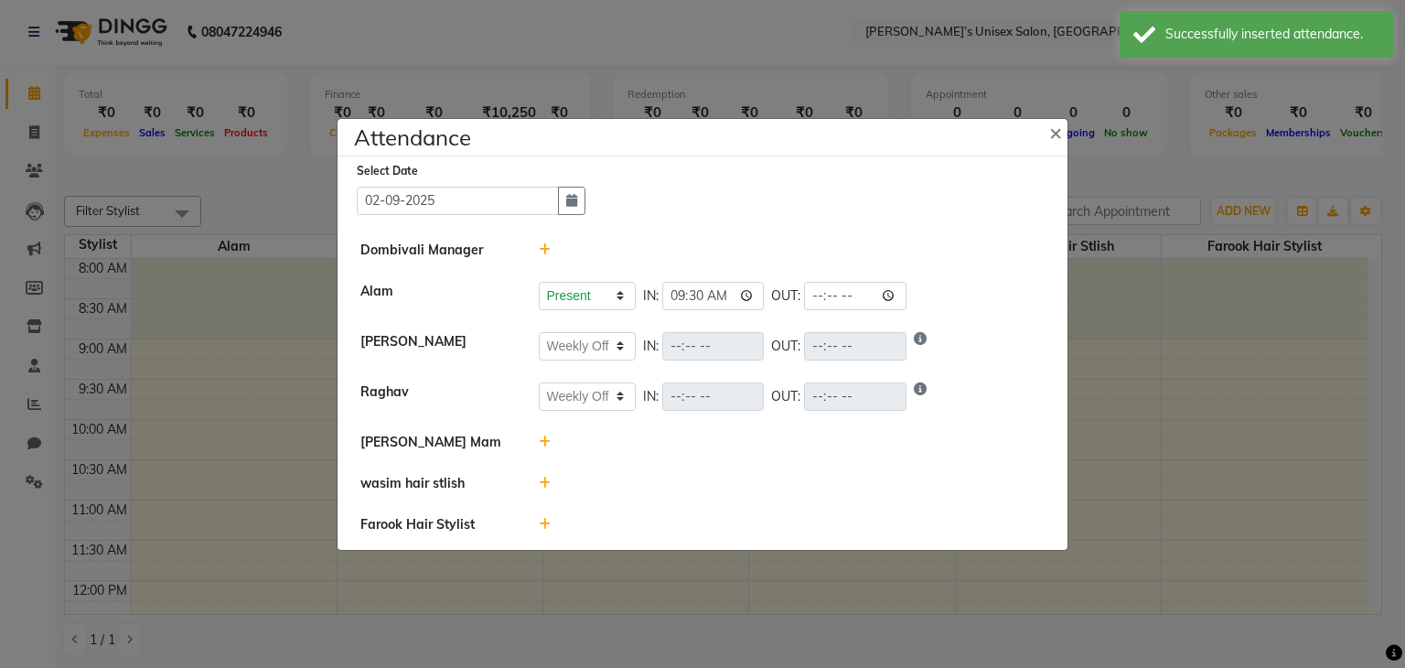
click at [549, 519] on icon at bounding box center [545, 524] width 12 height 13
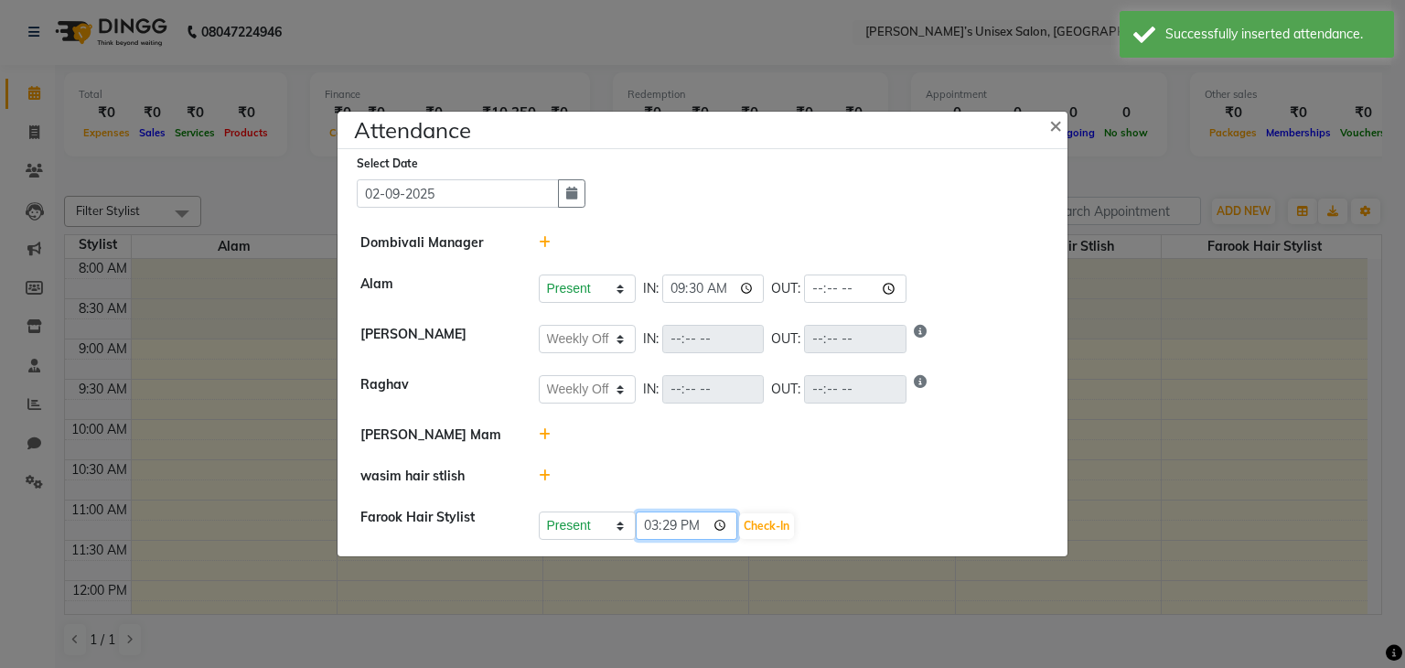
click at [697, 525] on input "15:29" at bounding box center [687, 525] width 102 height 28
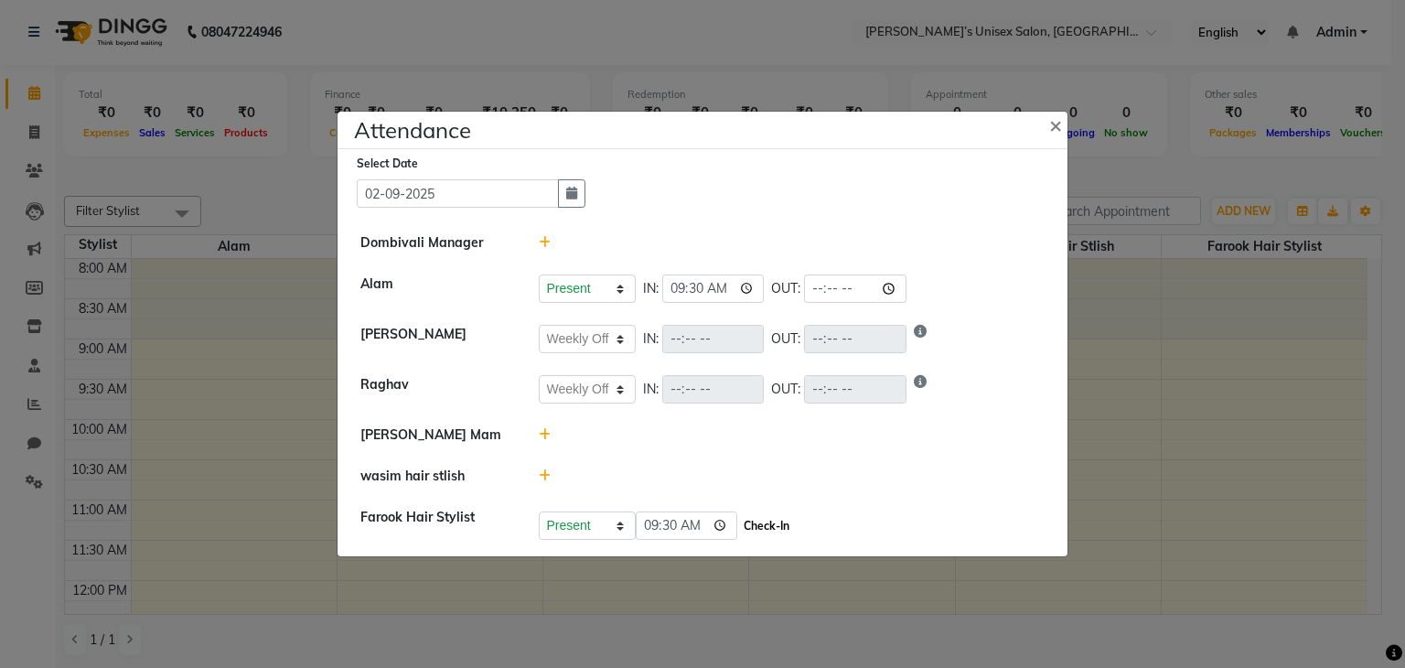
type input "09:30"
click at [746, 520] on button "Check-In" at bounding box center [766, 526] width 55 height 26
select select "W"
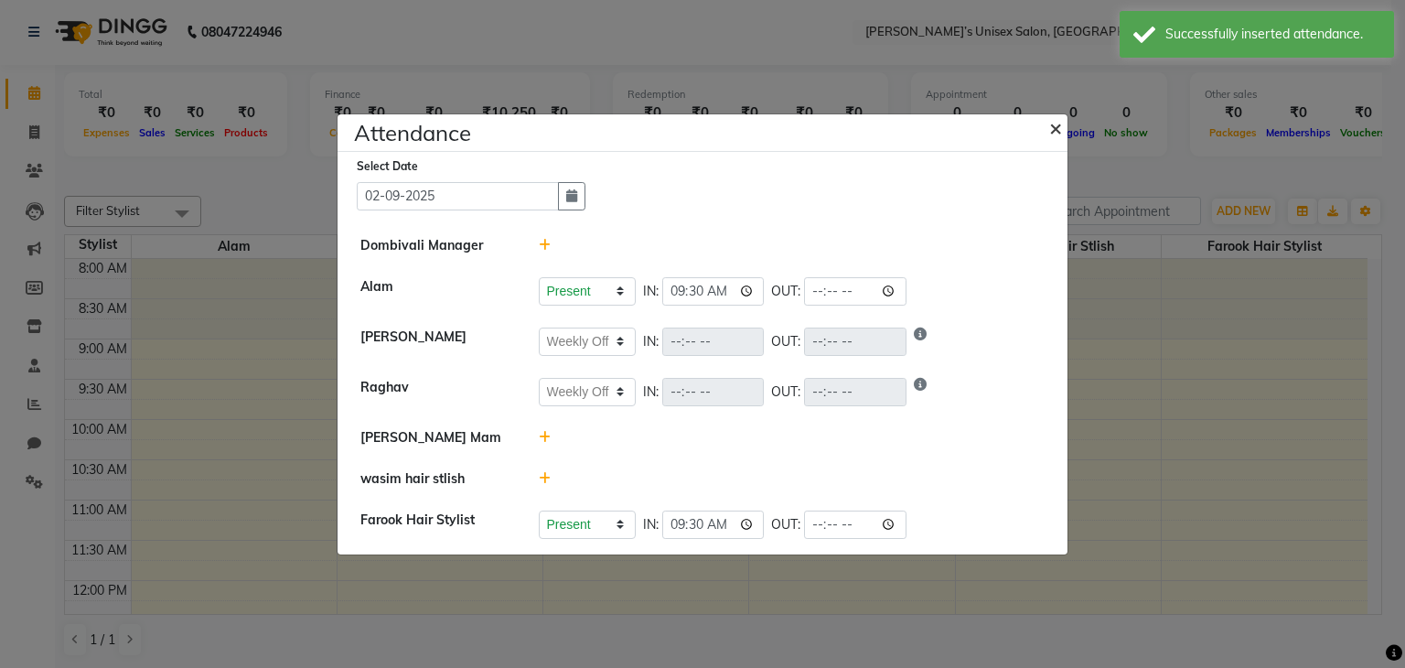
click at [1054, 124] on span "×" at bounding box center [1055, 126] width 13 height 27
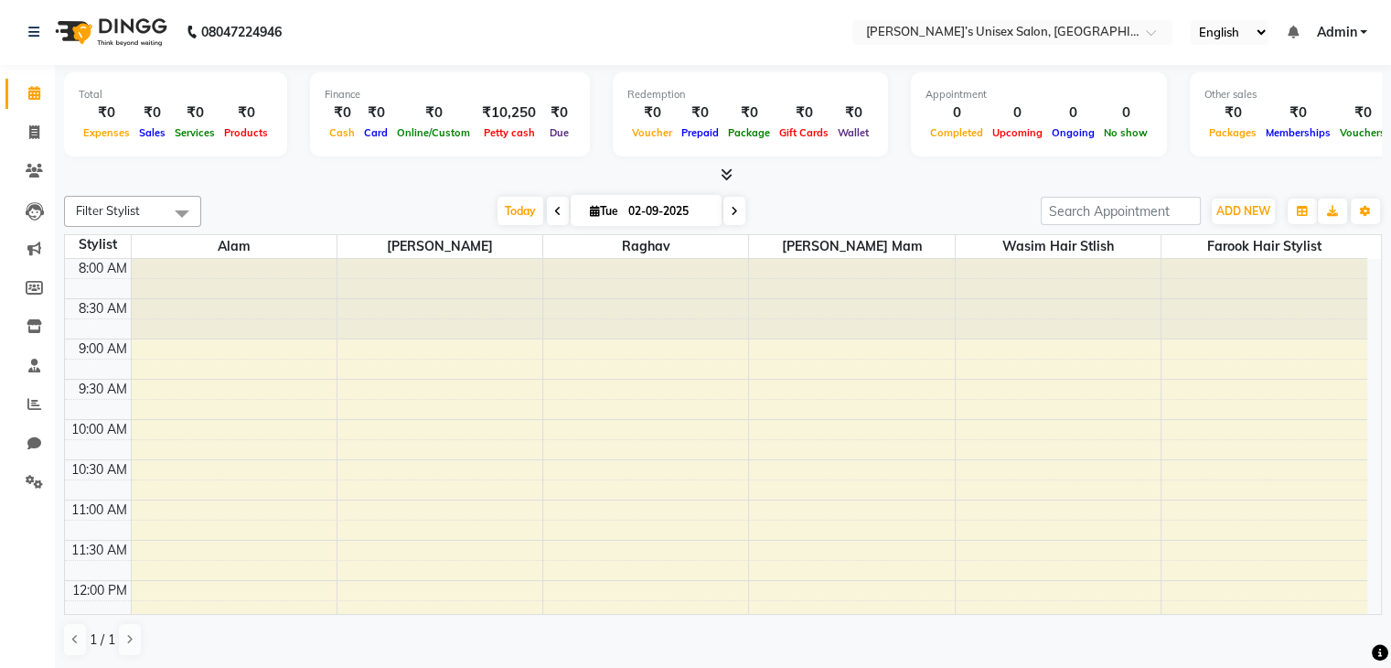
click at [1342, 32] on span "Admin" at bounding box center [1336, 32] width 40 height 19
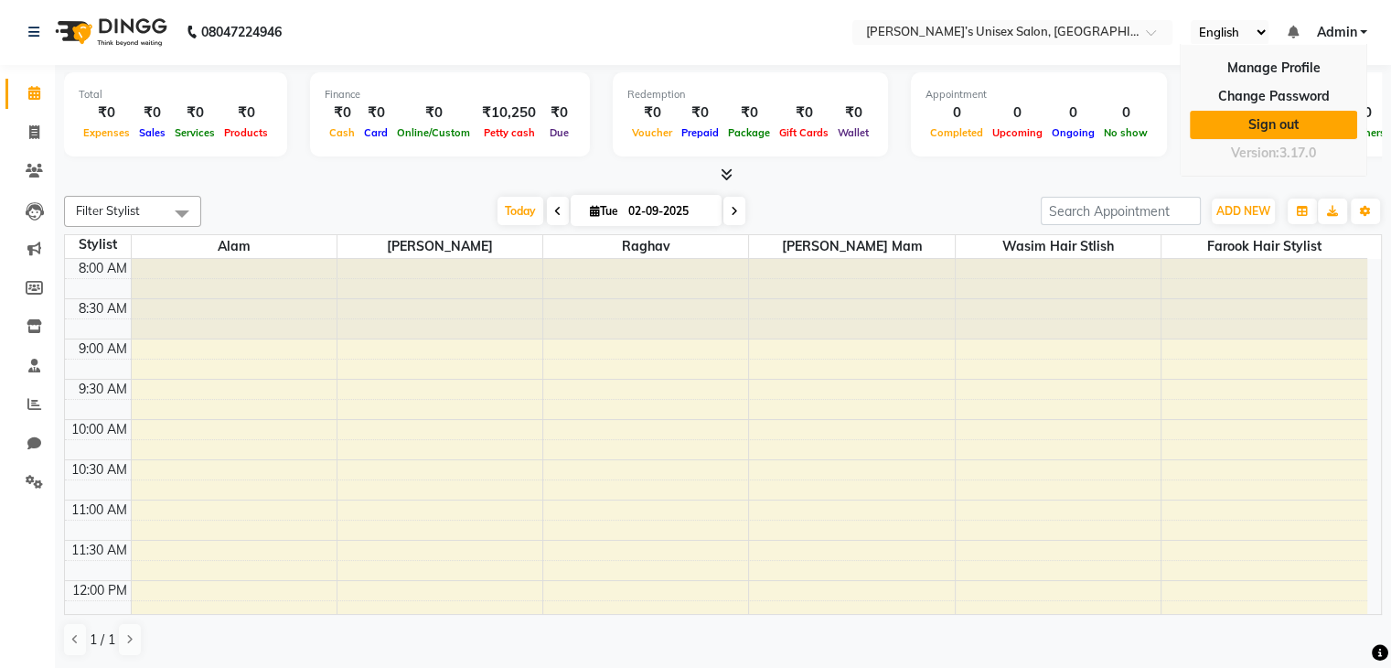
click at [1298, 121] on link "Sign out" at bounding box center [1273, 125] width 167 height 28
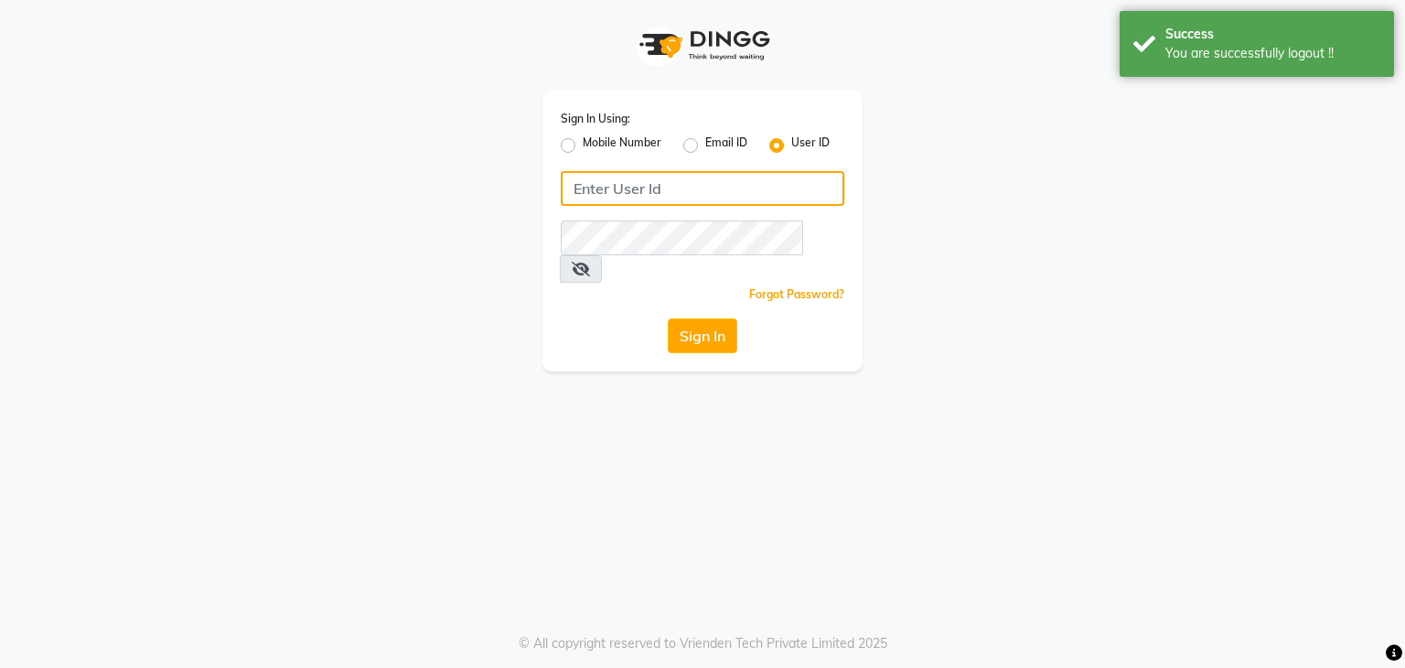
type input "sachins"
